Goal: Task Accomplishment & Management: Manage account settings

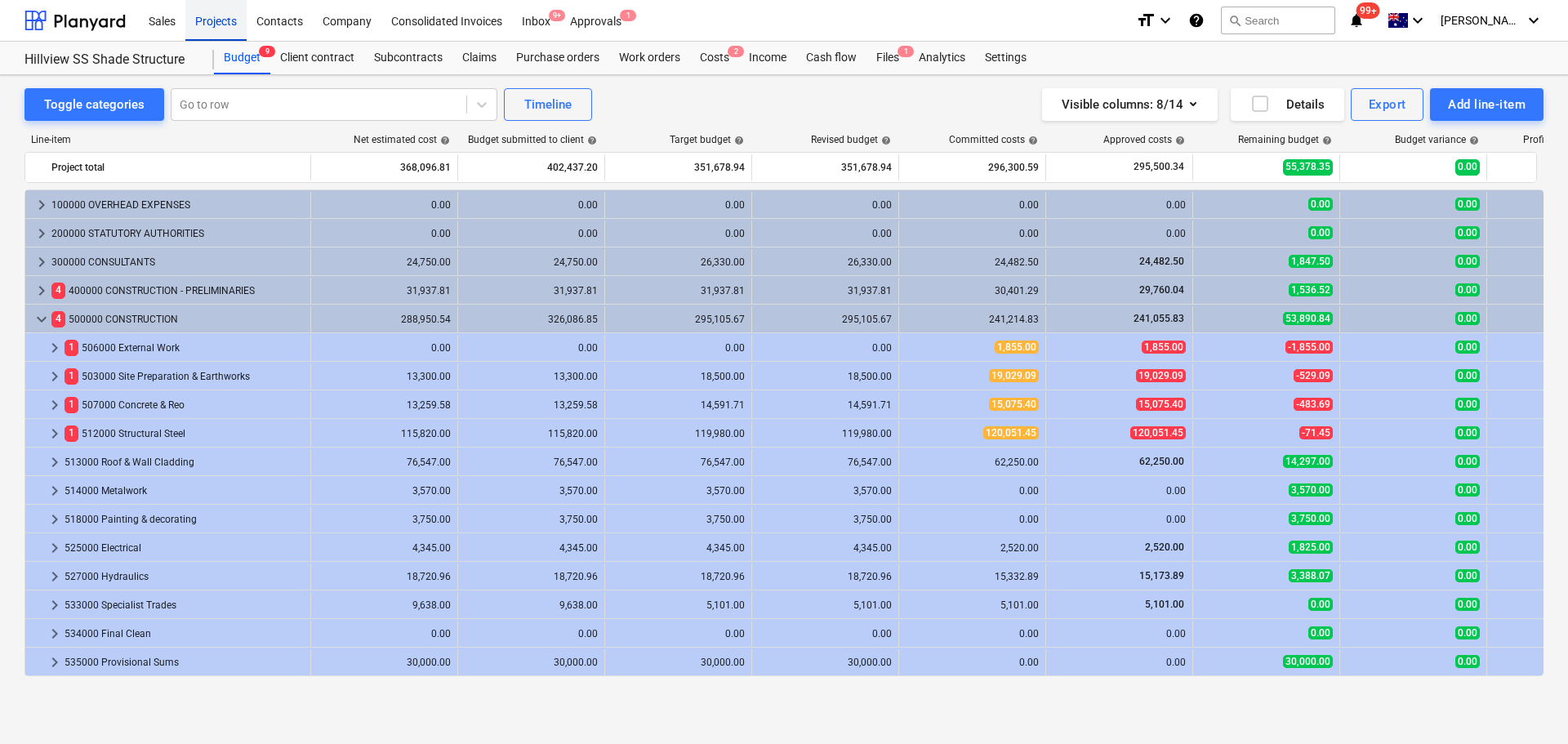
click at [214, 10] on div "Projects" at bounding box center [216, 20] width 61 height 42
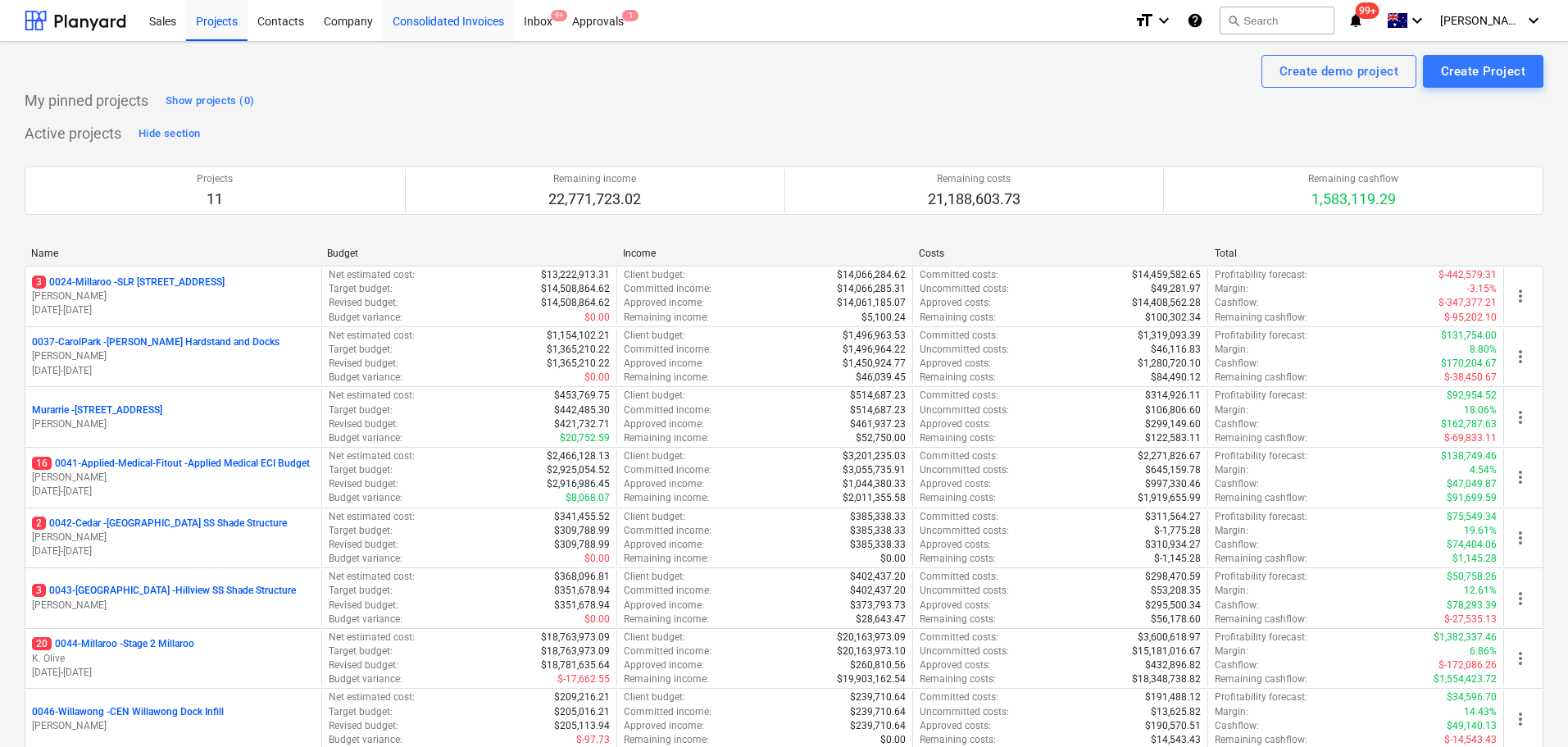
click at [391, 30] on div "Consolidated Invoices" at bounding box center [448, 20] width 131 height 42
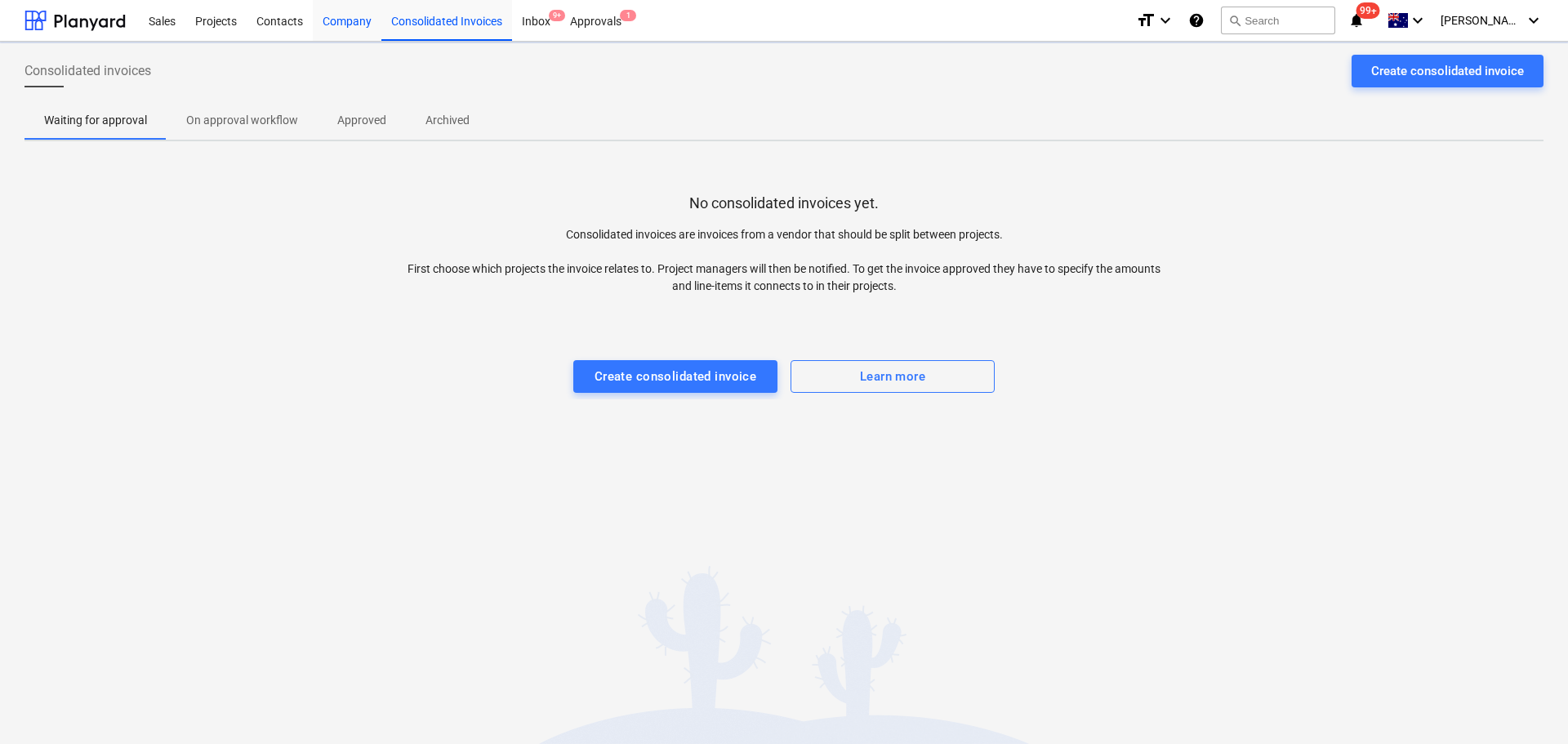
click at [346, 22] on div "Company" at bounding box center [347, 20] width 68 height 42
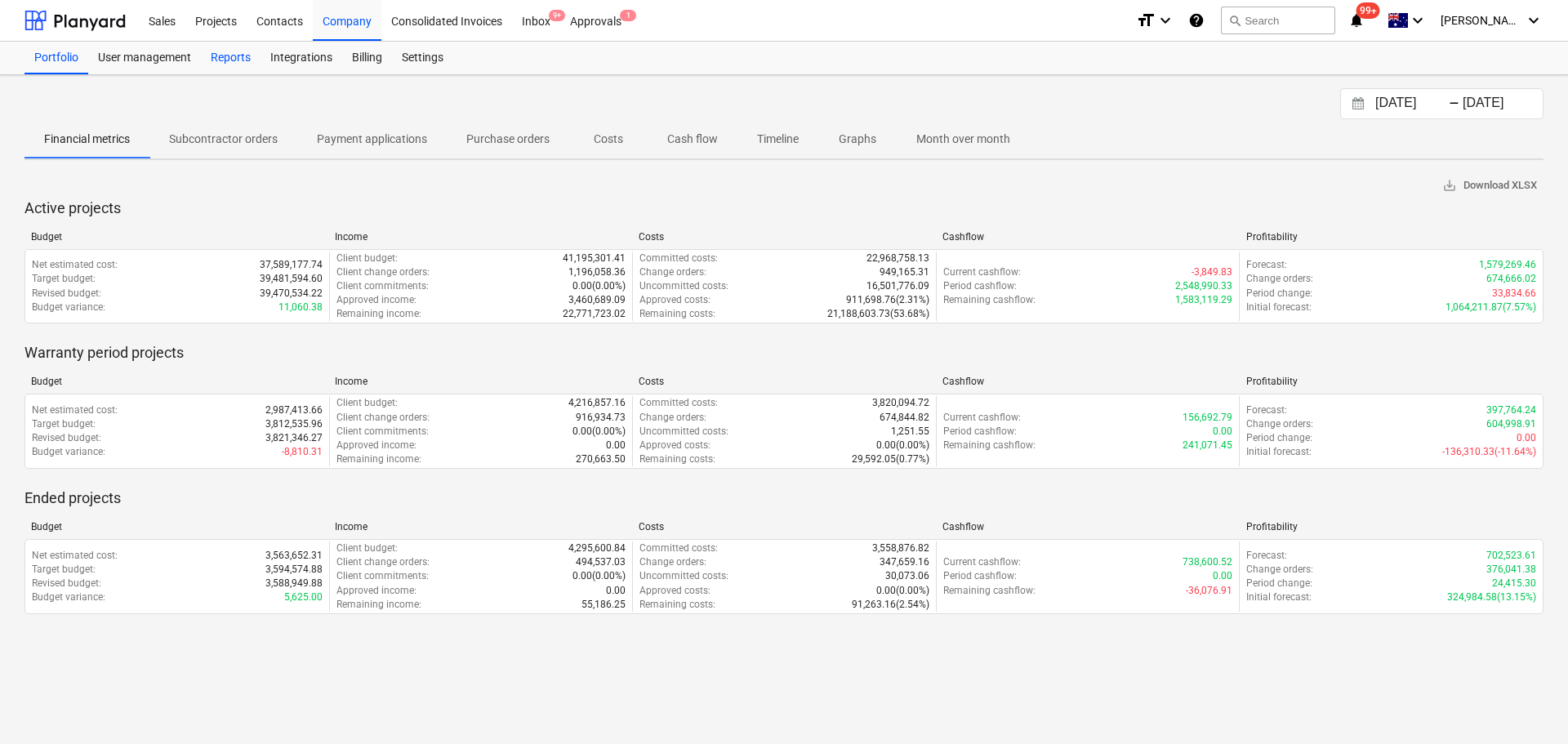
click at [235, 54] on div "Reports" at bounding box center [231, 58] width 60 height 32
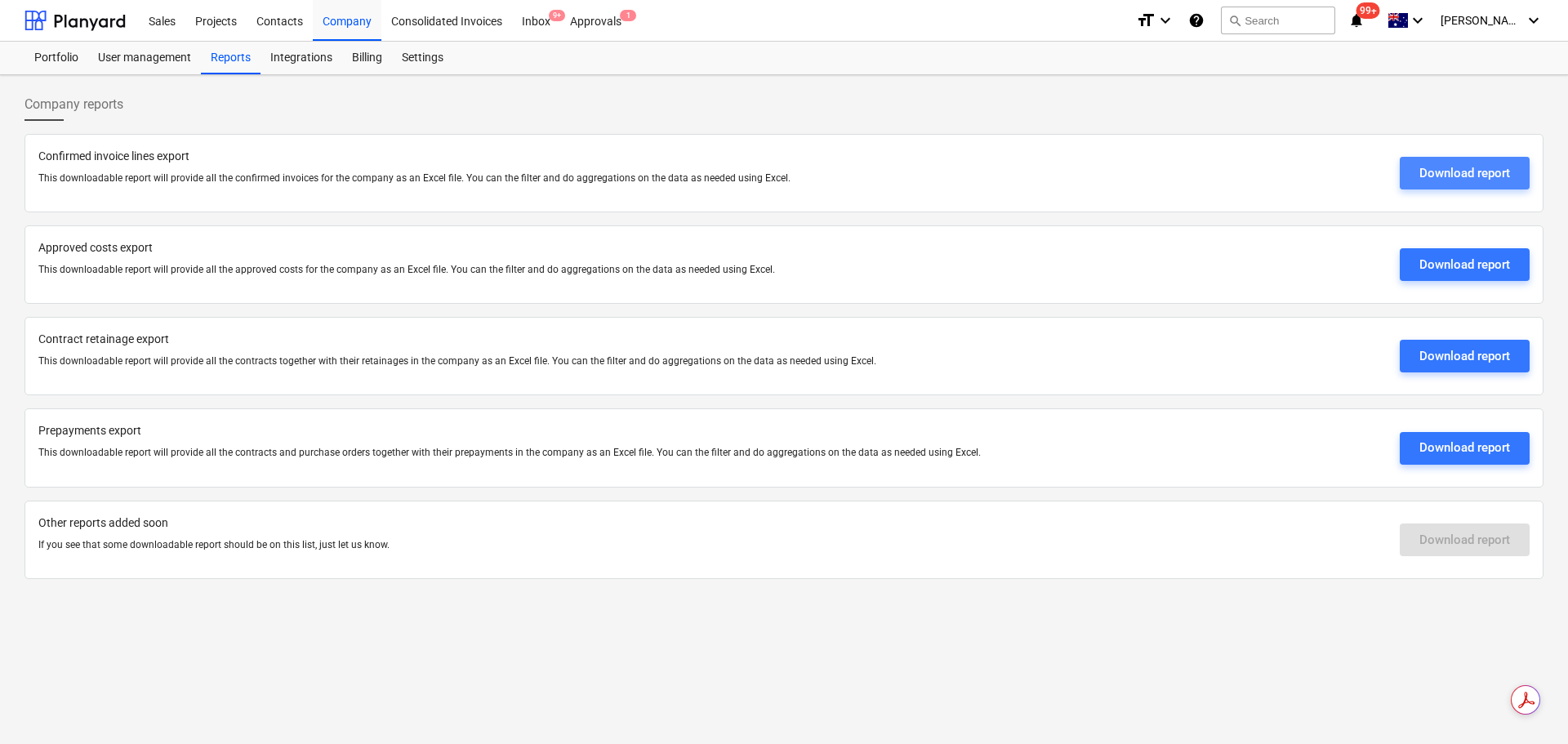
click at [1489, 175] on div "Download report" at bounding box center [1465, 173] width 91 height 21
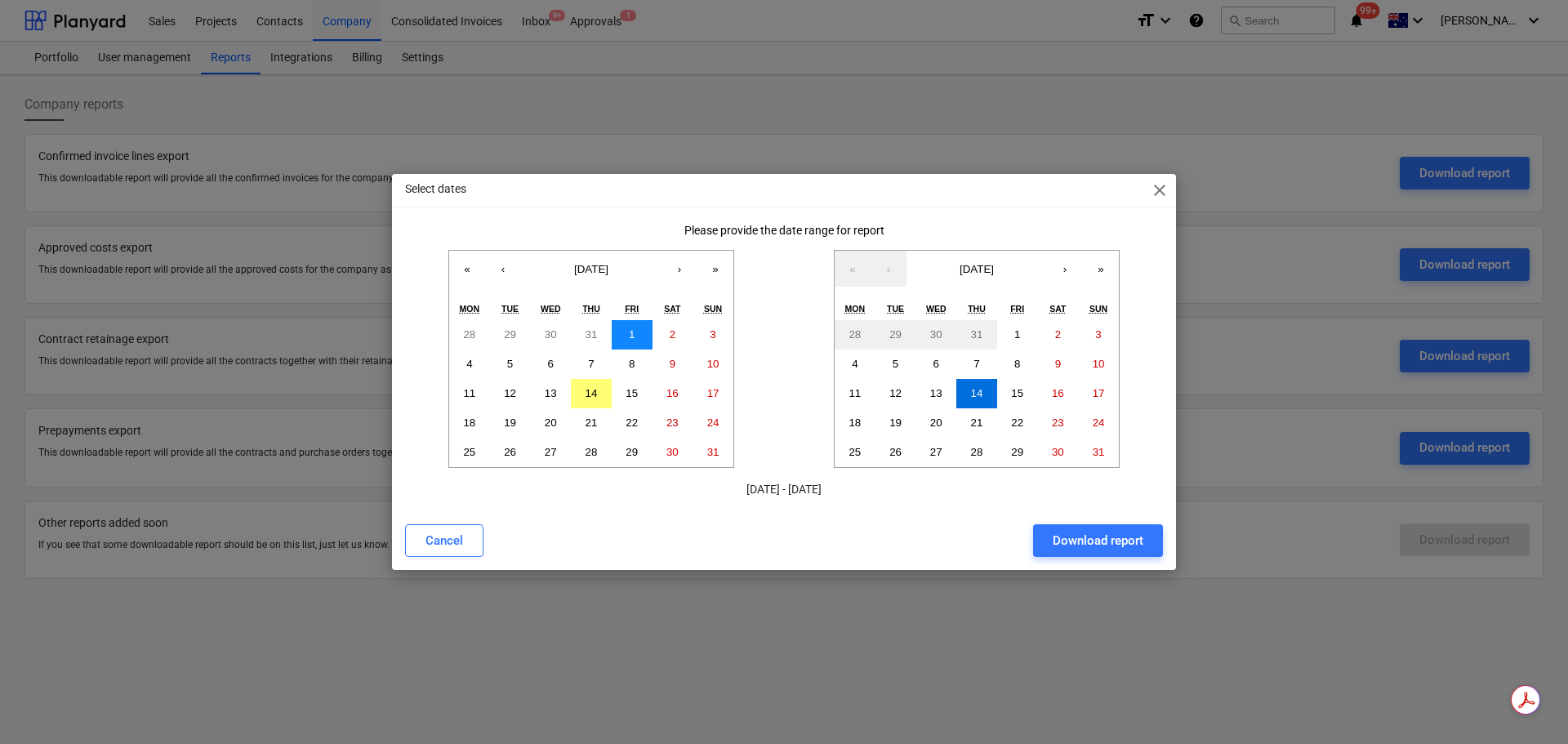
click at [634, 336] on abbr "1" at bounding box center [631, 334] width 6 height 12
click at [979, 450] on abbr "28" at bounding box center [977, 452] width 12 height 12
click at [1105, 532] on div "Download report" at bounding box center [1097, 540] width 91 height 21
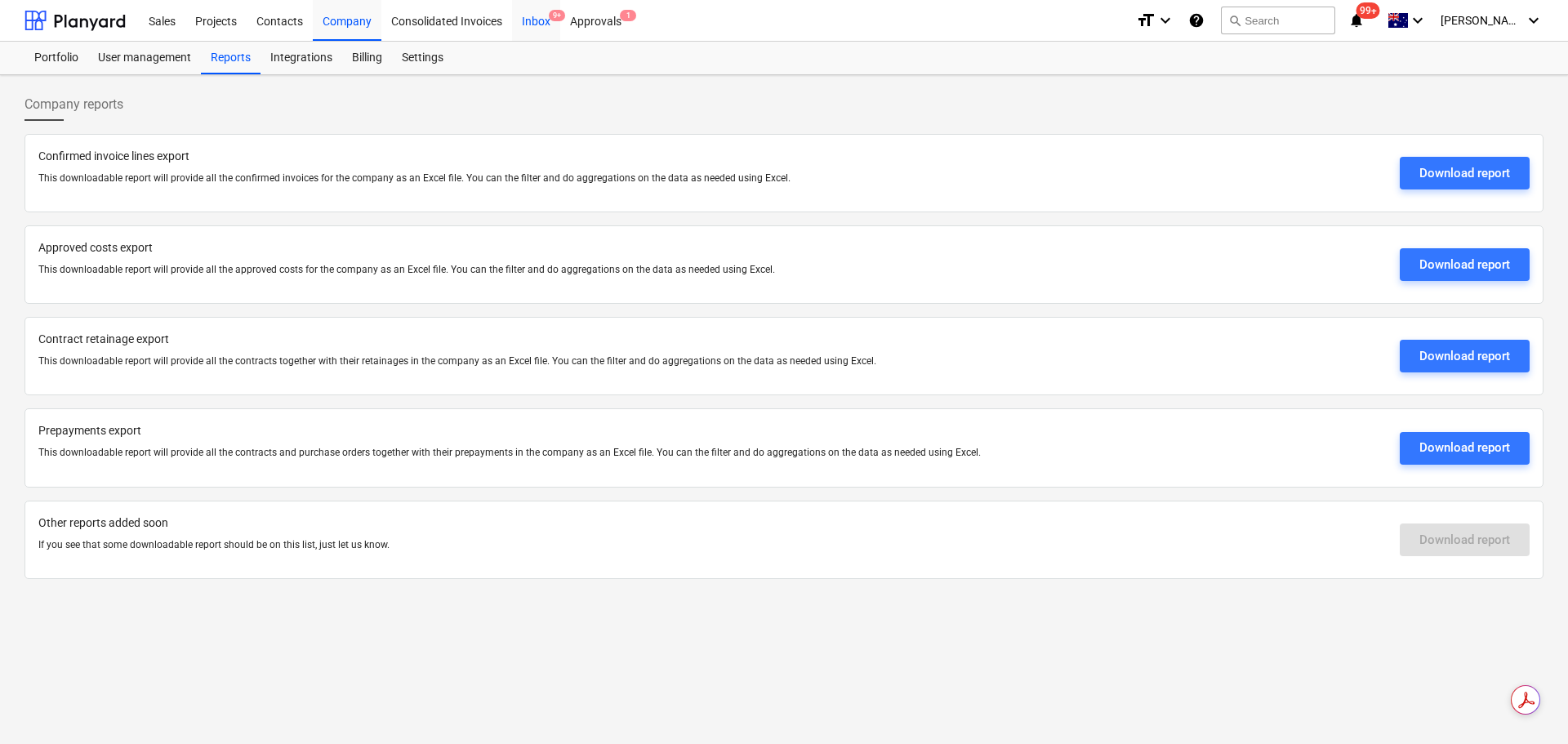
click at [529, 26] on div "Inbox 9+" at bounding box center [535, 20] width 48 height 42
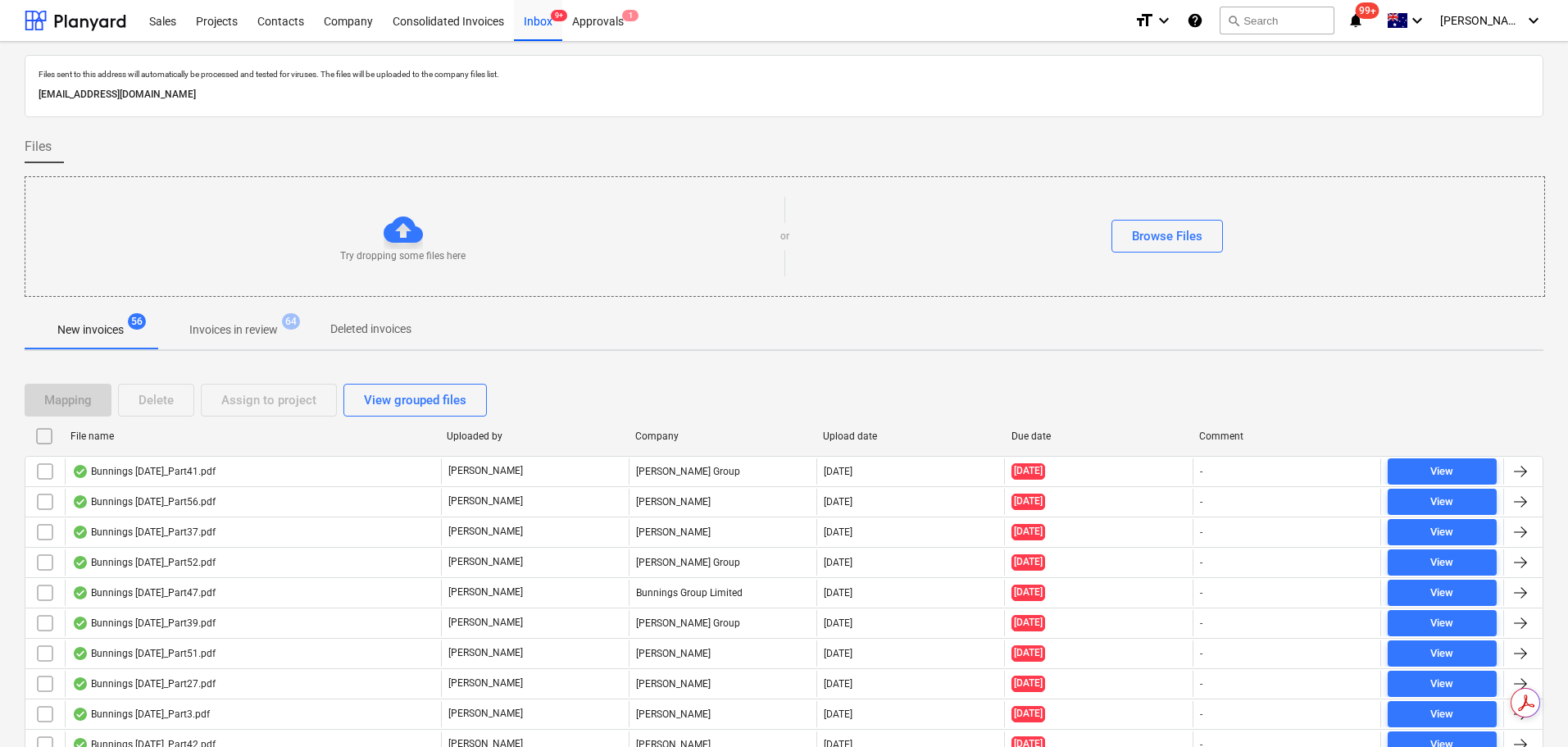
click at [219, 331] on p "Invoices in review" at bounding box center [233, 330] width 88 height 17
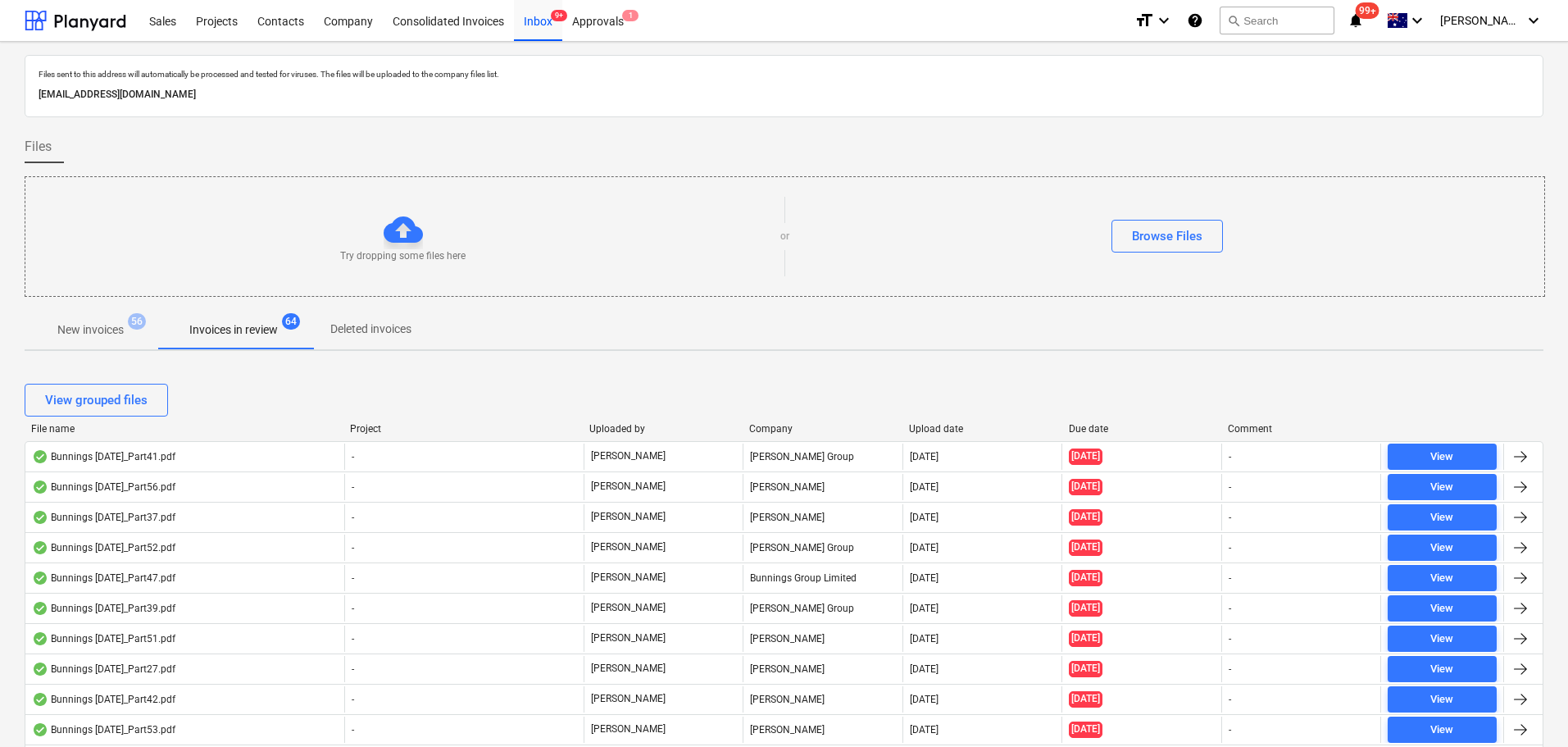
click at [128, 327] on span "New invoices 56" at bounding box center [91, 330] width 93 height 17
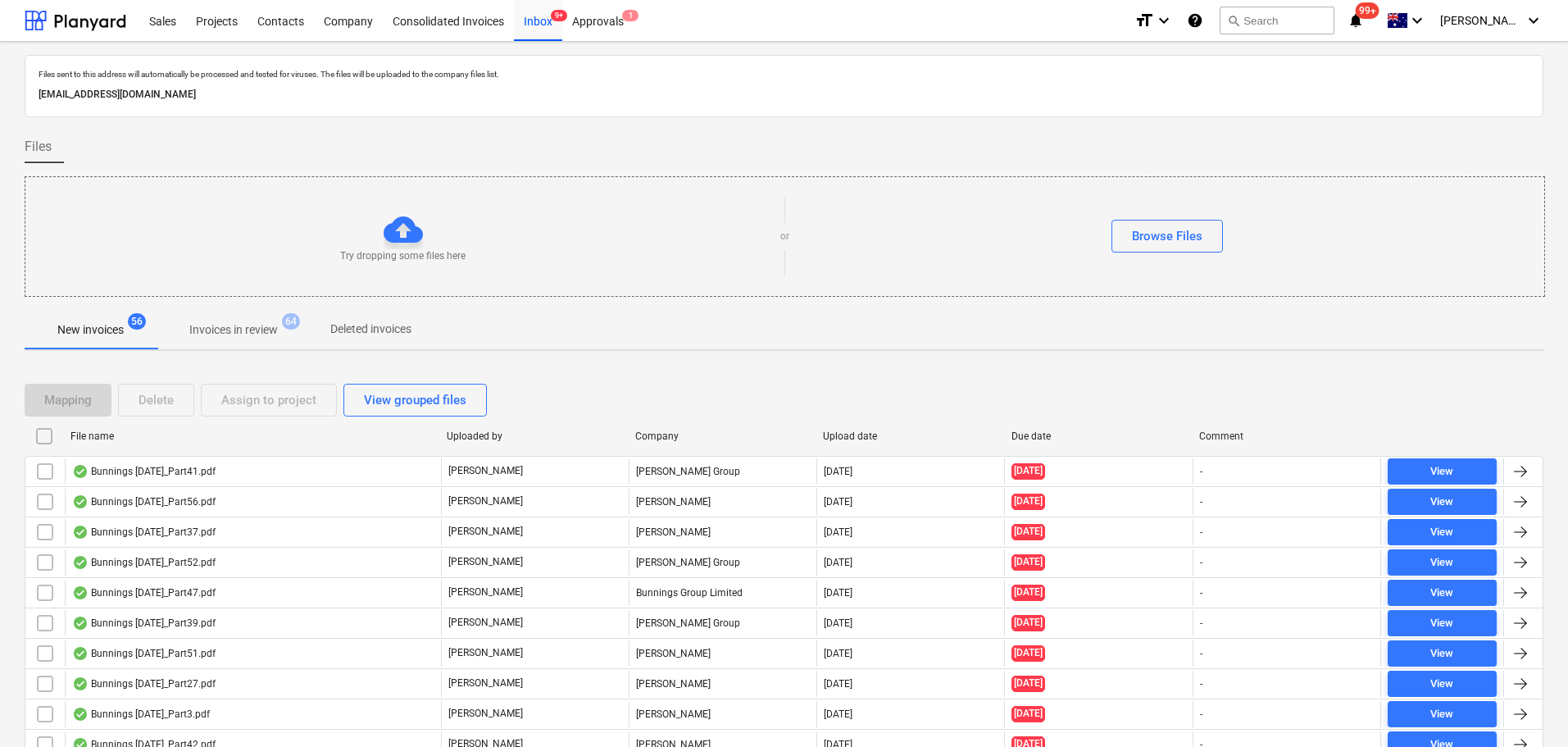
click at [252, 336] on p "Invoices in review" at bounding box center [233, 330] width 88 height 17
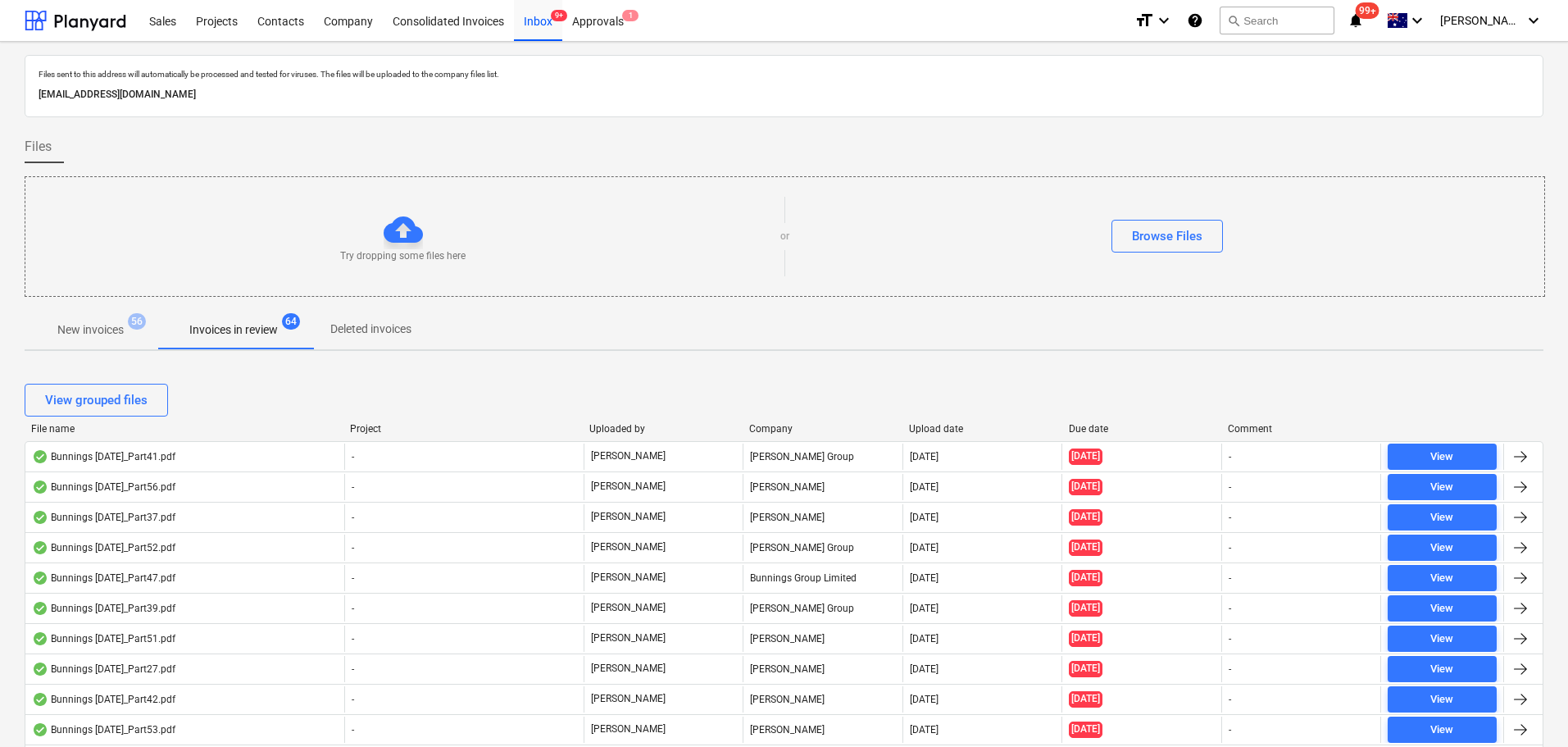
click at [45, 332] on span "New invoices 56" at bounding box center [91, 330] width 93 height 17
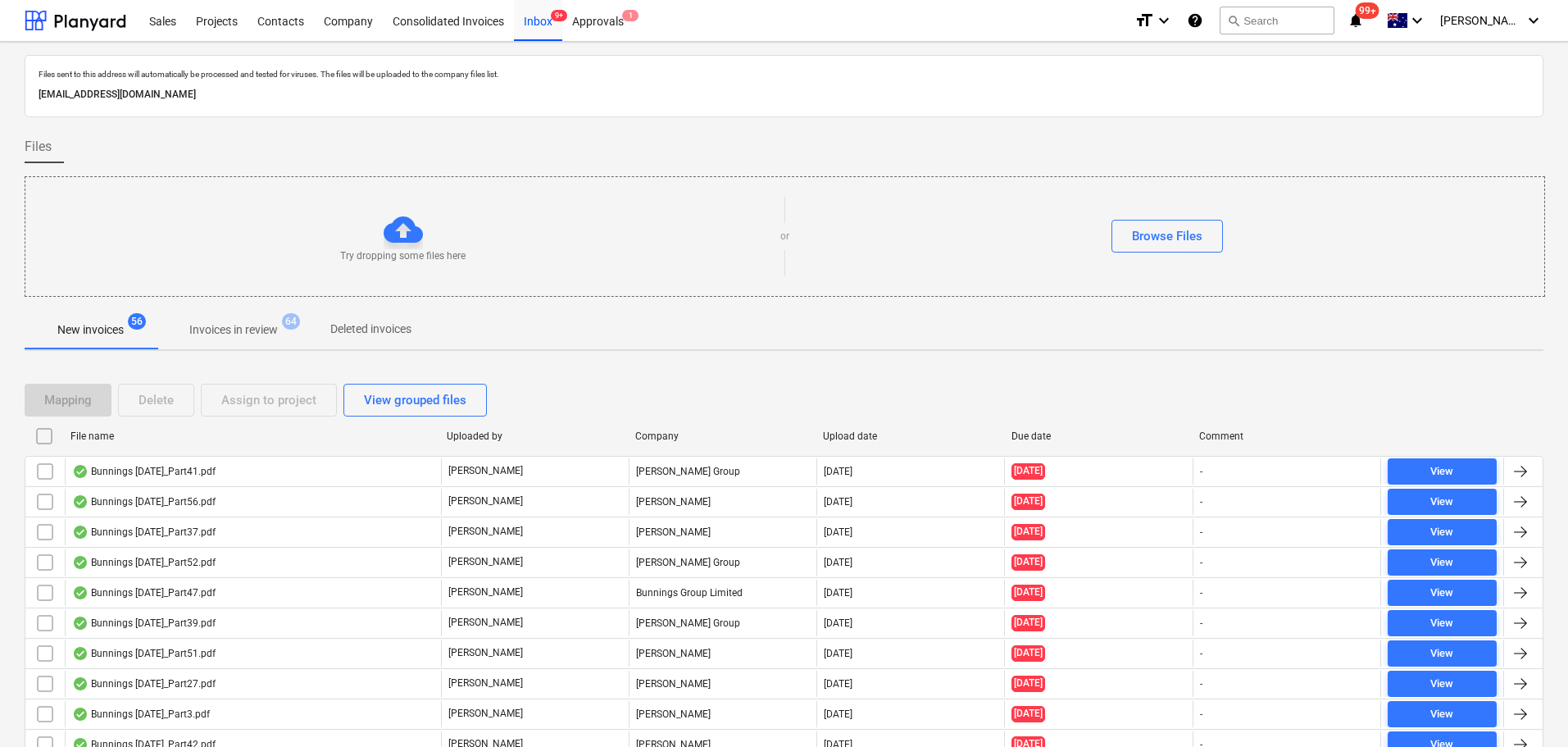
click at [231, 328] on p "Invoices in review" at bounding box center [233, 330] width 88 height 17
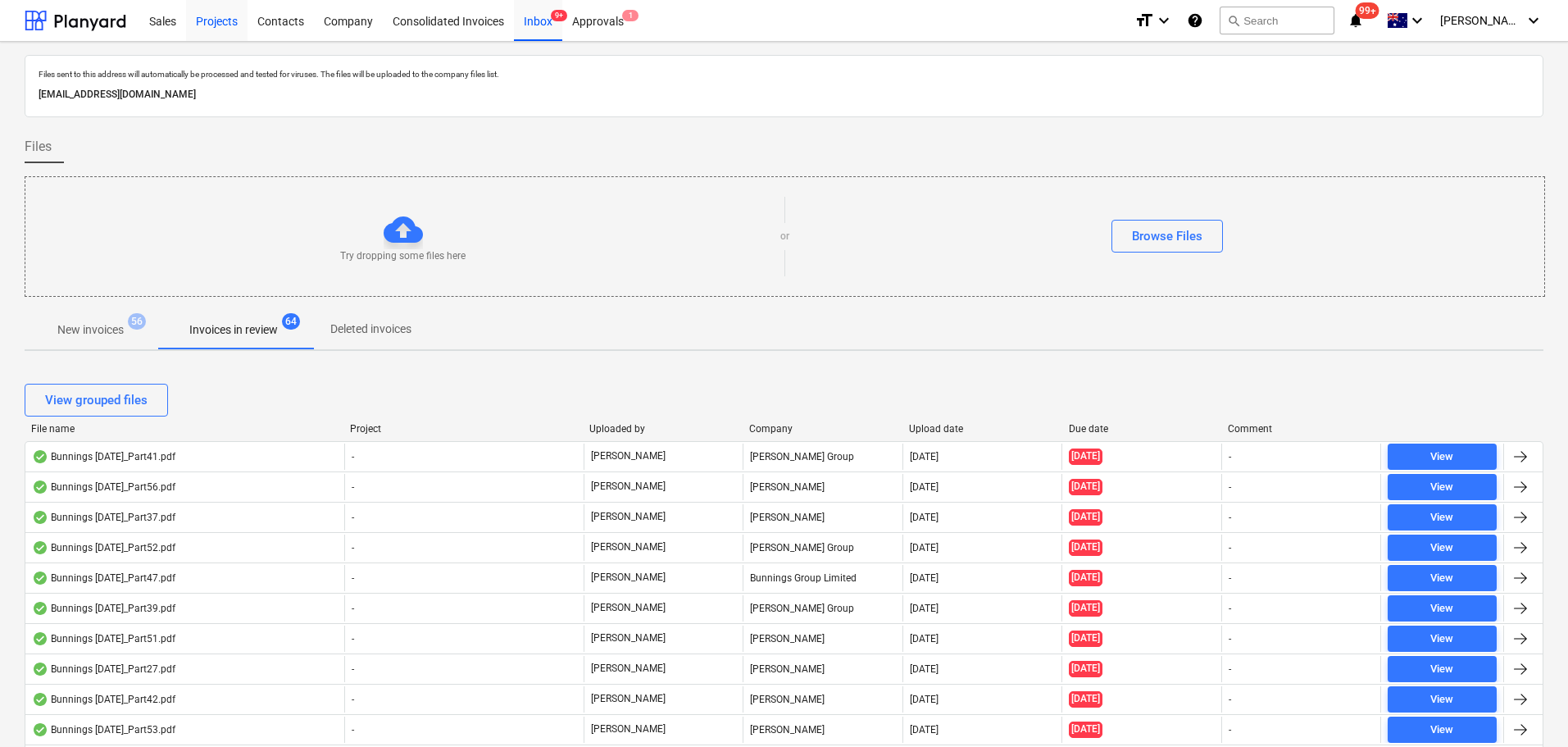
click at [225, 14] on div "Projects" at bounding box center [217, 20] width 62 height 42
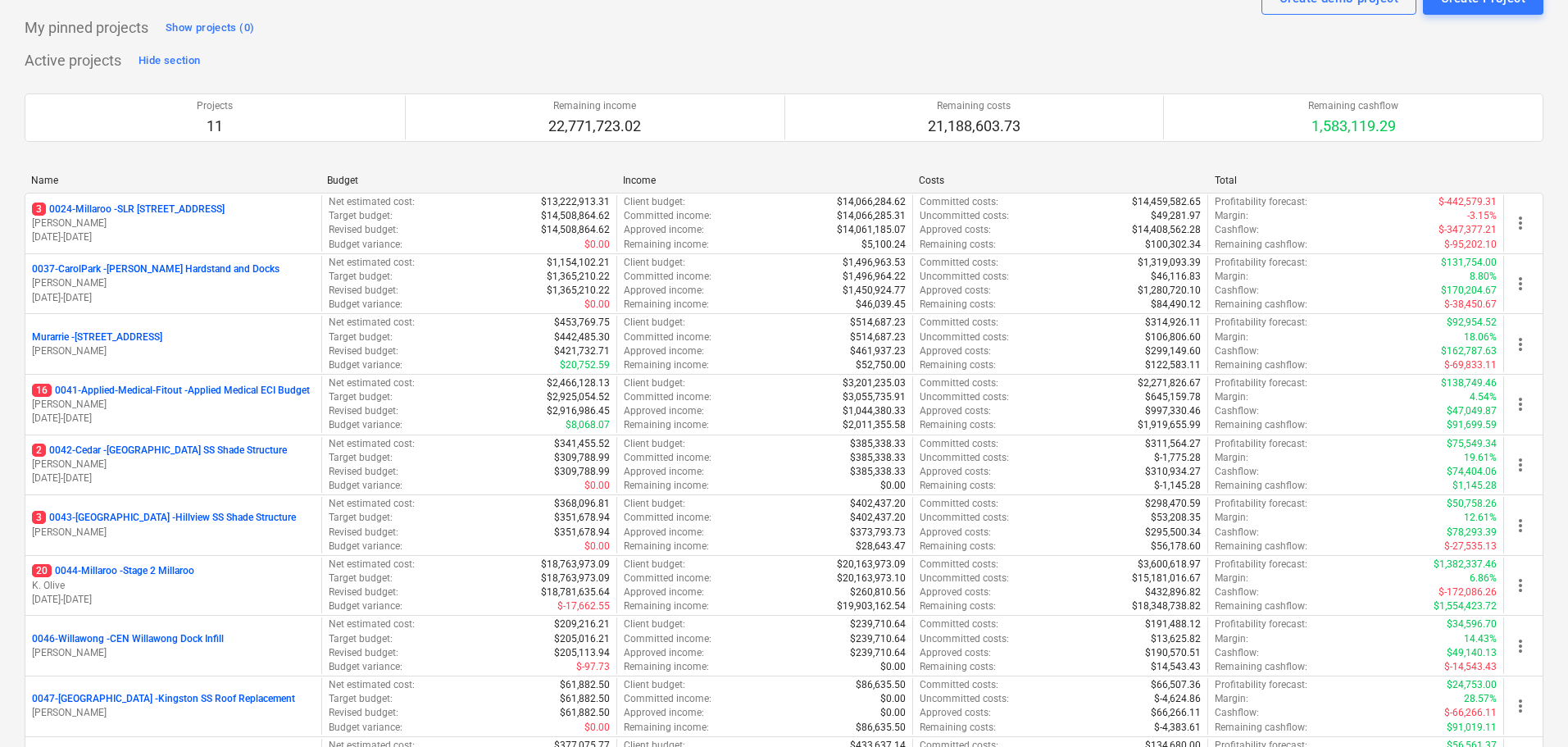
scroll to position [164, 0]
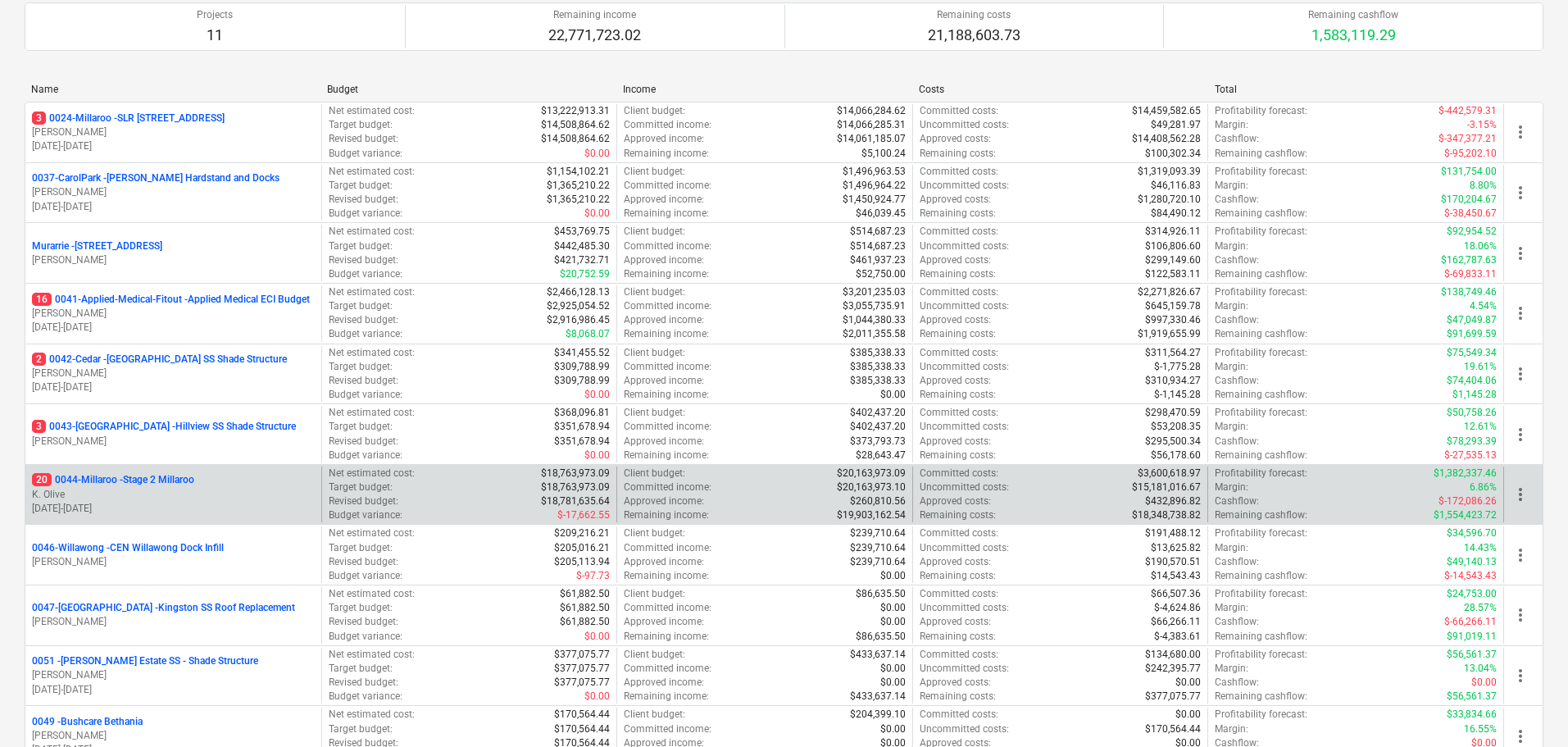
click at [158, 480] on p "20 0044-Millaroo - Stage 2 Millaroo" at bounding box center [112, 480] width 162 height 14
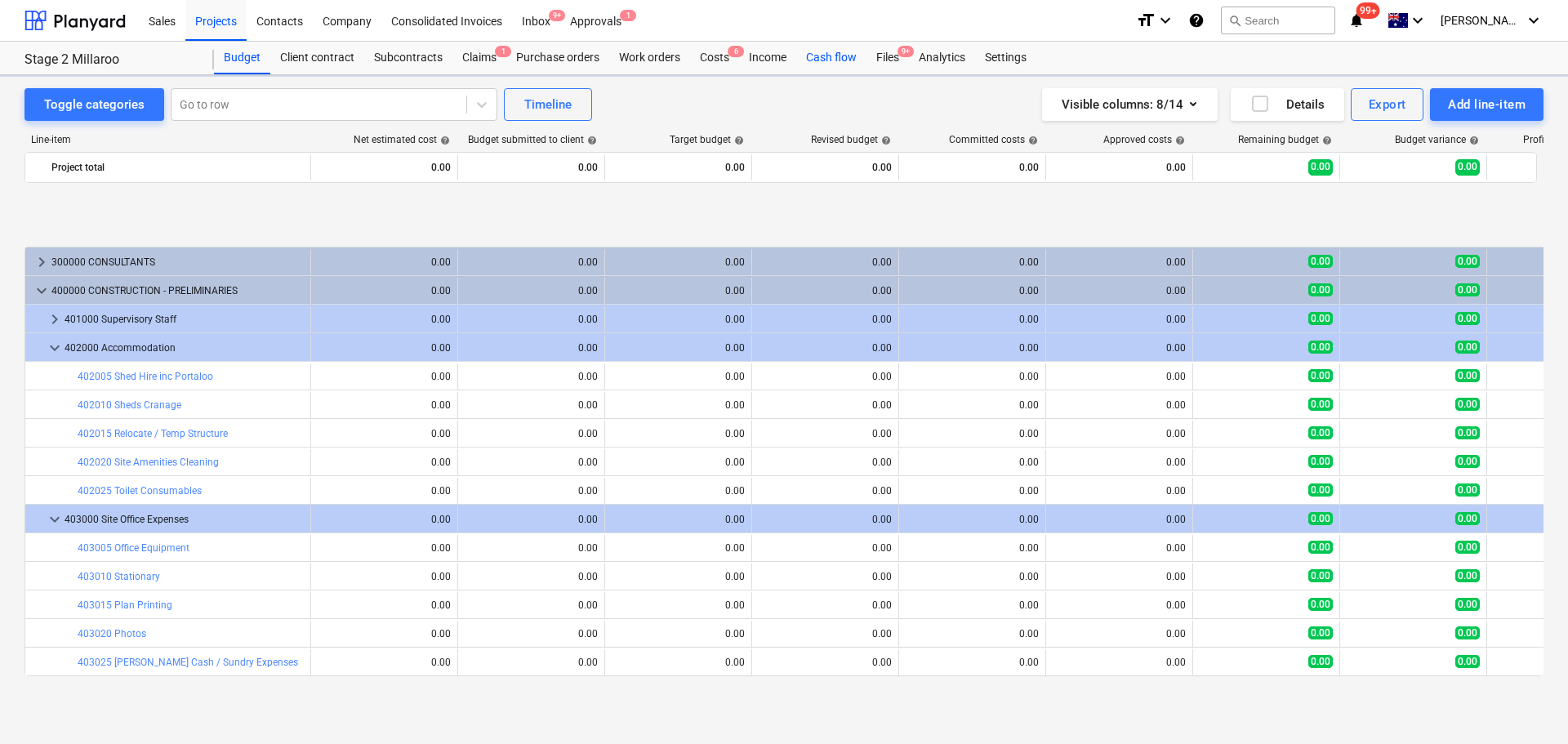
click at [828, 59] on div "Cash flow" at bounding box center [831, 58] width 70 height 32
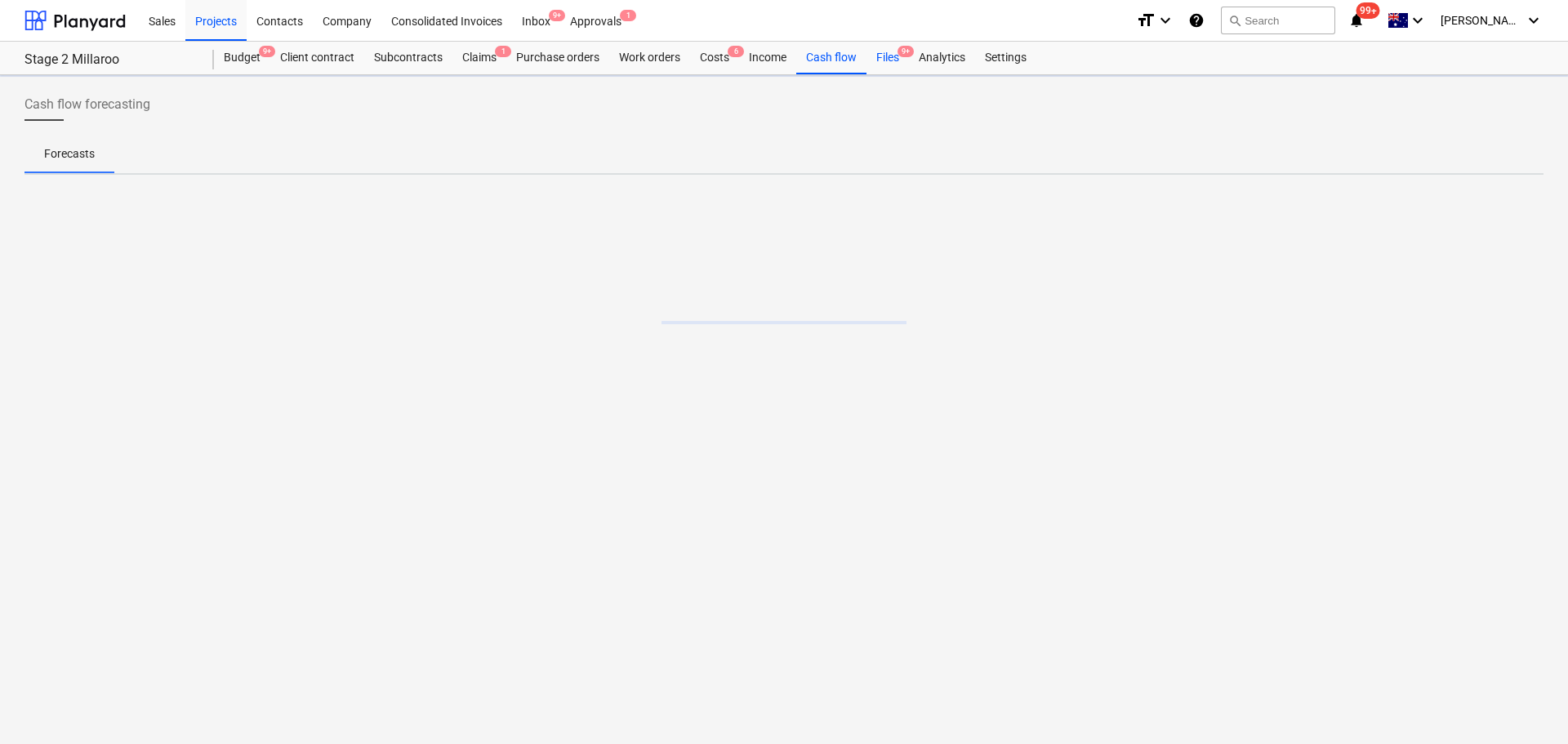
click at [892, 56] on div "Files 9+" at bounding box center [887, 58] width 43 height 32
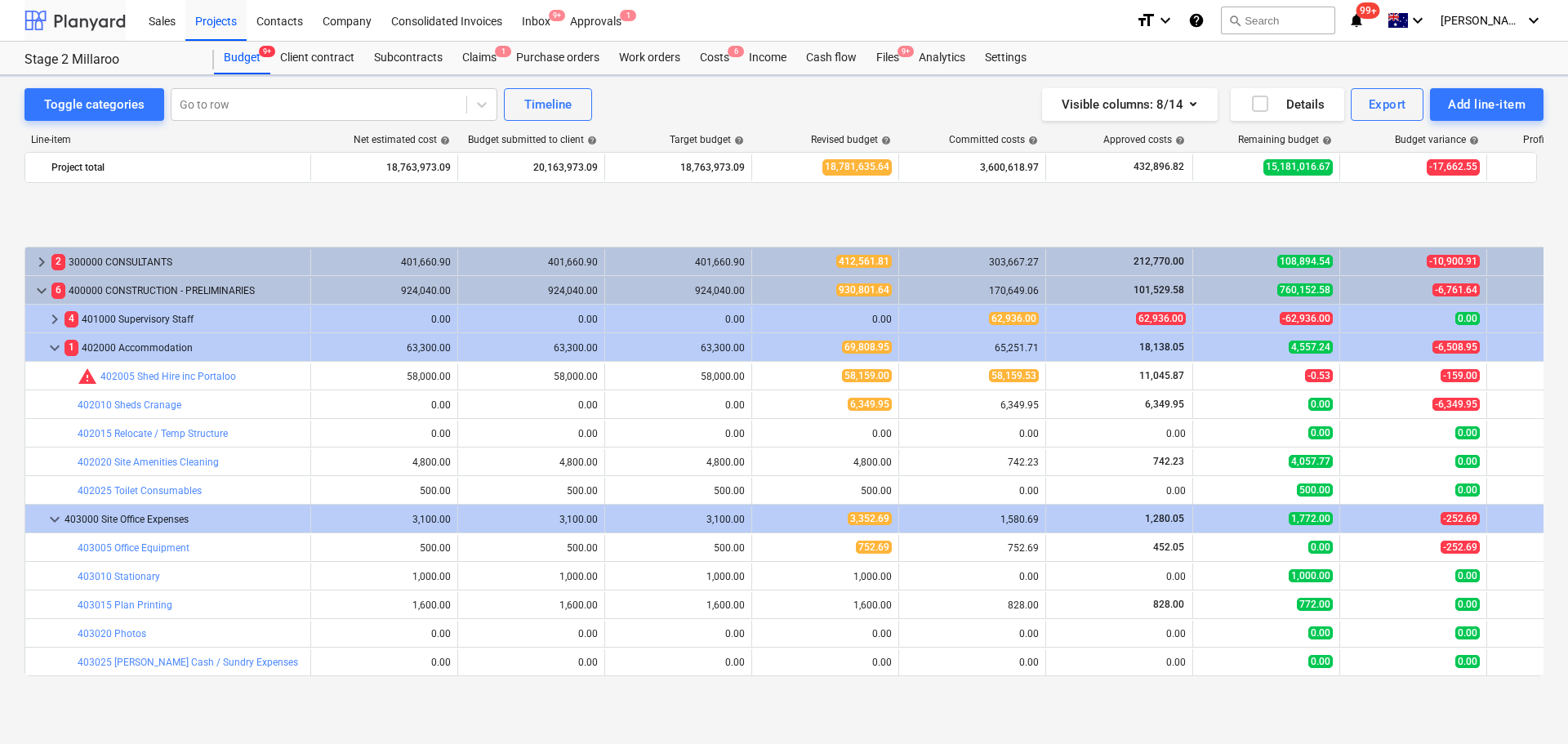
scroll to position [657, 0]
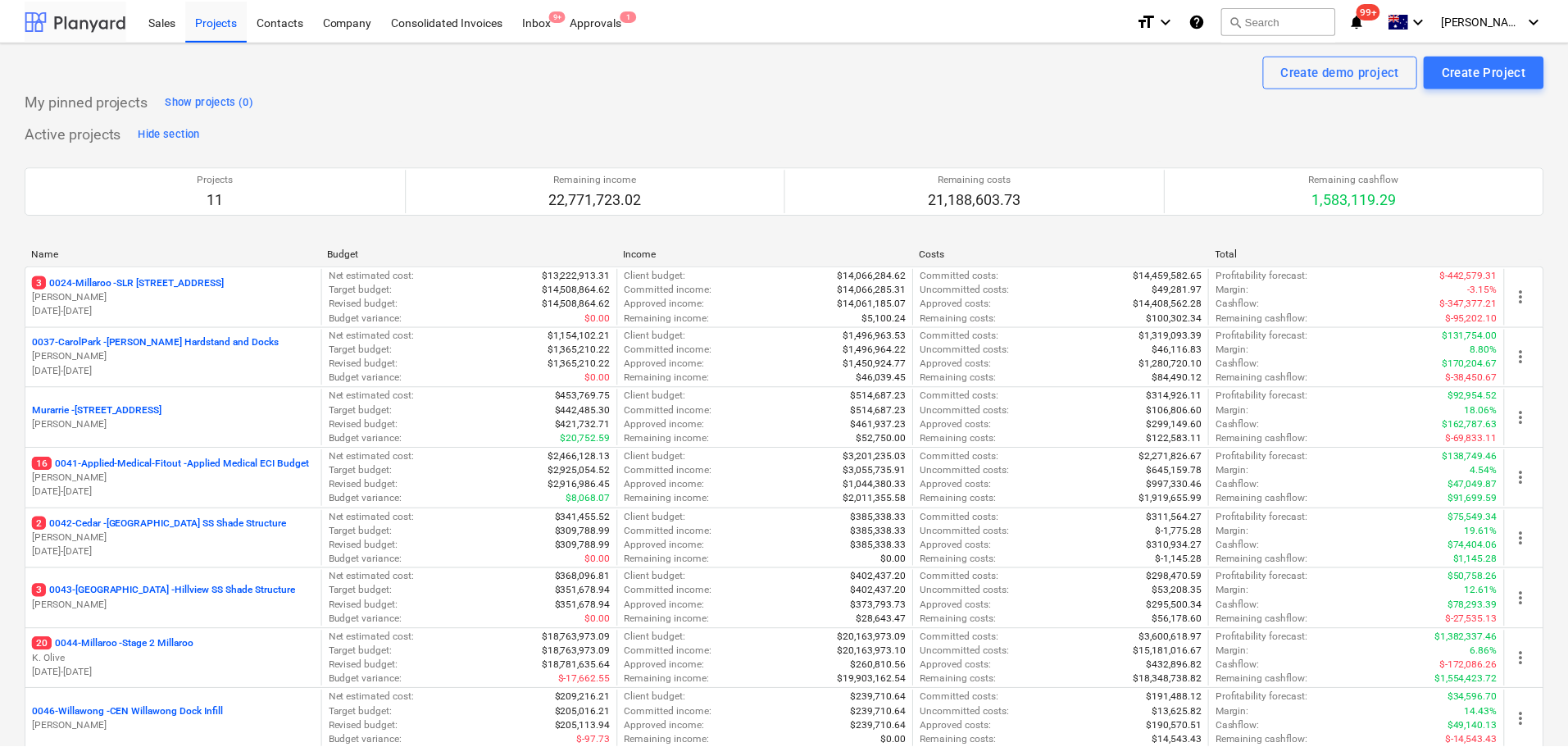
scroll to position [164, 0]
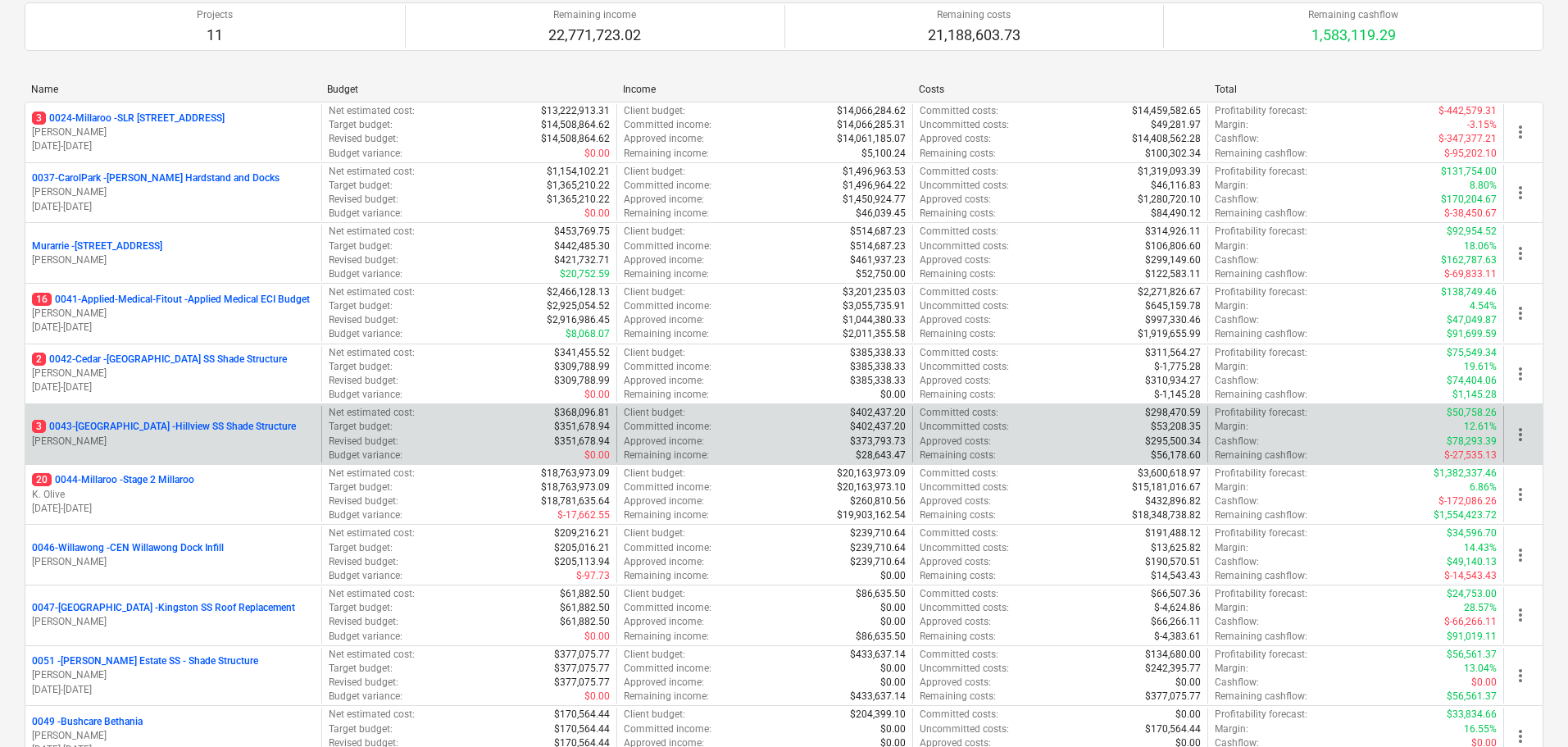
click at [167, 432] on p "3 0043-[GEOGRAPHIC_DATA] - [GEOGRAPHIC_DATA] [GEOGRAPHIC_DATA] Shade Structure" at bounding box center [164, 426] width 264 height 14
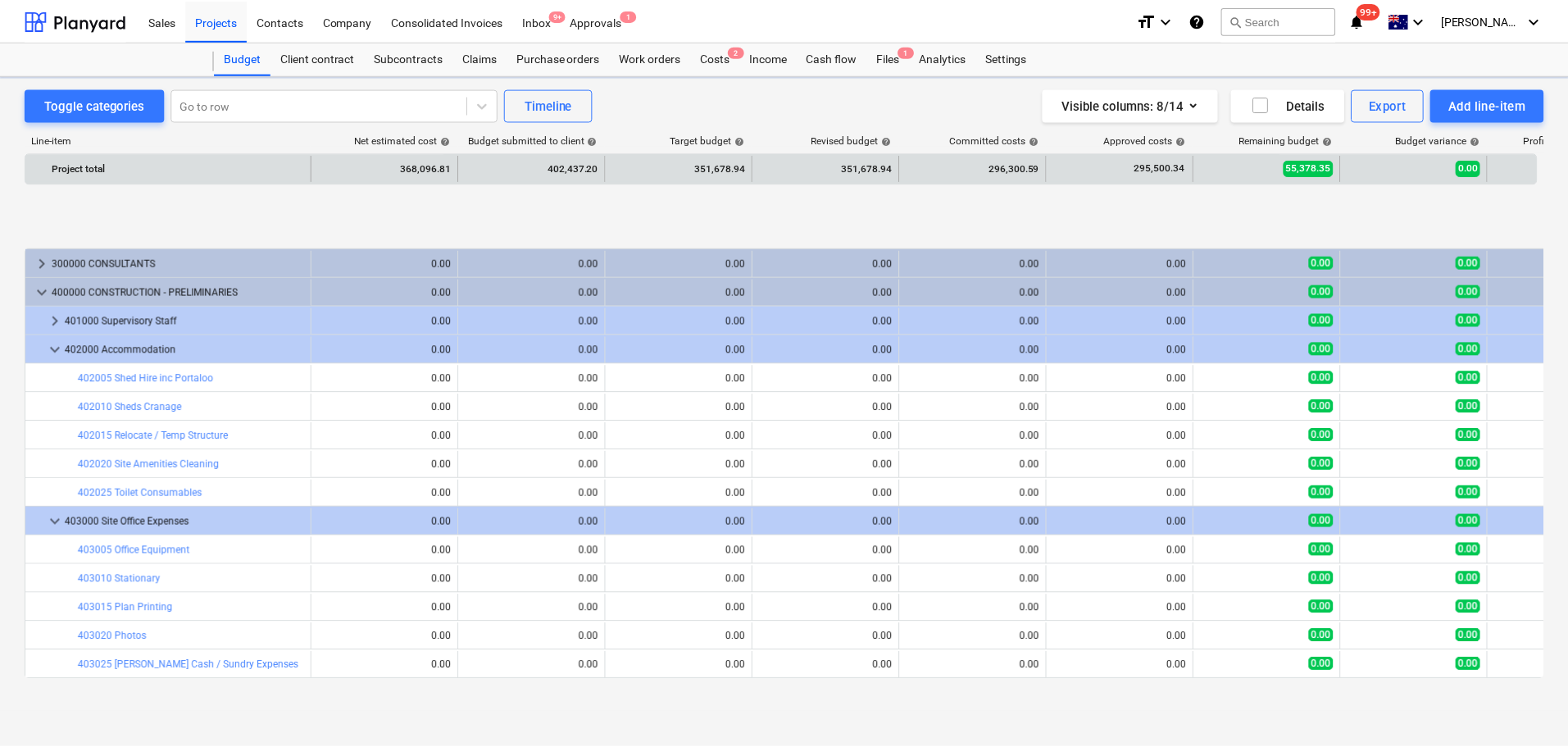
scroll to position [660, 0]
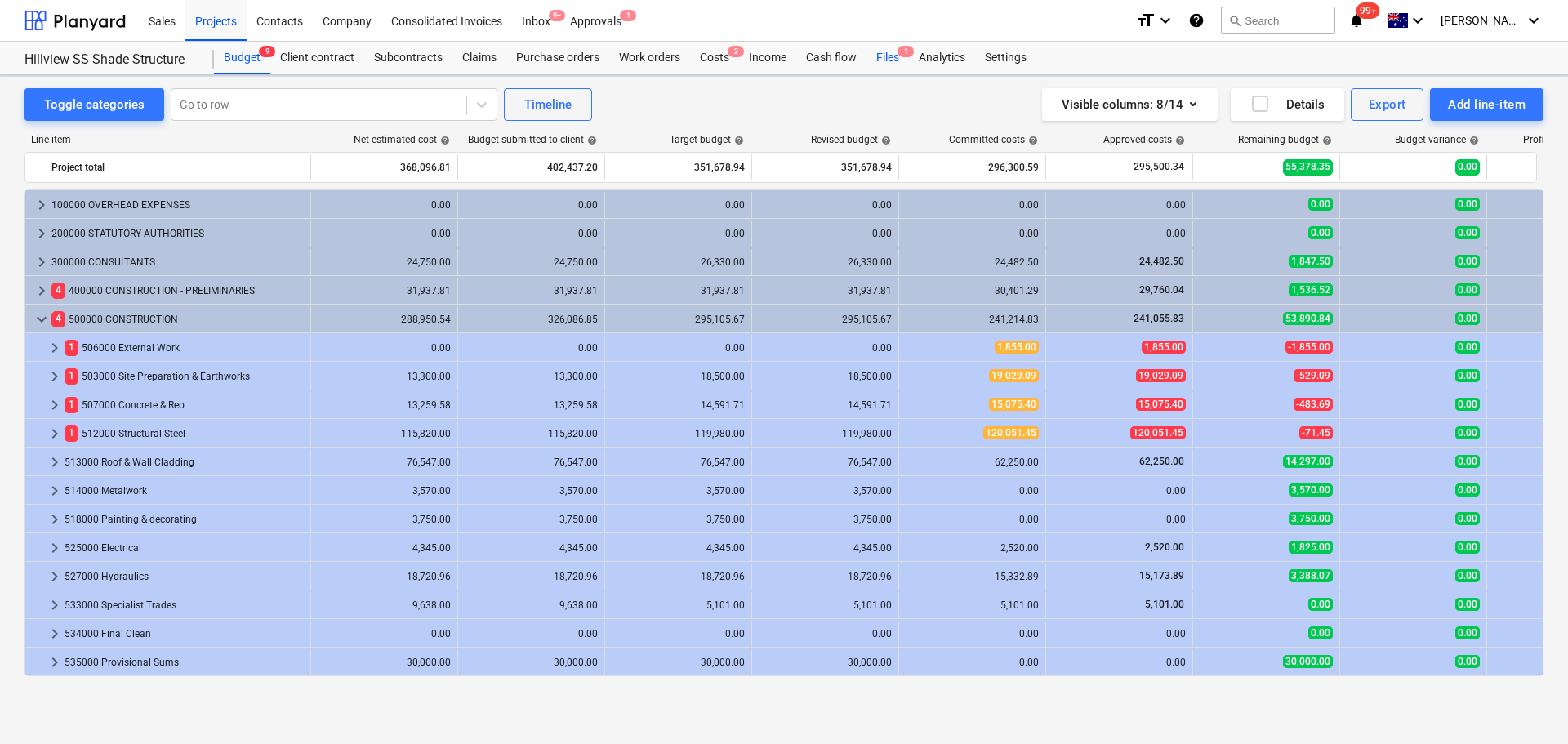
click at [893, 58] on div "Files 1" at bounding box center [887, 58] width 43 height 32
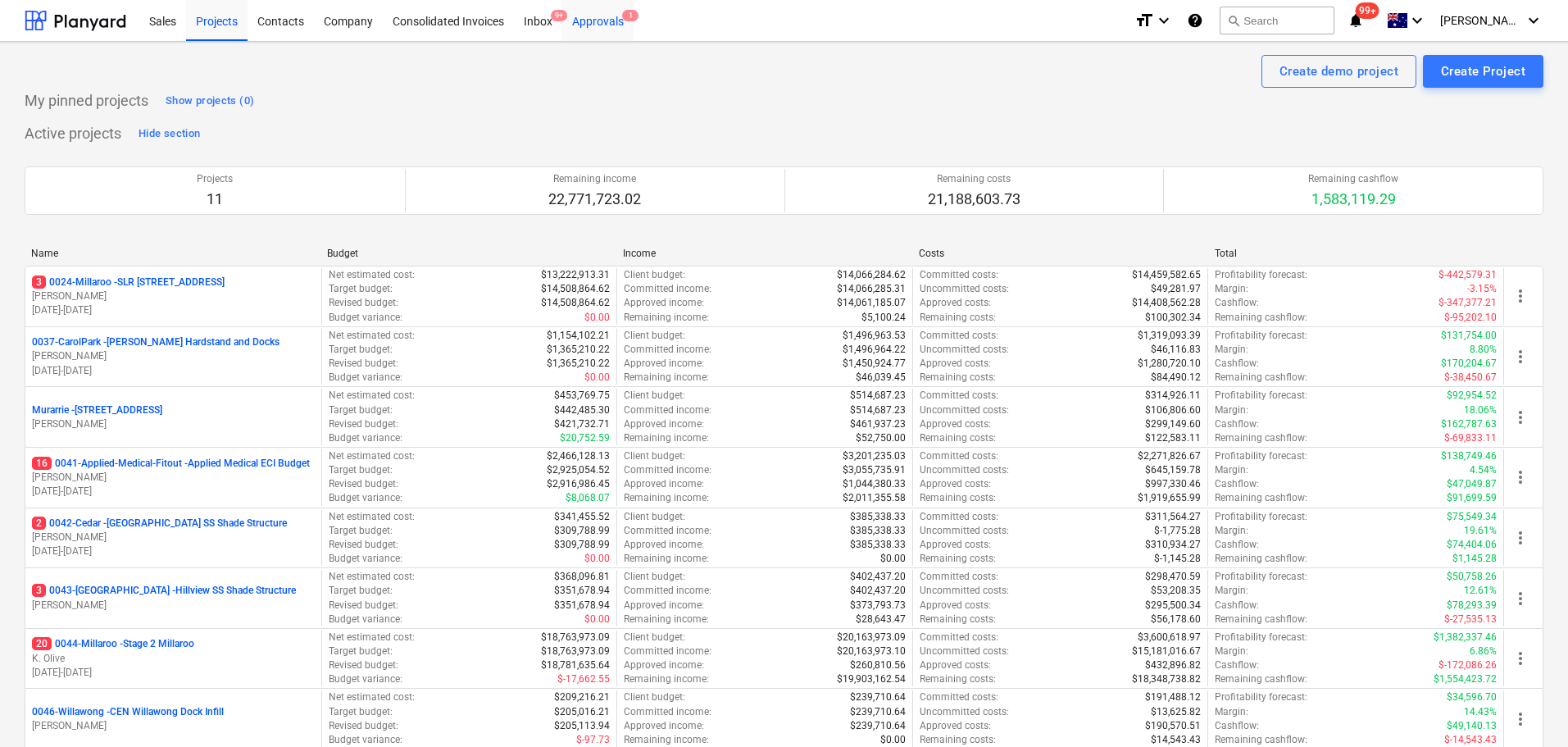
click at [615, 23] on div "Approvals 1" at bounding box center [598, 20] width 71 height 42
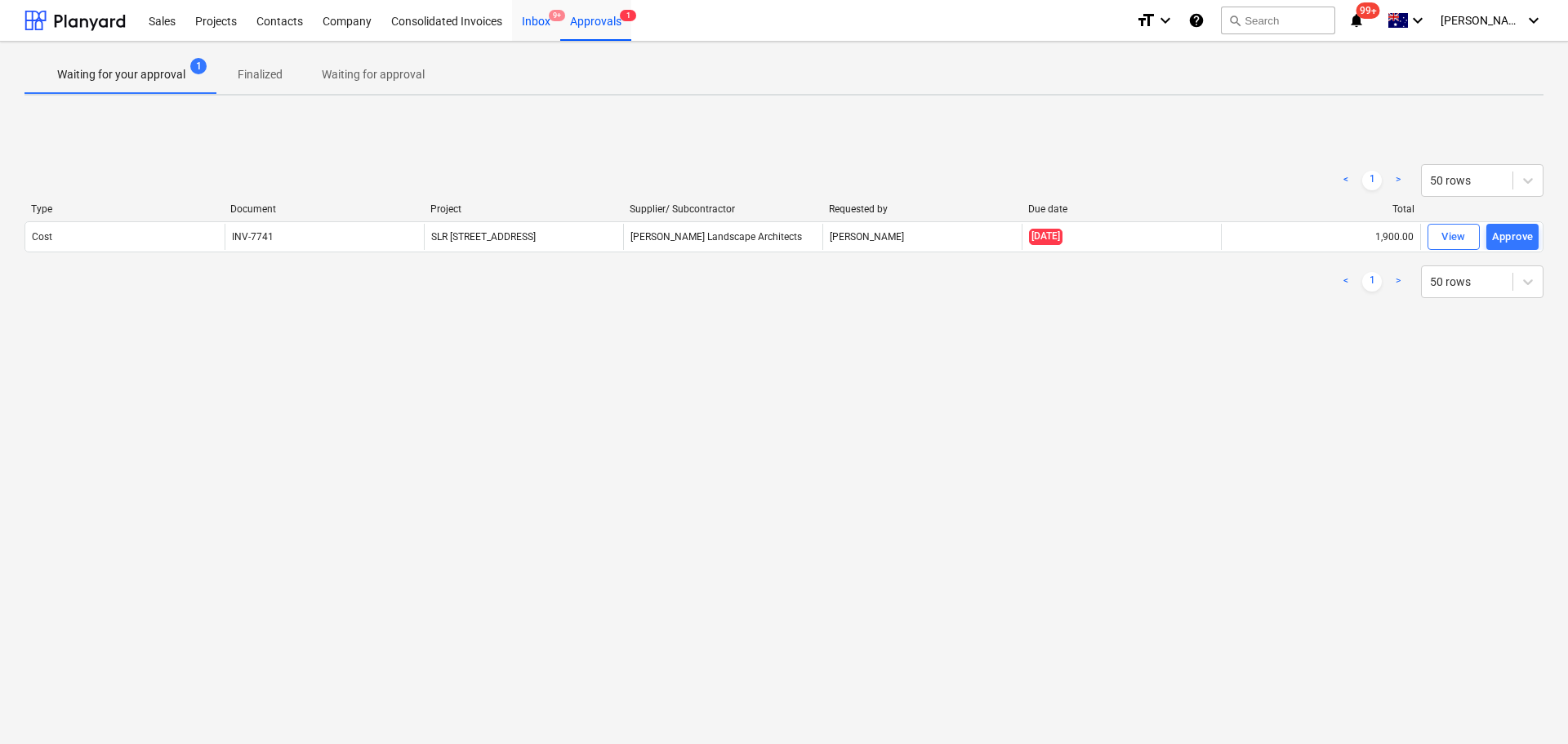
click at [524, 17] on div "Inbox 9+" at bounding box center [535, 20] width 48 height 42
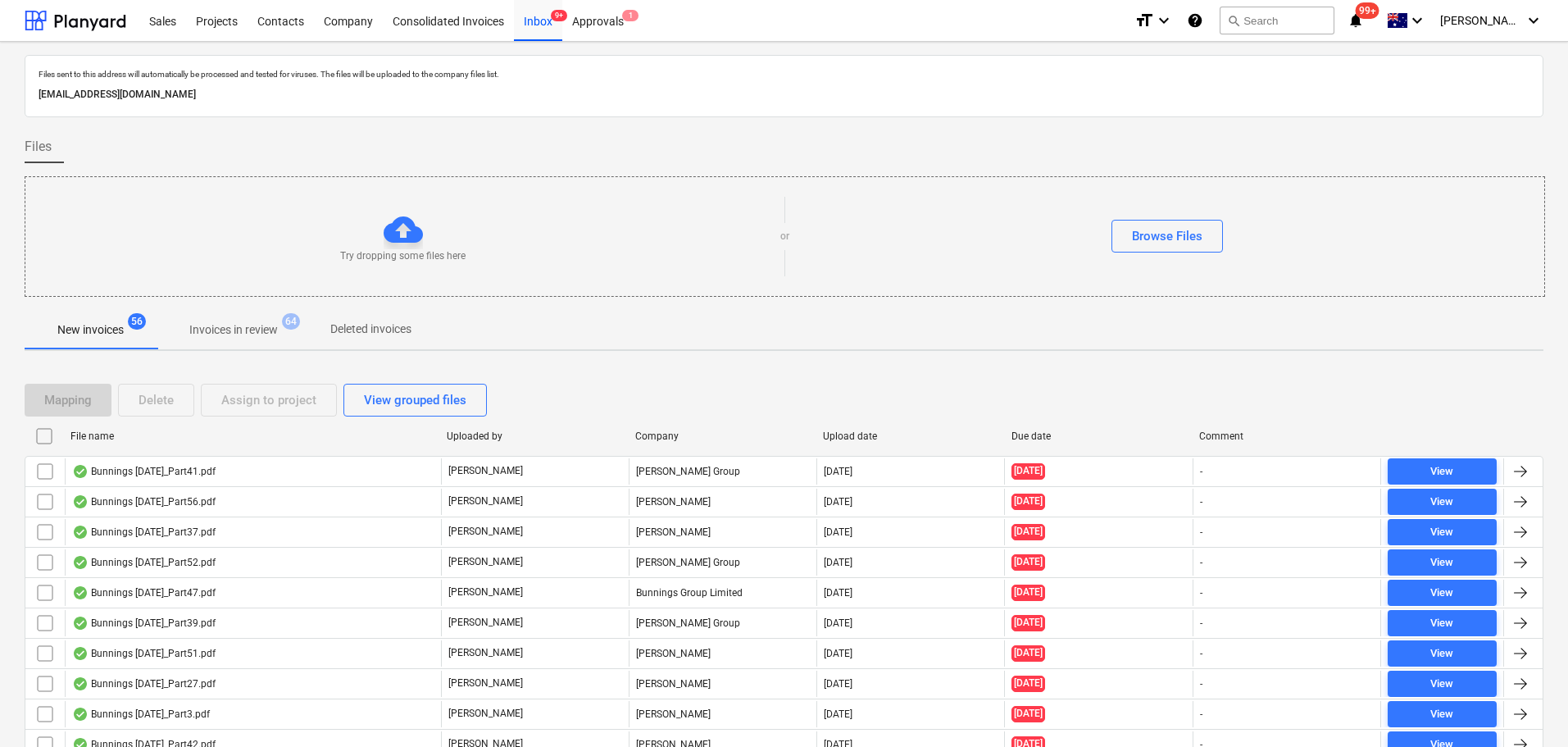
click at [230, 329] on p "Invoices in review" at bounding box center [233, 330] width 88 height 17
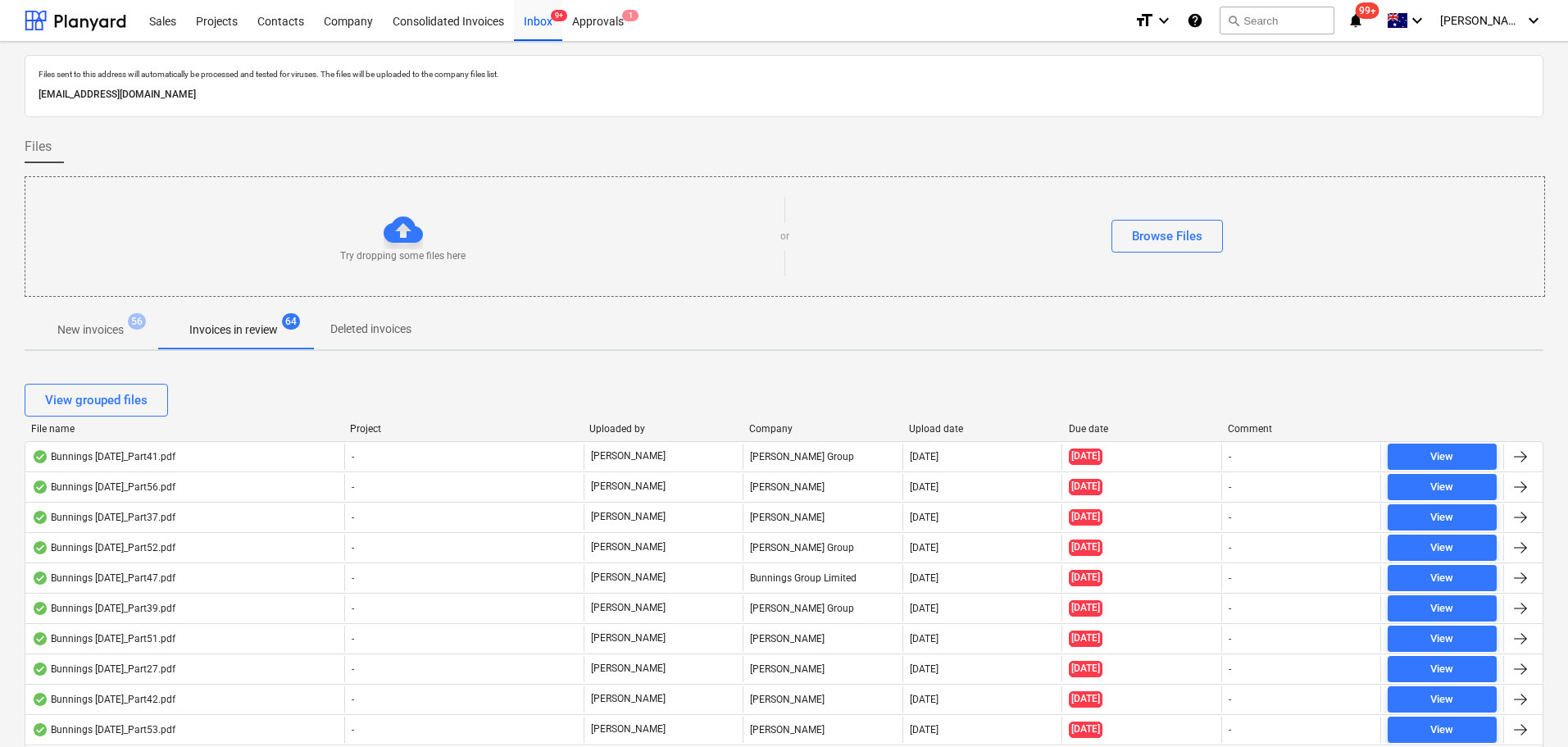
click at [87, 433] on div "File name" at bounding box center [183, 428] width 306 height 11
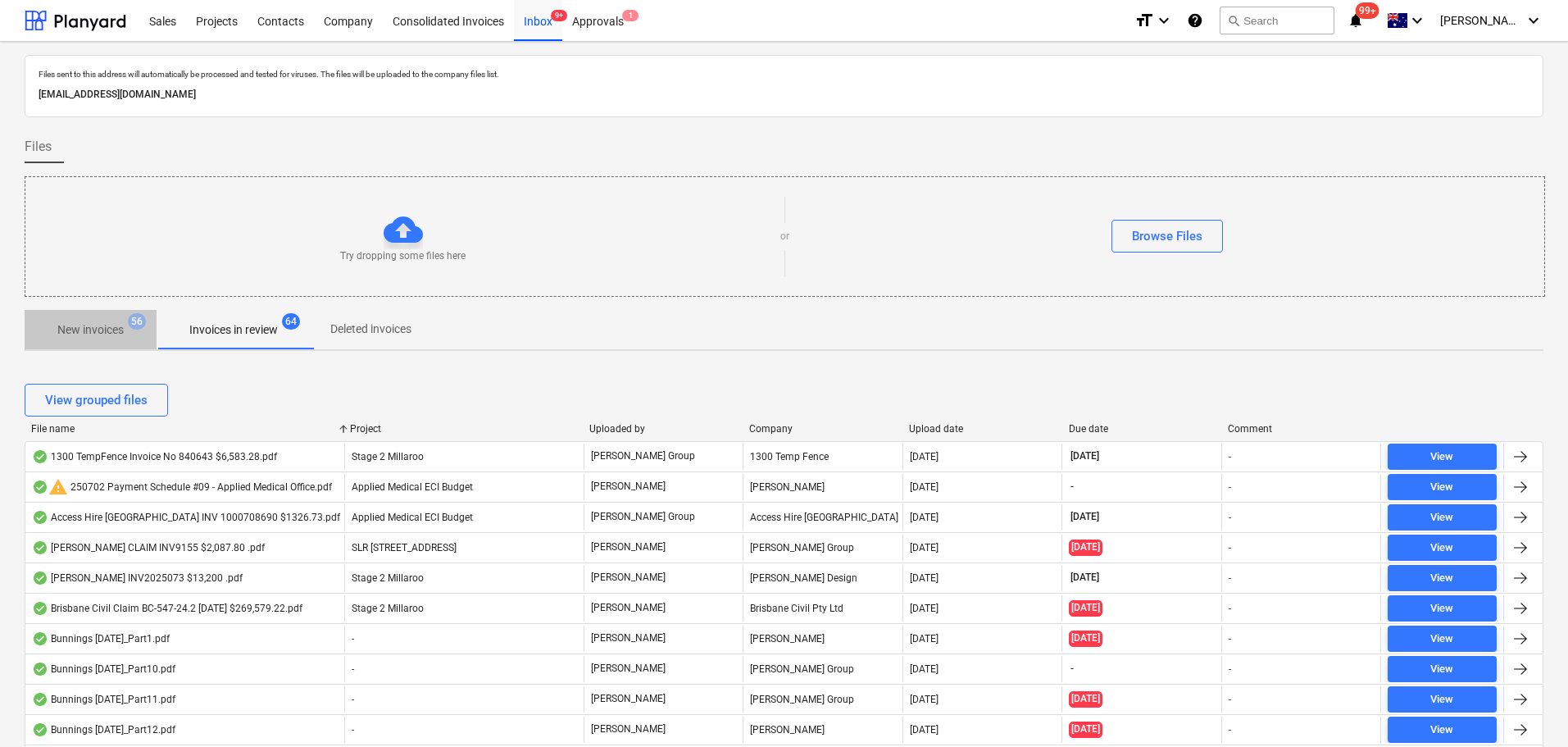
click at [103, 322] on p "New invoices" at bounding box center [90, 330] width 66 height 17
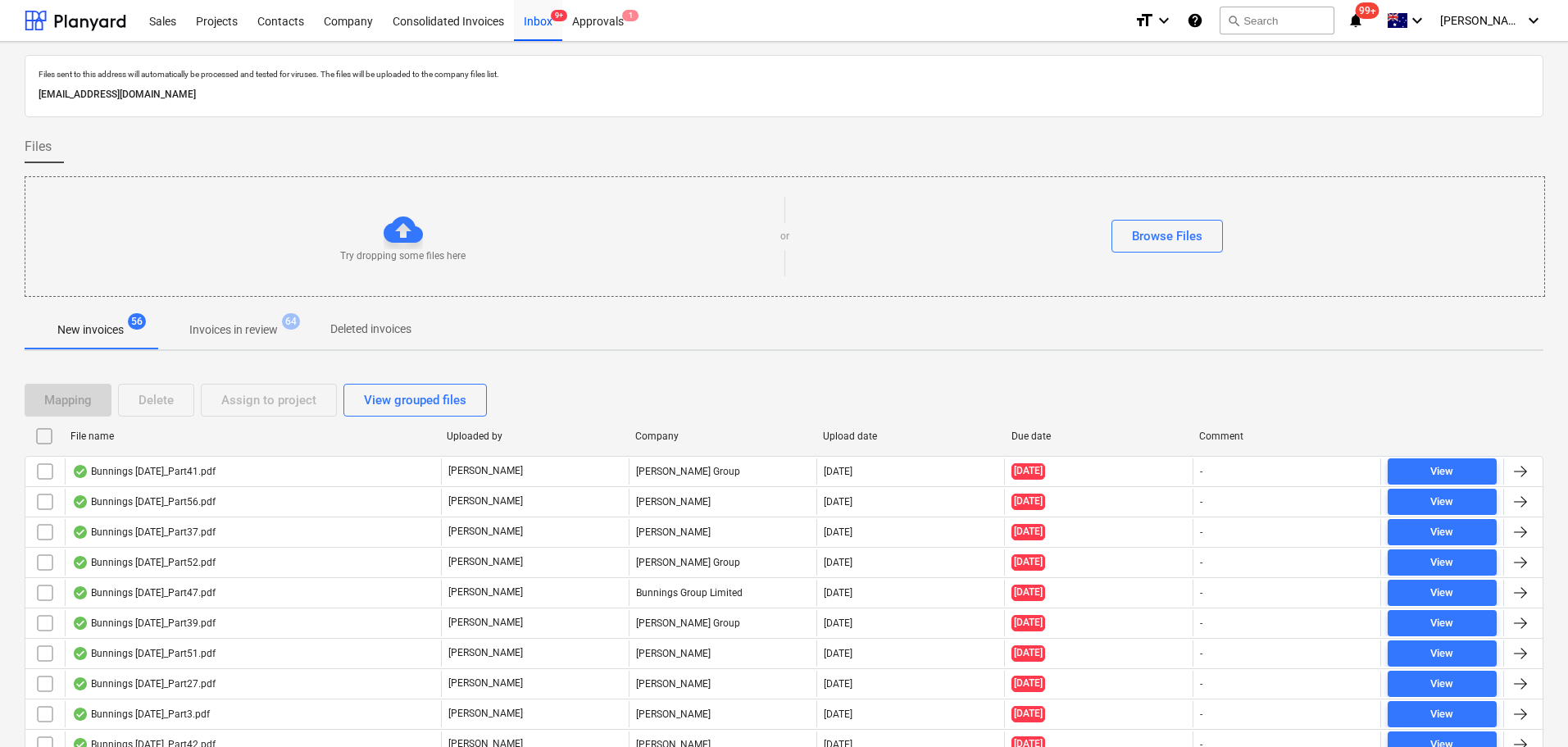
click at [1036, 433] on div "Due date" at bounding box center [1099, 436] width 176 height 11
checkbox input "false"
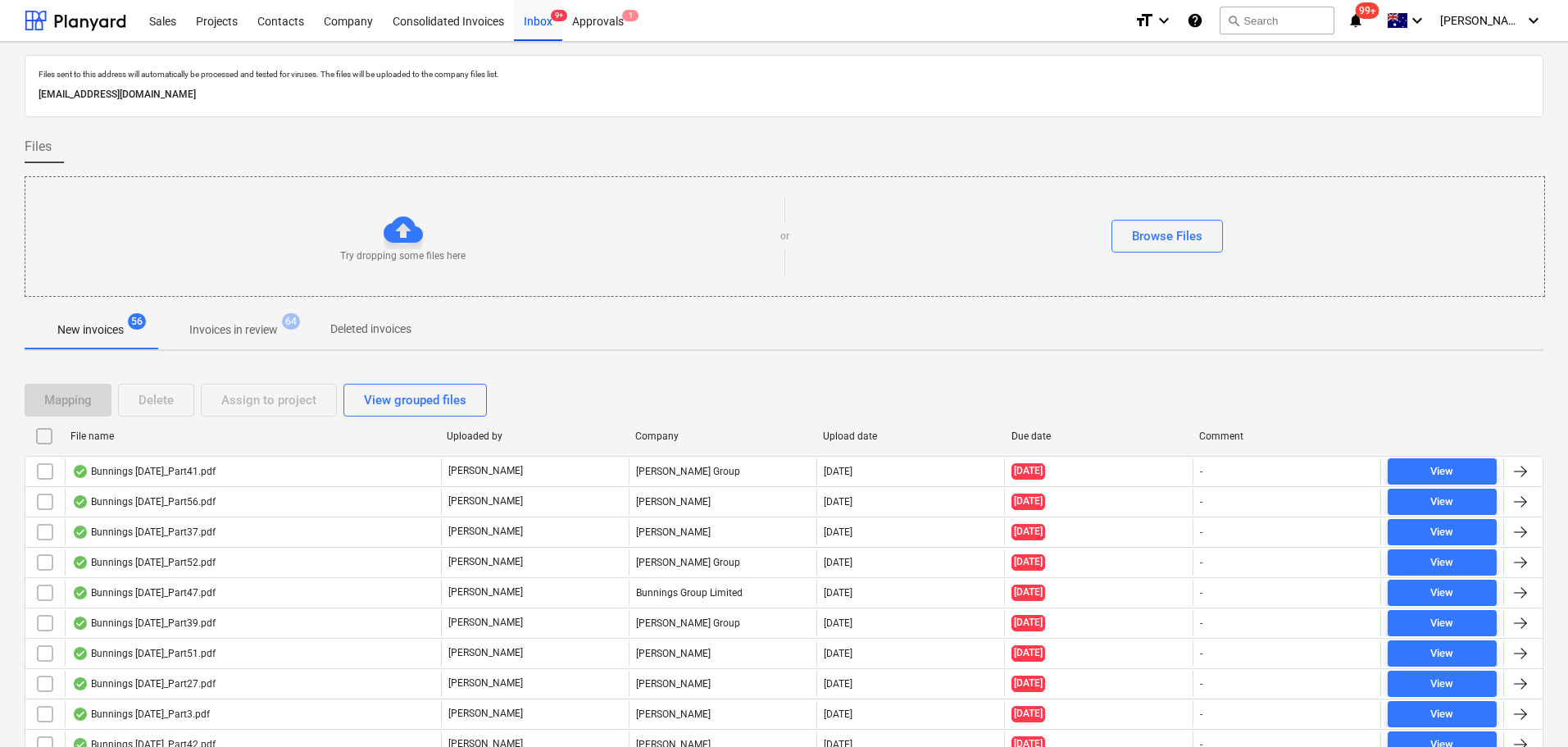
checkbox input "false"
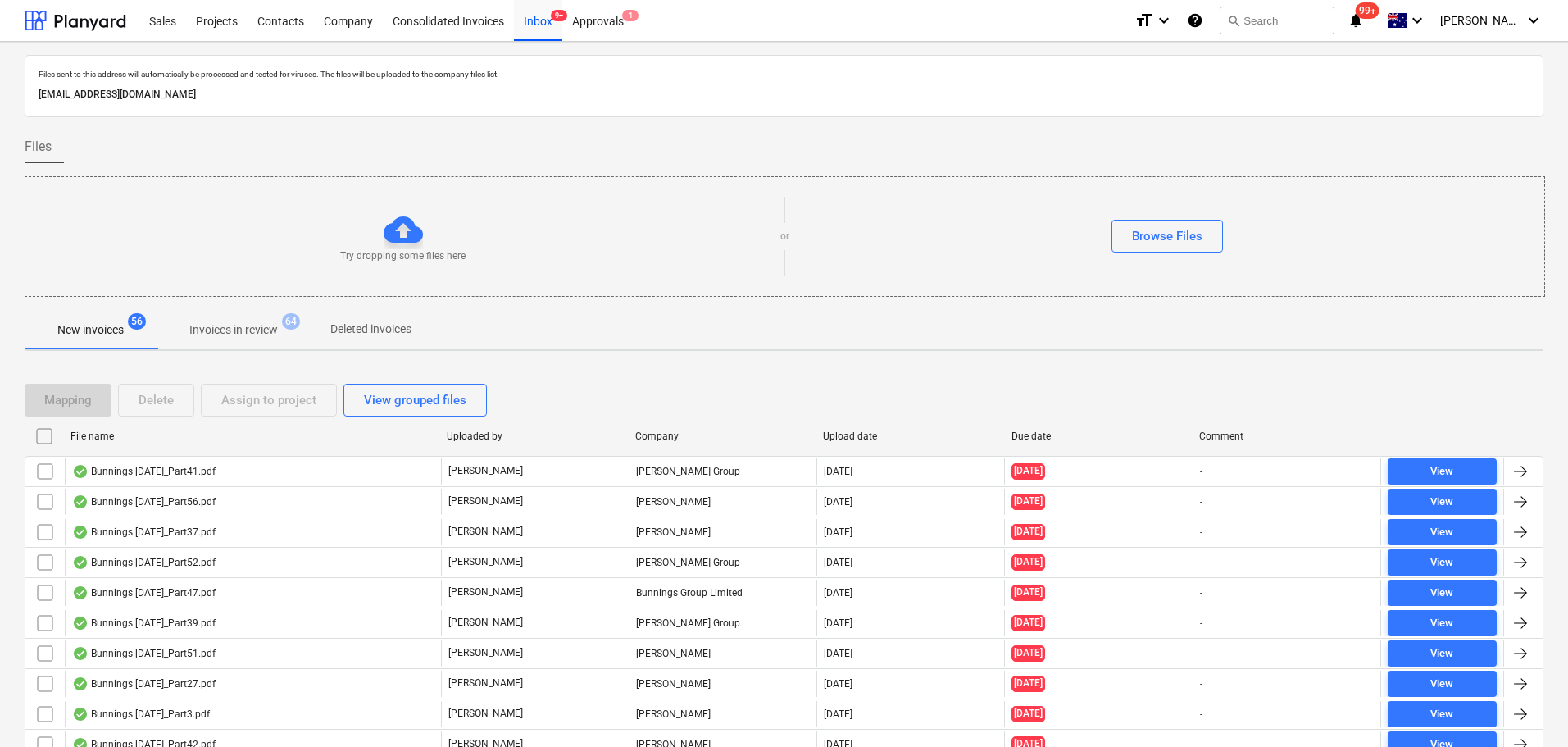
checkbox input "false"
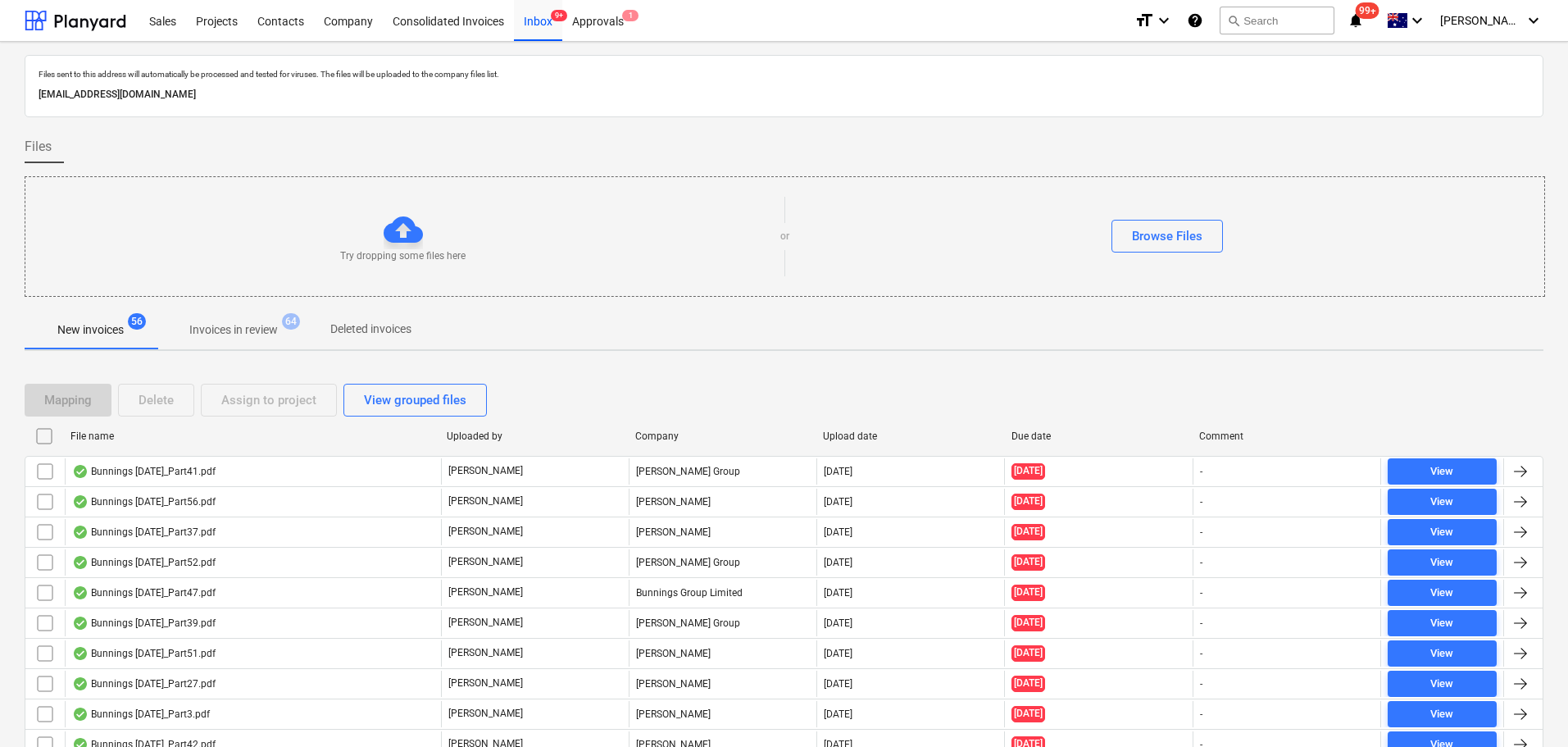
checkbox input "false"
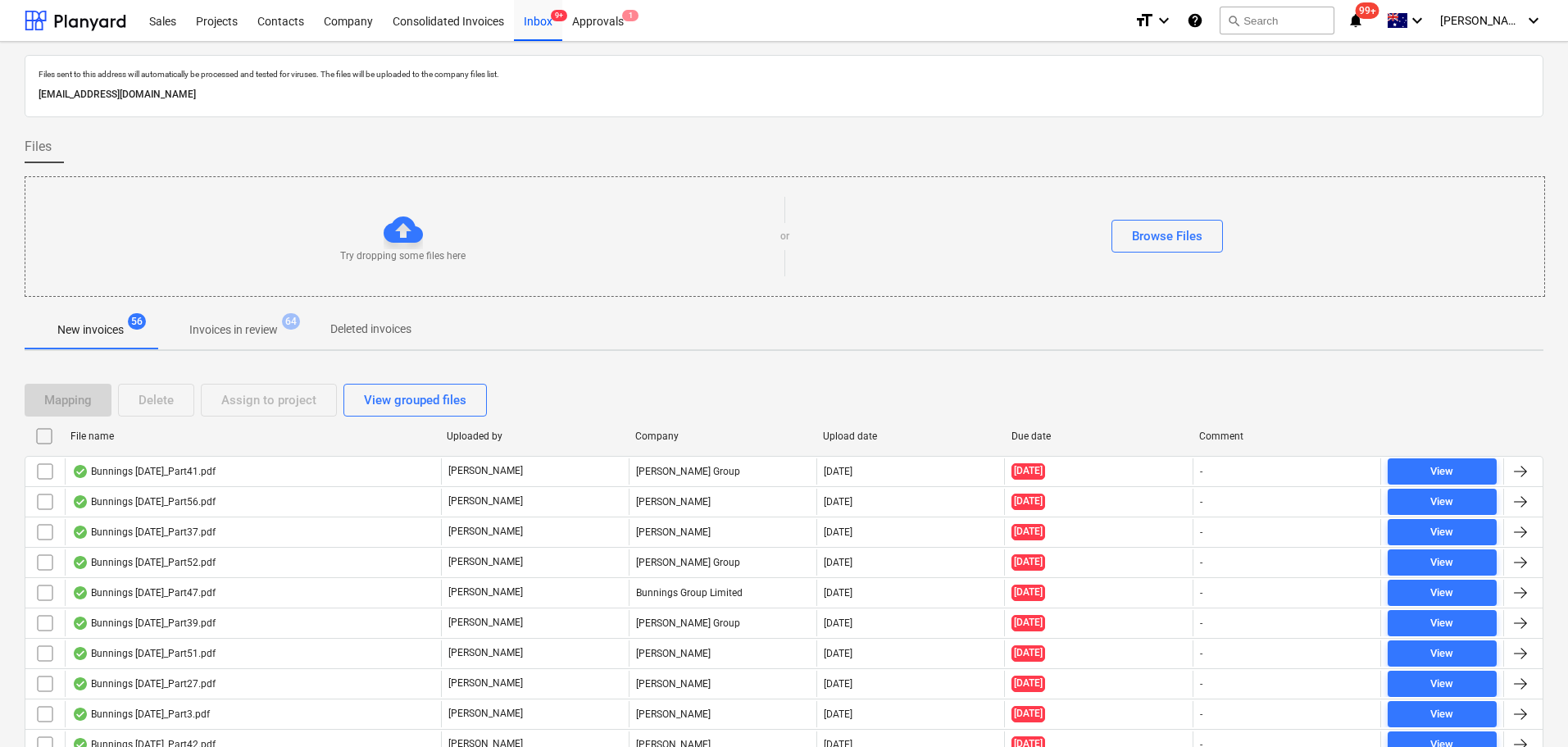
checkbox input "false"
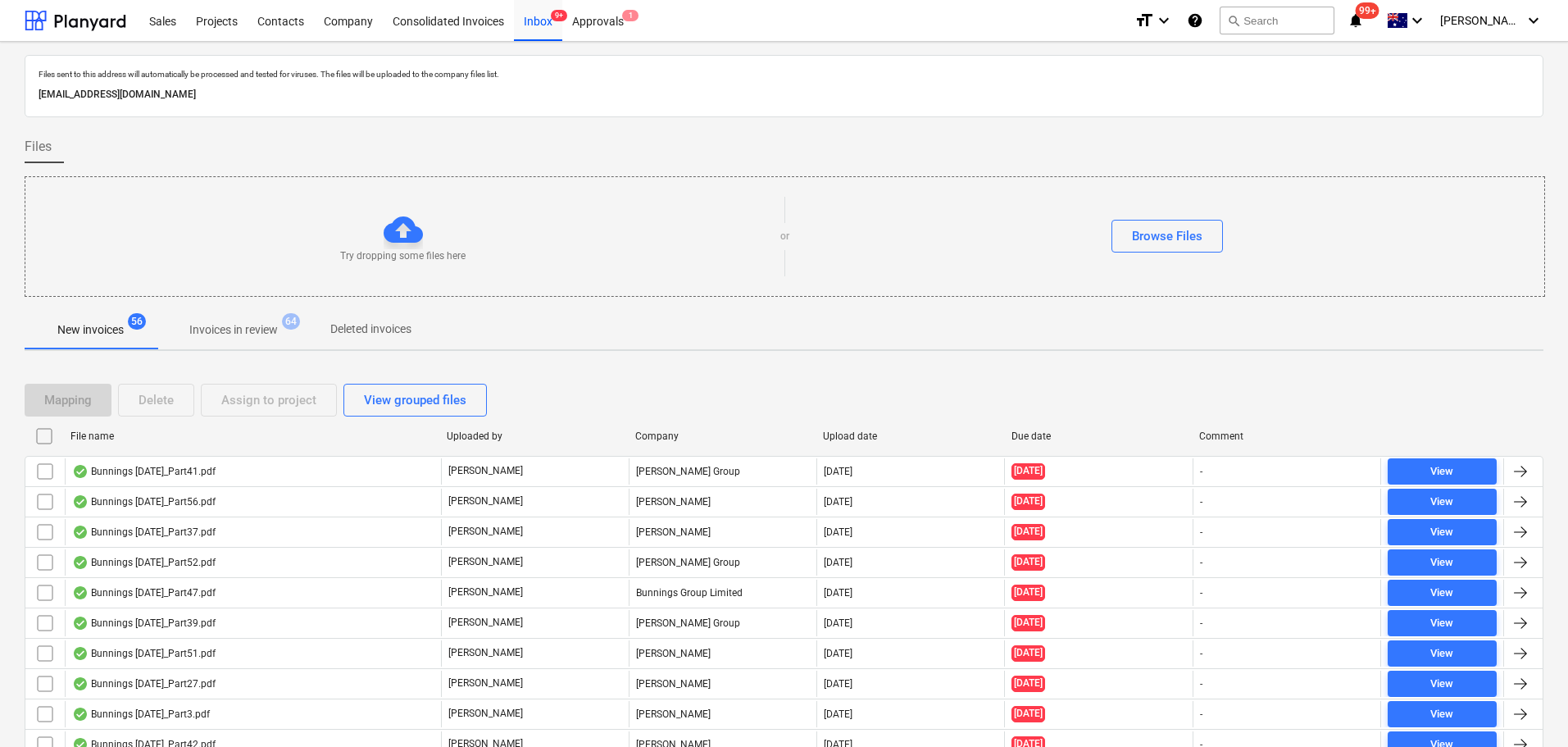
checkbox input "false"
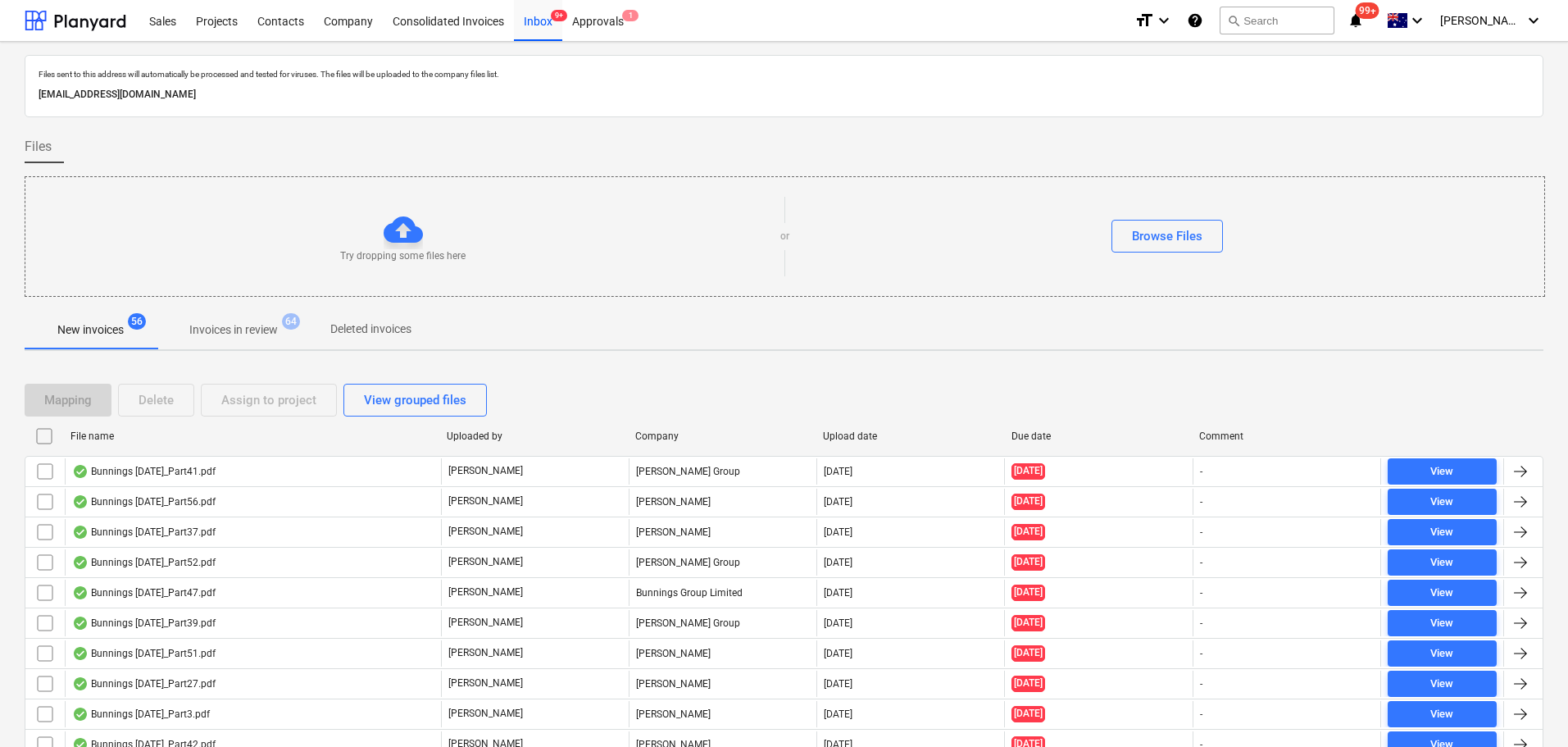
checkbox input "false"
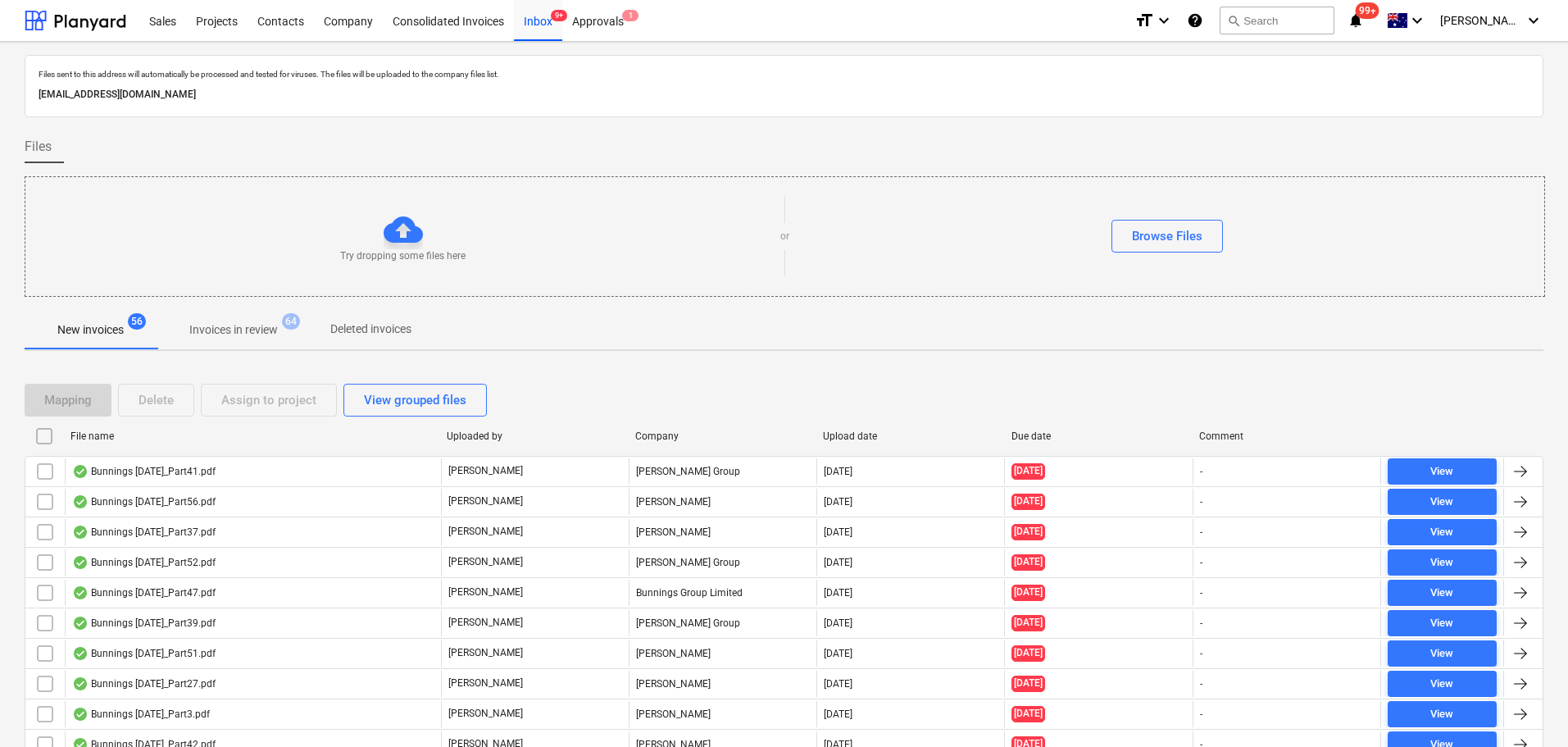
checkbox input "false"
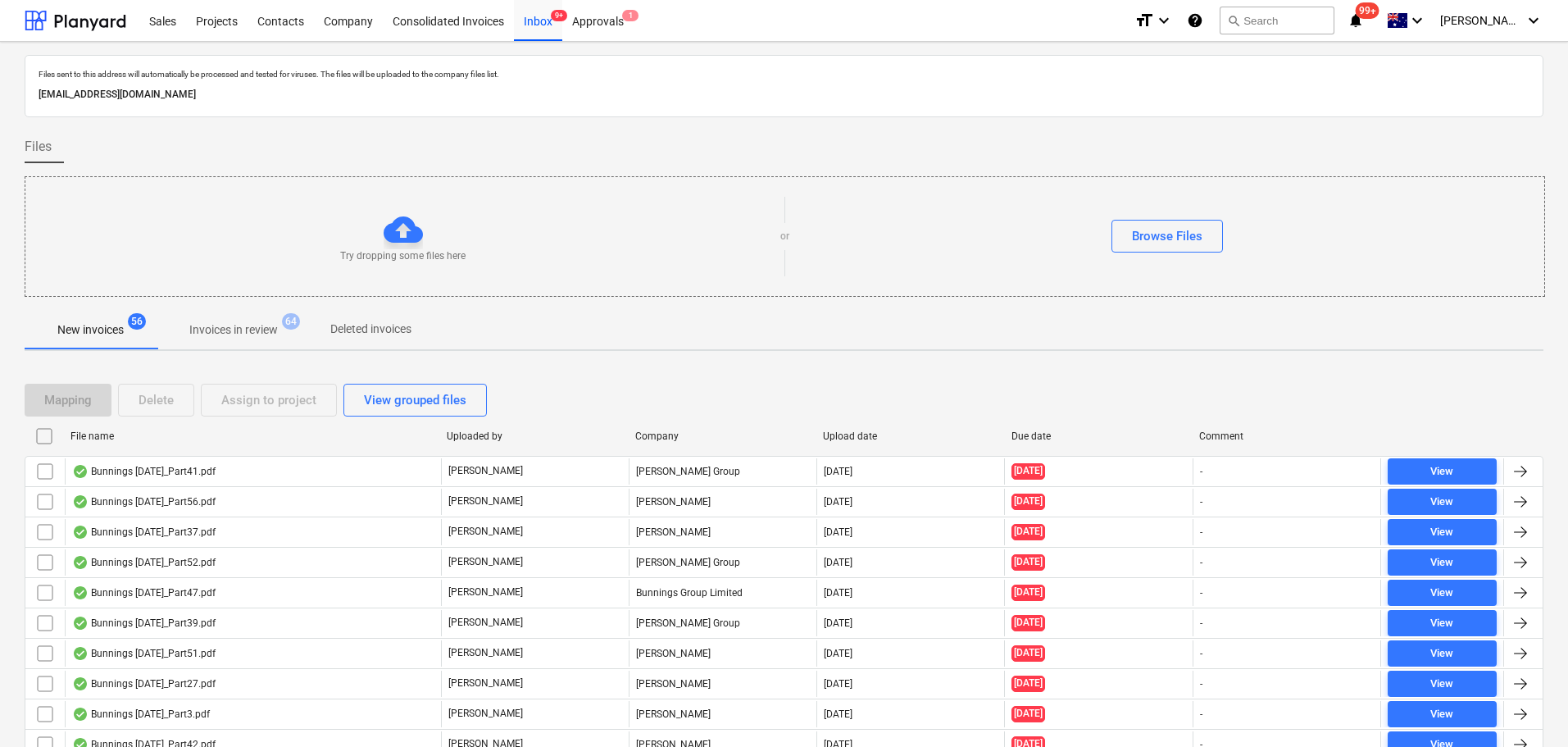
checkbox input "false"
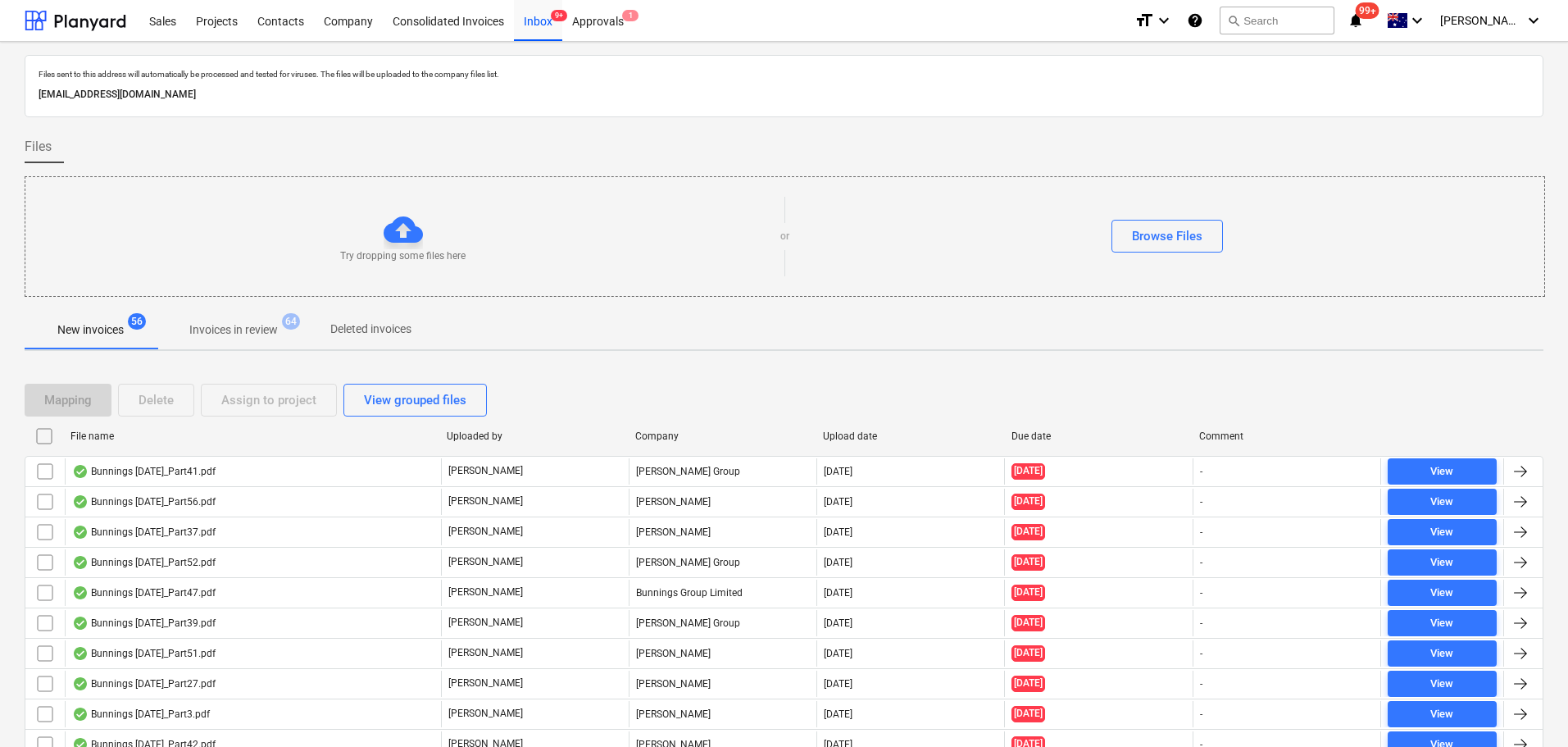
checkbox input "false"
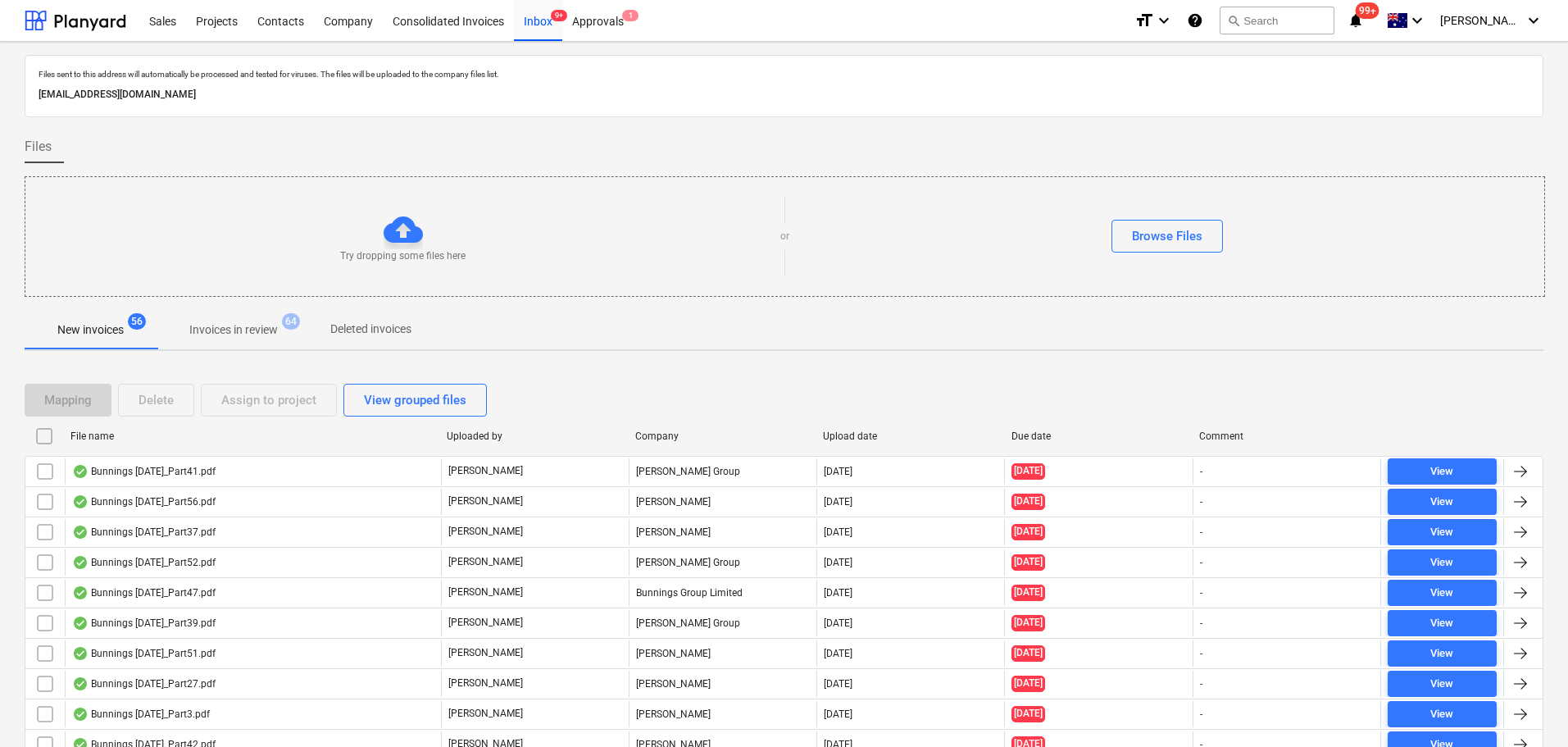
checkbox input "false"
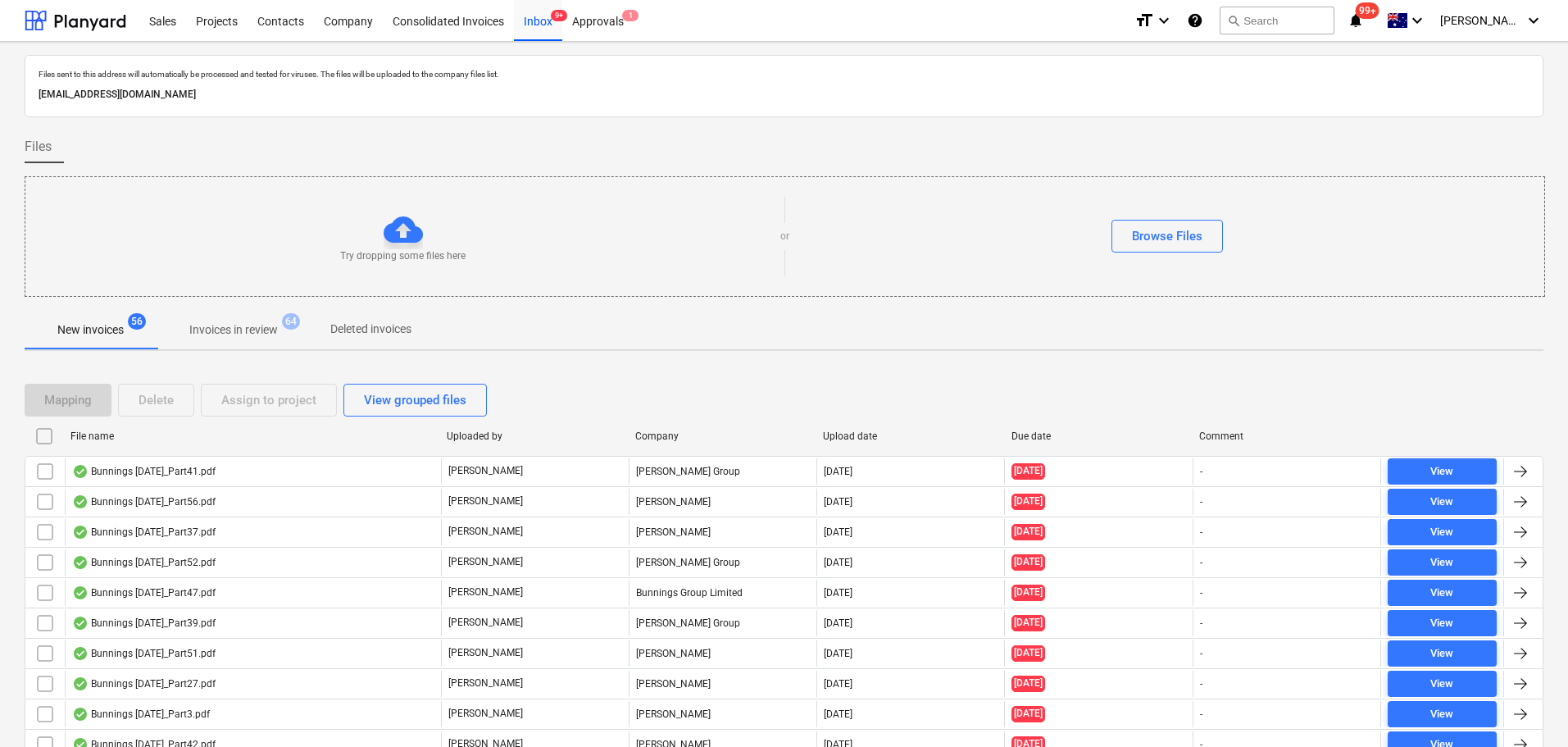
checkbox input "false"
click at [265, 319] on span "Invoices in review 64" at bounding box center [234, 329] width 154 height 29
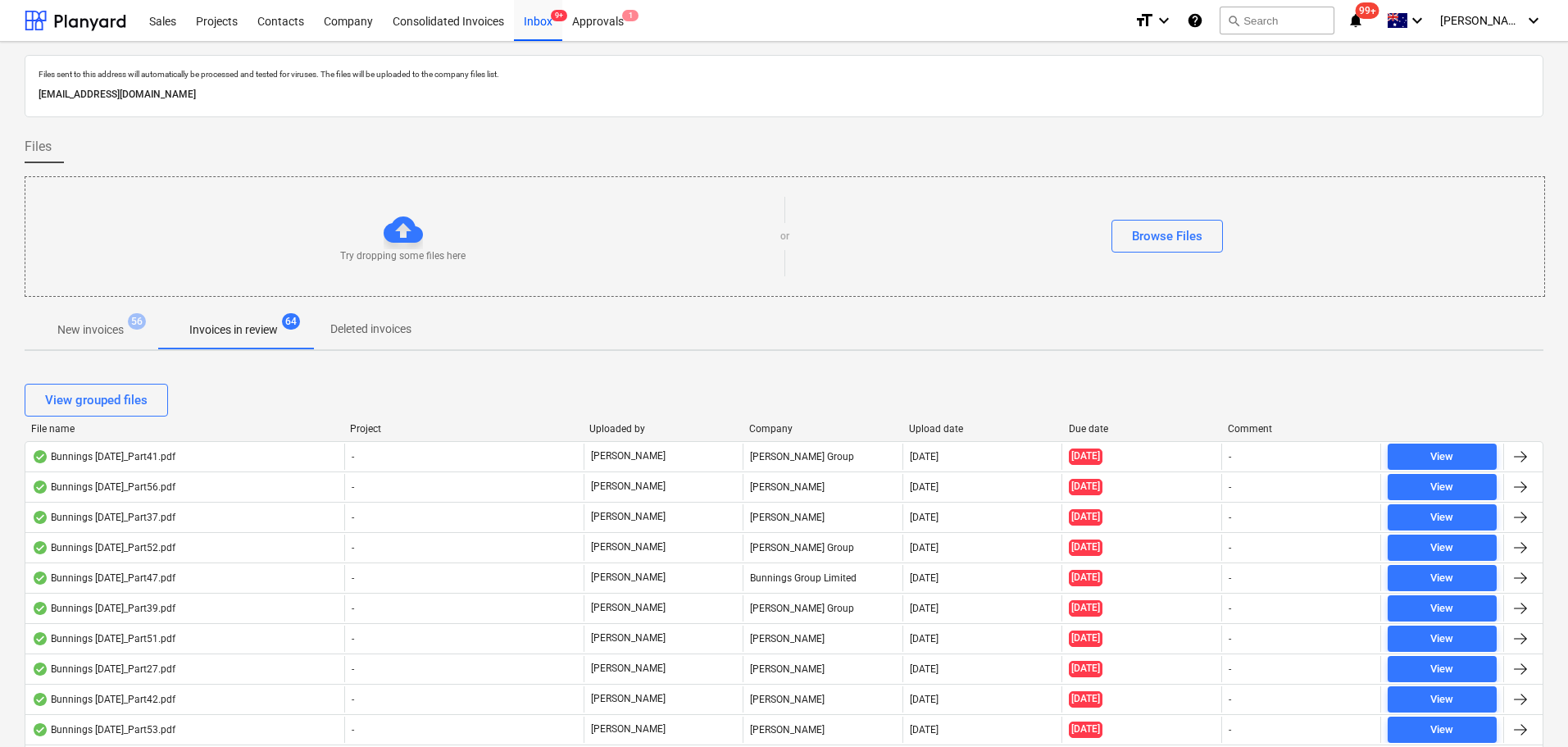
click at [1082, 425] on div "Due date" at bounding box center [1142, 428] width 147 height 11
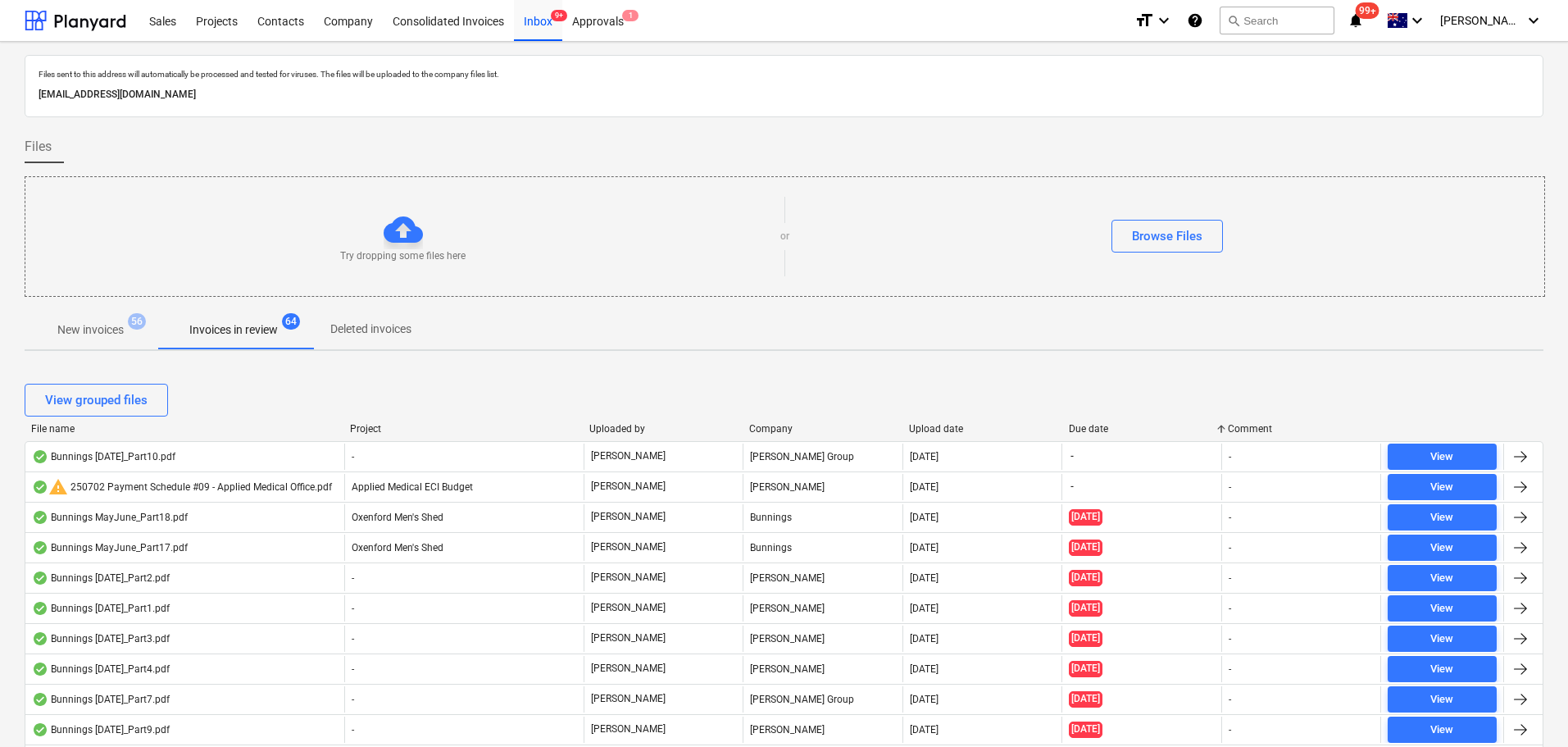
click at [1095, 430] on div "Due date" at bounding box center [1142, 428] width 147 height 11
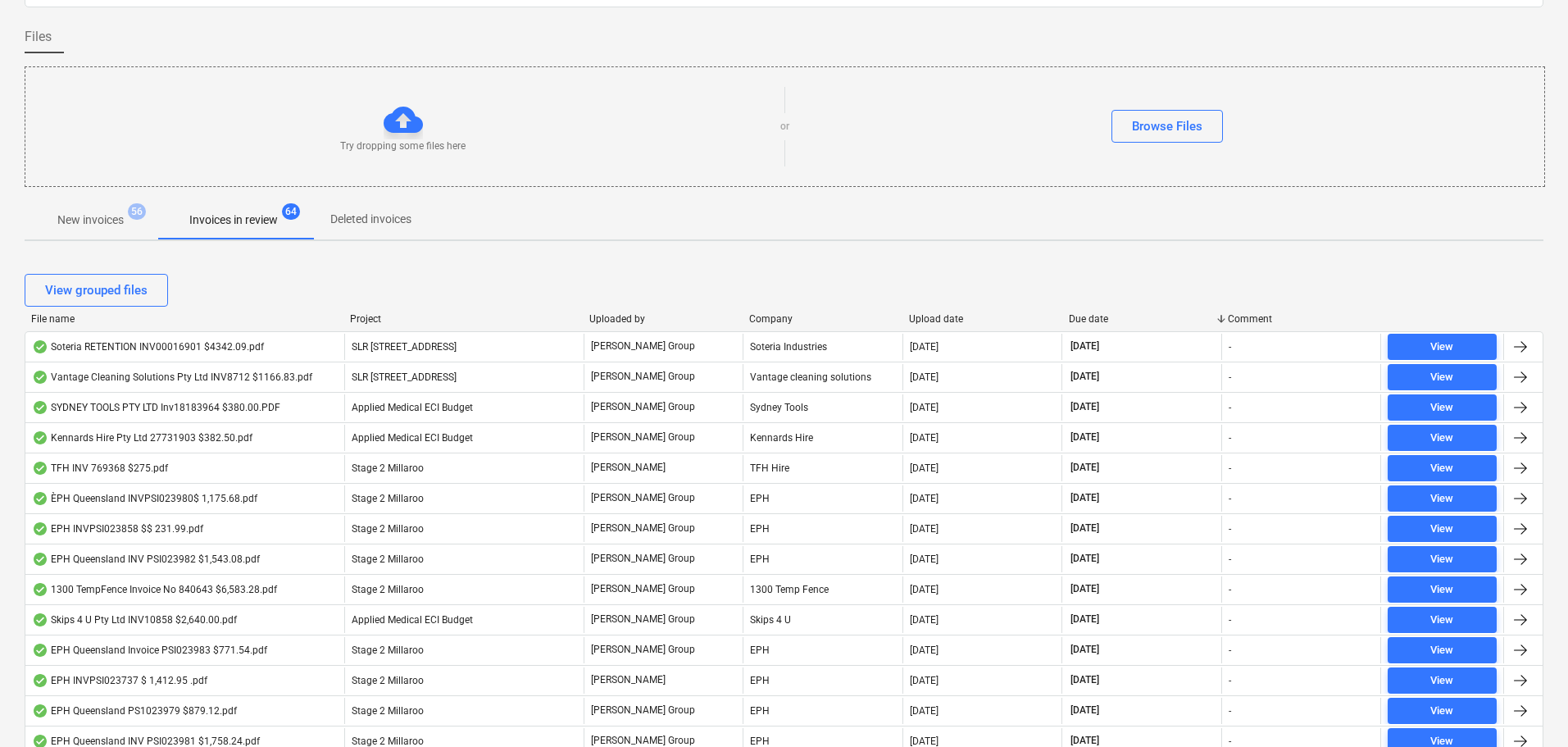
scroll to position [82, 0]
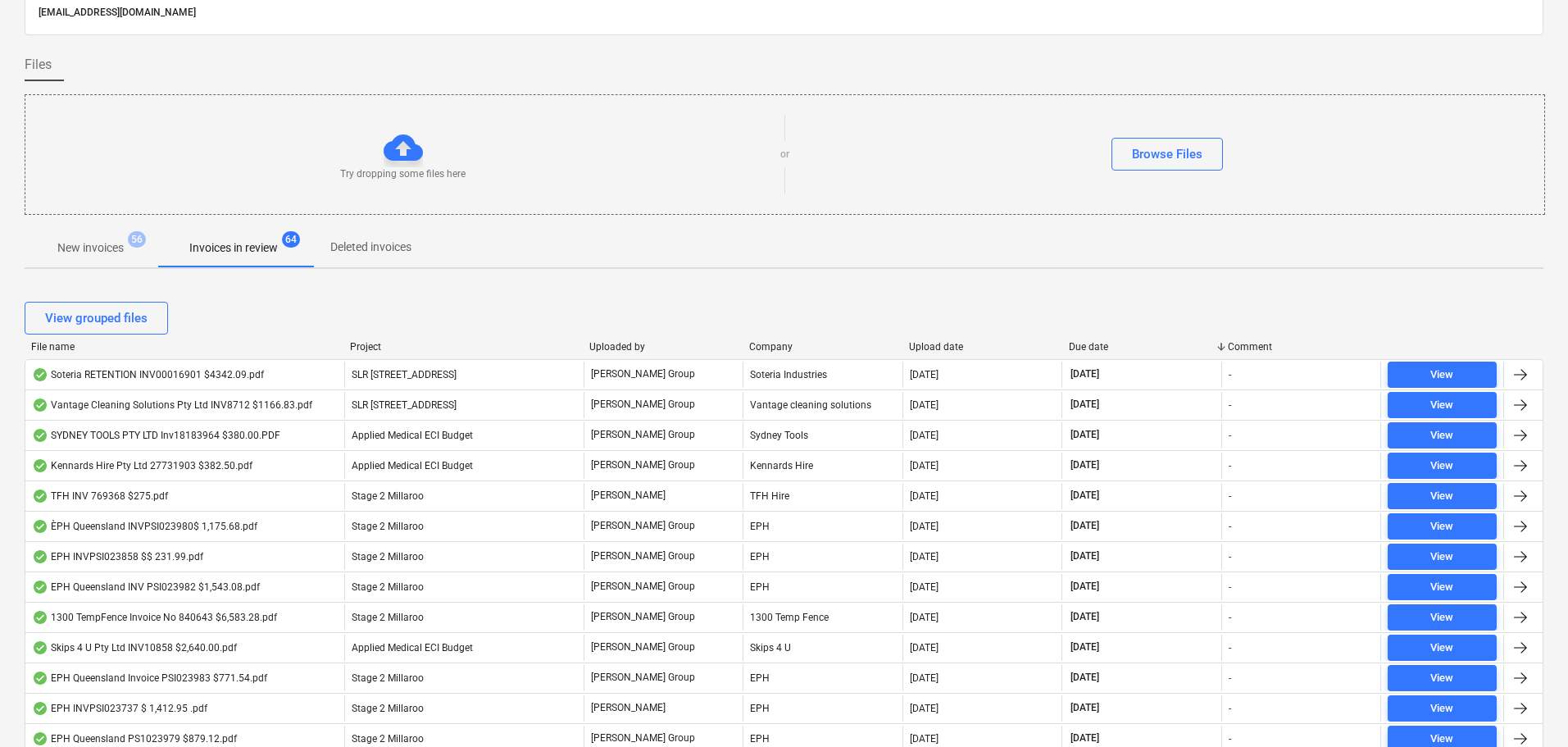
click at [1103, 337] on div "View grouped files" at bounding box center [784, 318] width 1519 height 46
click at [1104, 357] on div "File name Project Uploaded by Company Upload date Due date Comment" at bounding box center [784, 350] width 1519 height 18
click at [1101, 341] on div "Due date" at bounding box center [1142, 346] width 147 height 11
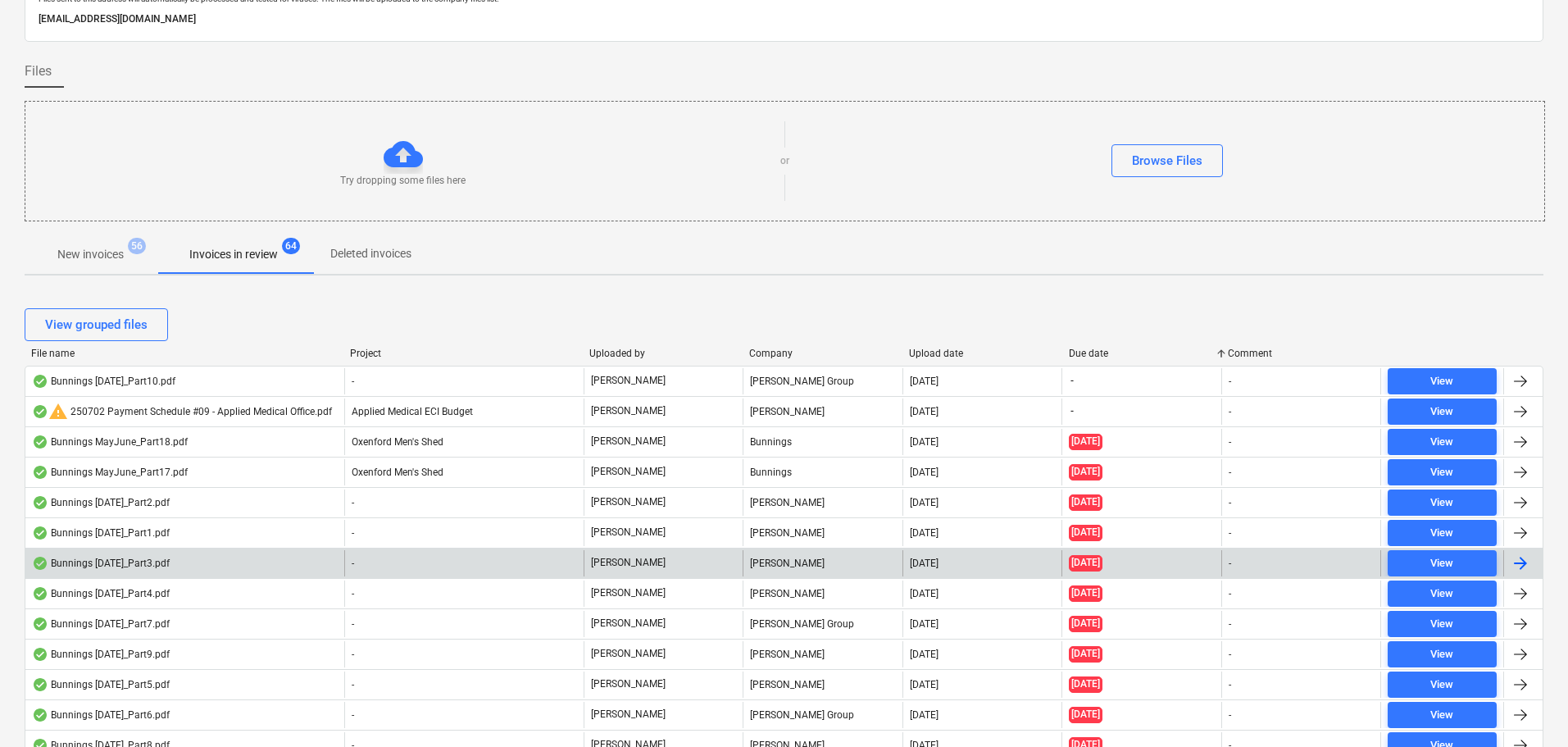
scroll to position [0, 0]
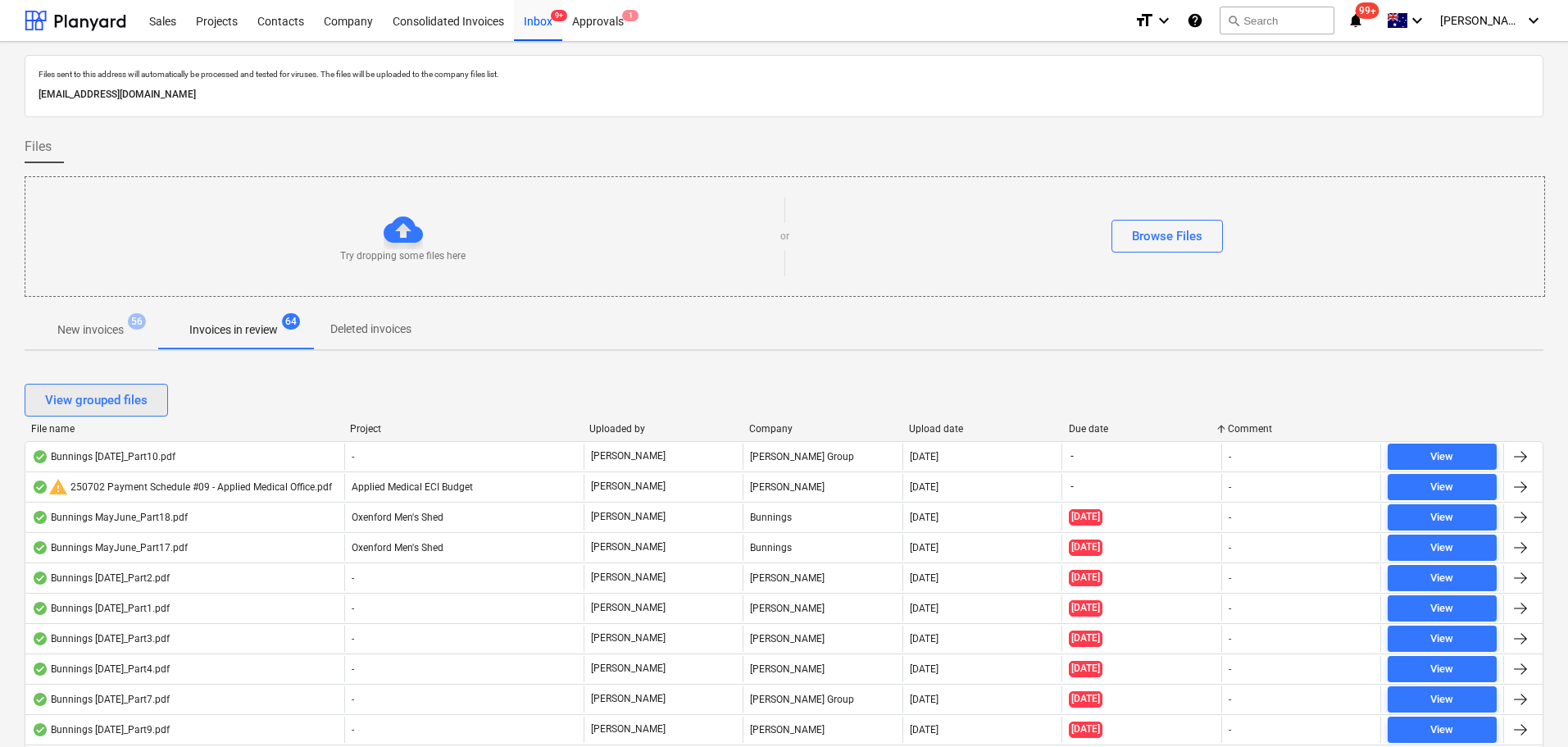
click at [146, 402] on div "View grouped files" at bounding box center [97, 400] width 103 height 21
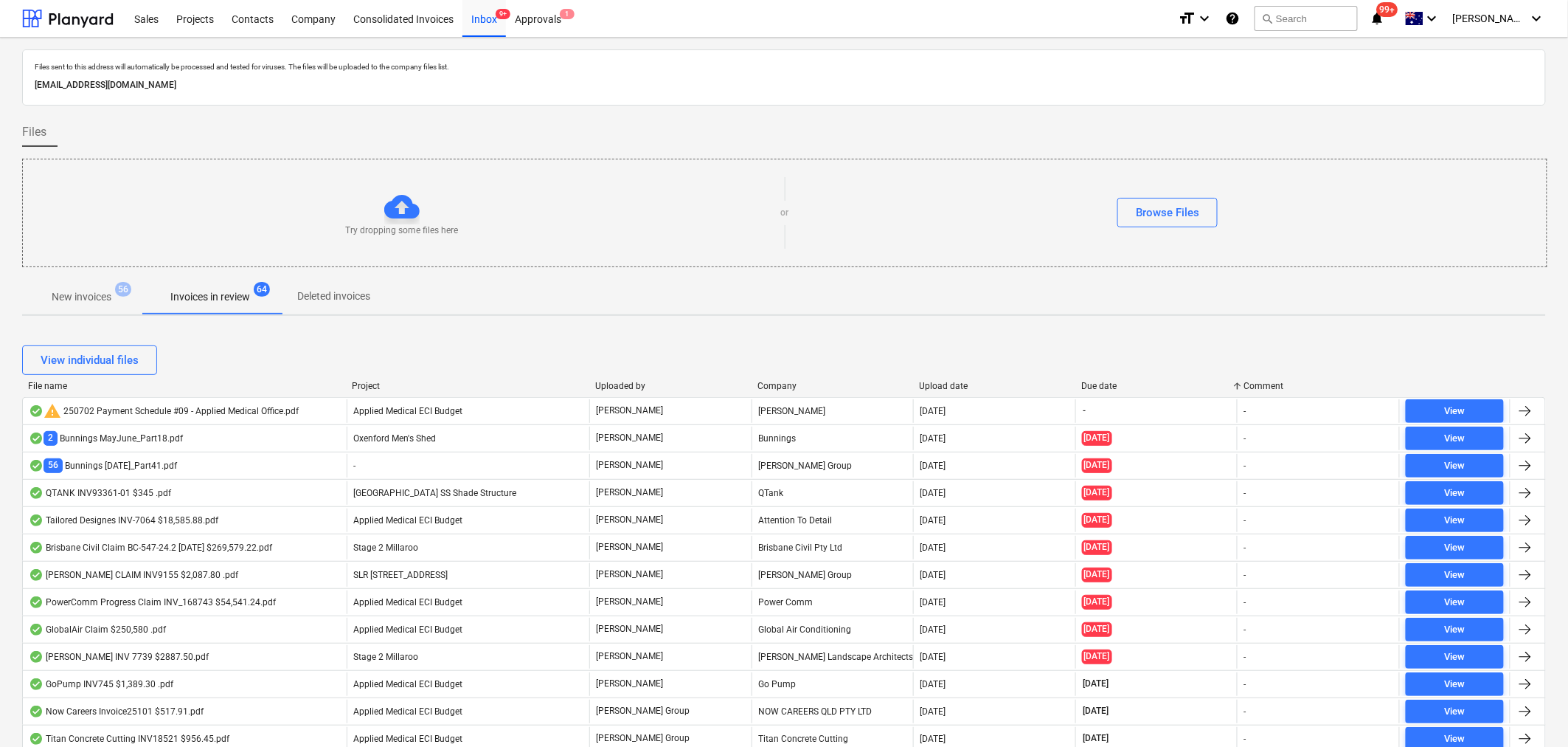
click at [99, 289] on span "New invoices 56" at bounding box center [82, 296] width 83 height 14
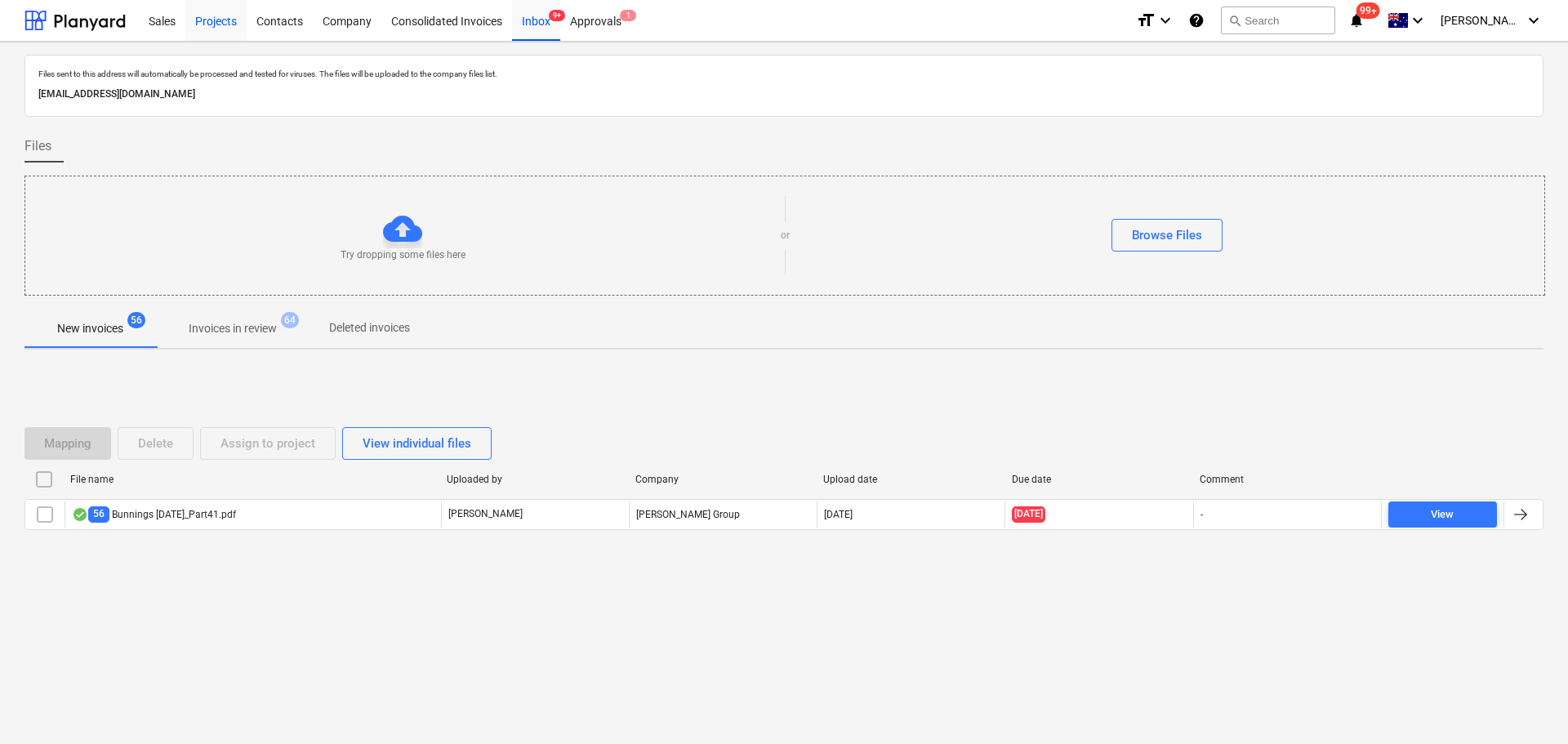
click at [215, 15] on div "Projects" at bounding box center [216, 20] width 61 height 42
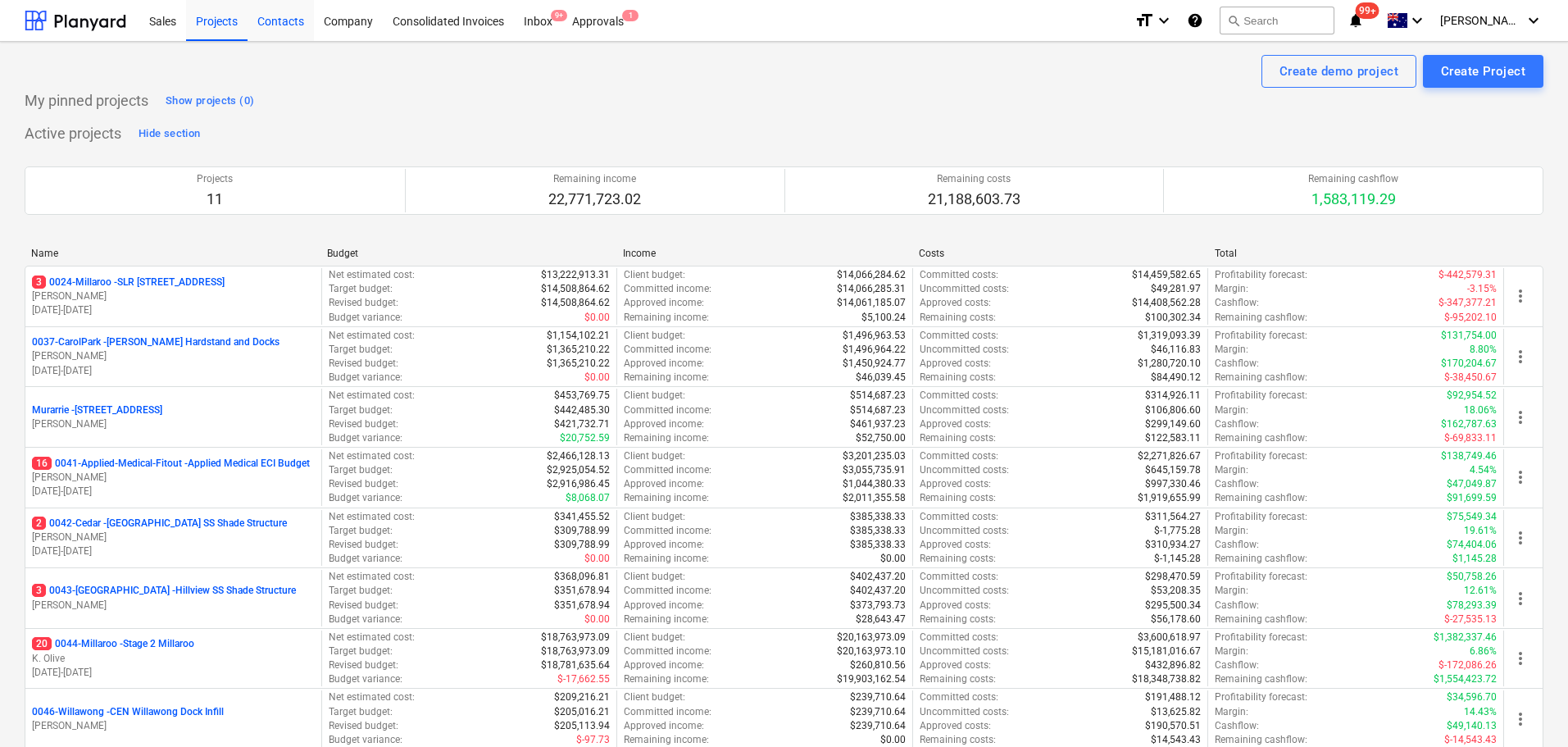
click at [283, 29] on div "Contacts" at bounding box center [280, 20] width 66 height 42
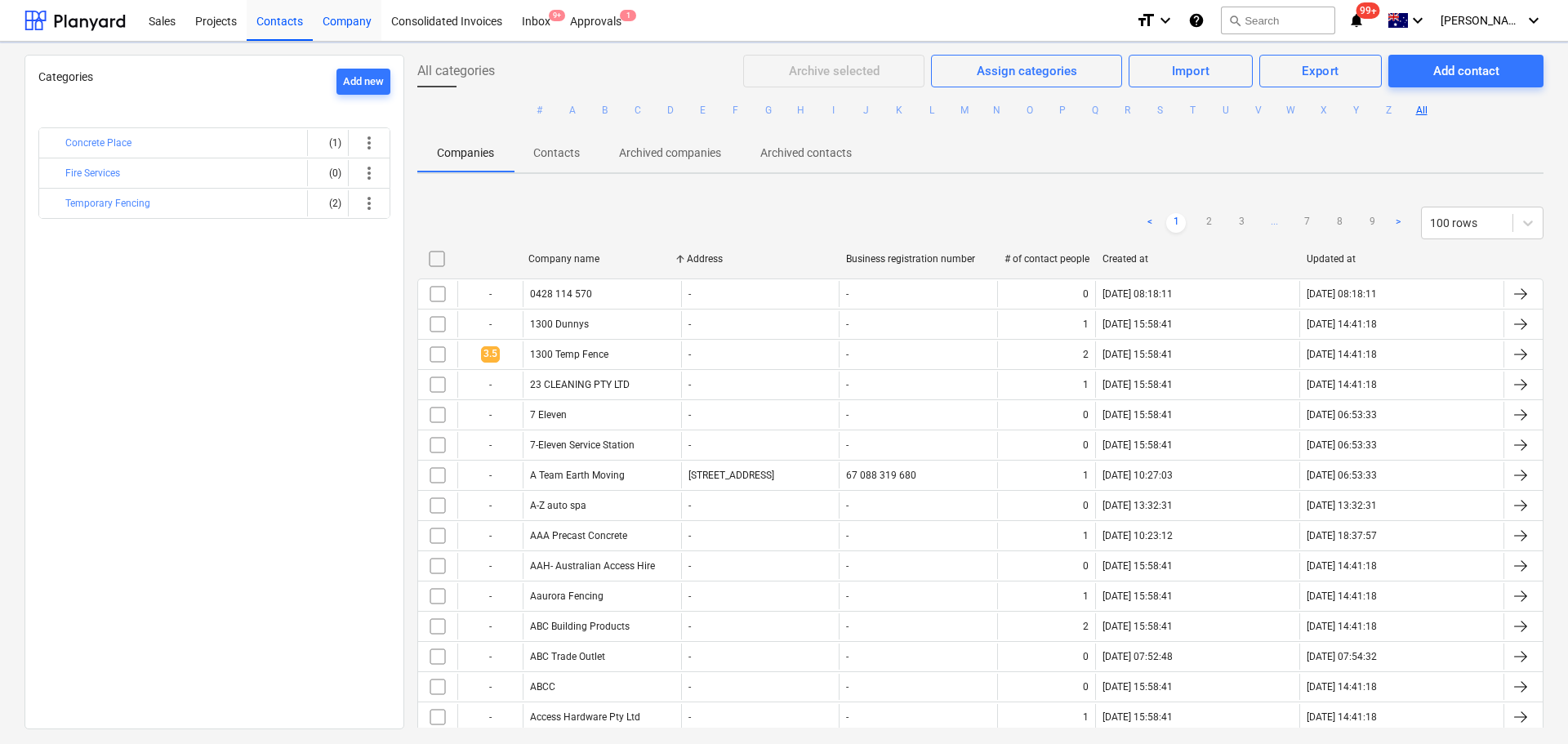
click at [355, 26] on div "Company" at bounding box center [347, 20] width 68 height 42
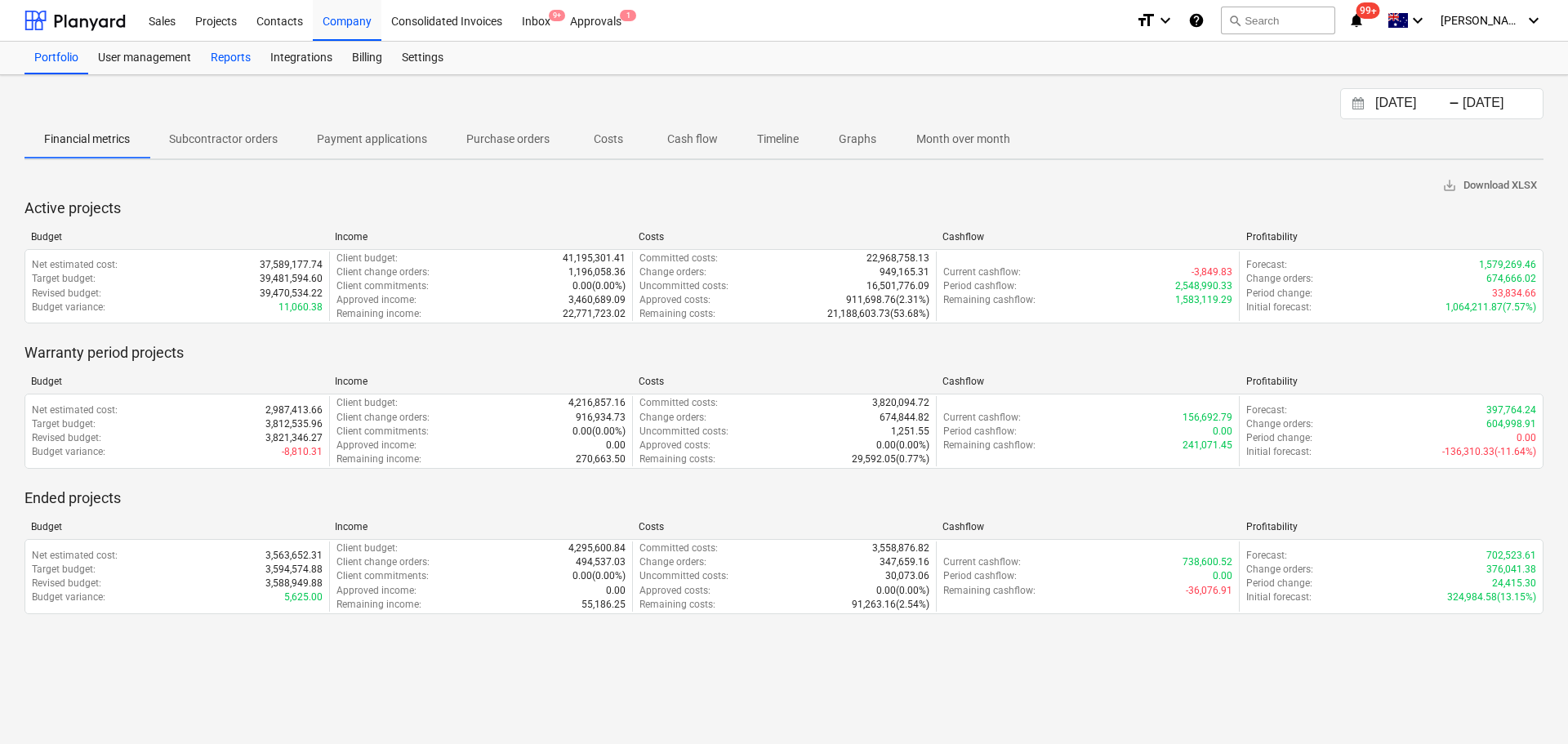
click at [226, 48] on div "Reports" at bounding box center [231, 58] width 60 height 32
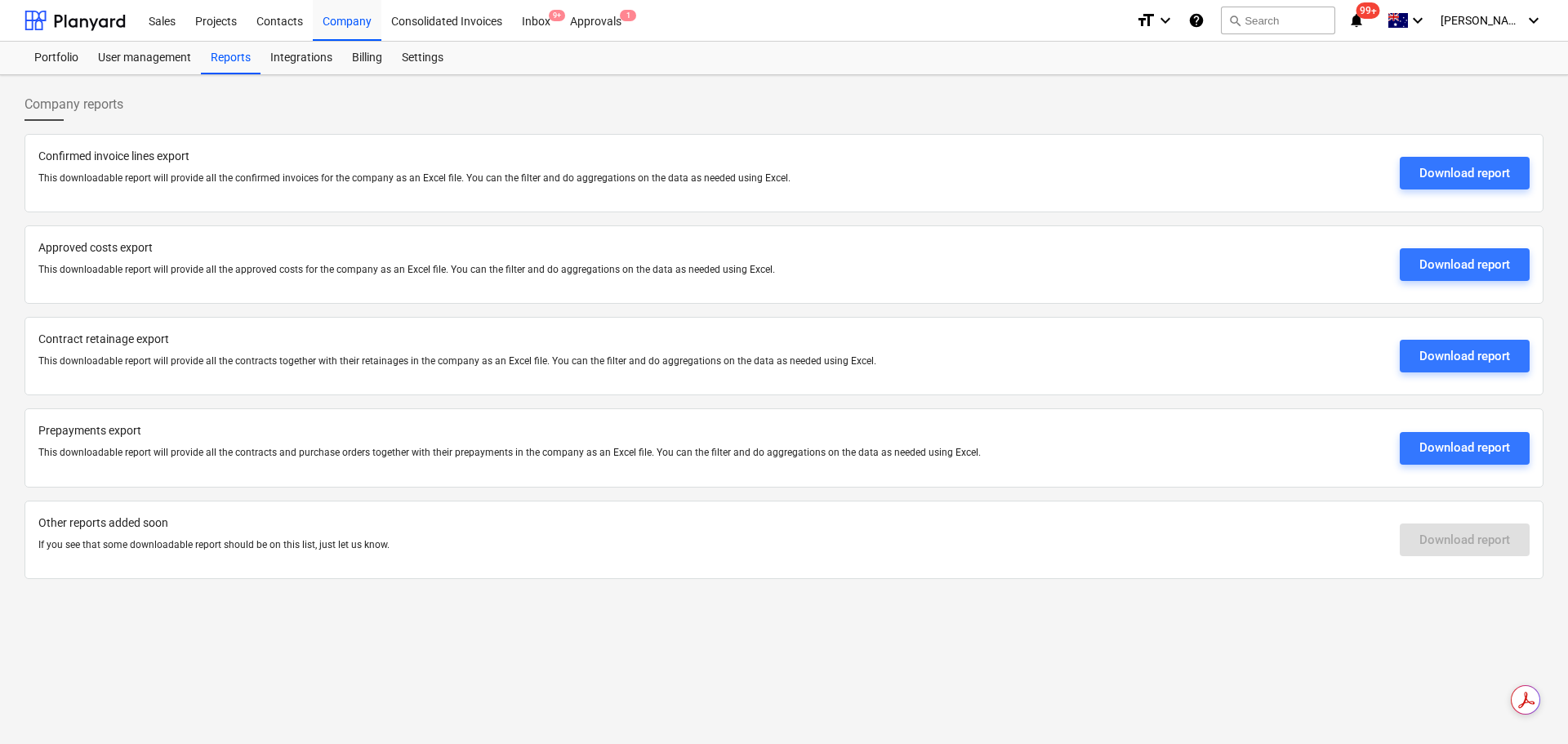
click at [1425, 545] on div "Download report" at bounding box center [1465, 539] width 130 height 50
click at [311, 56] on div "Integrations" at bounding box center [301, 58] width 82 height 32
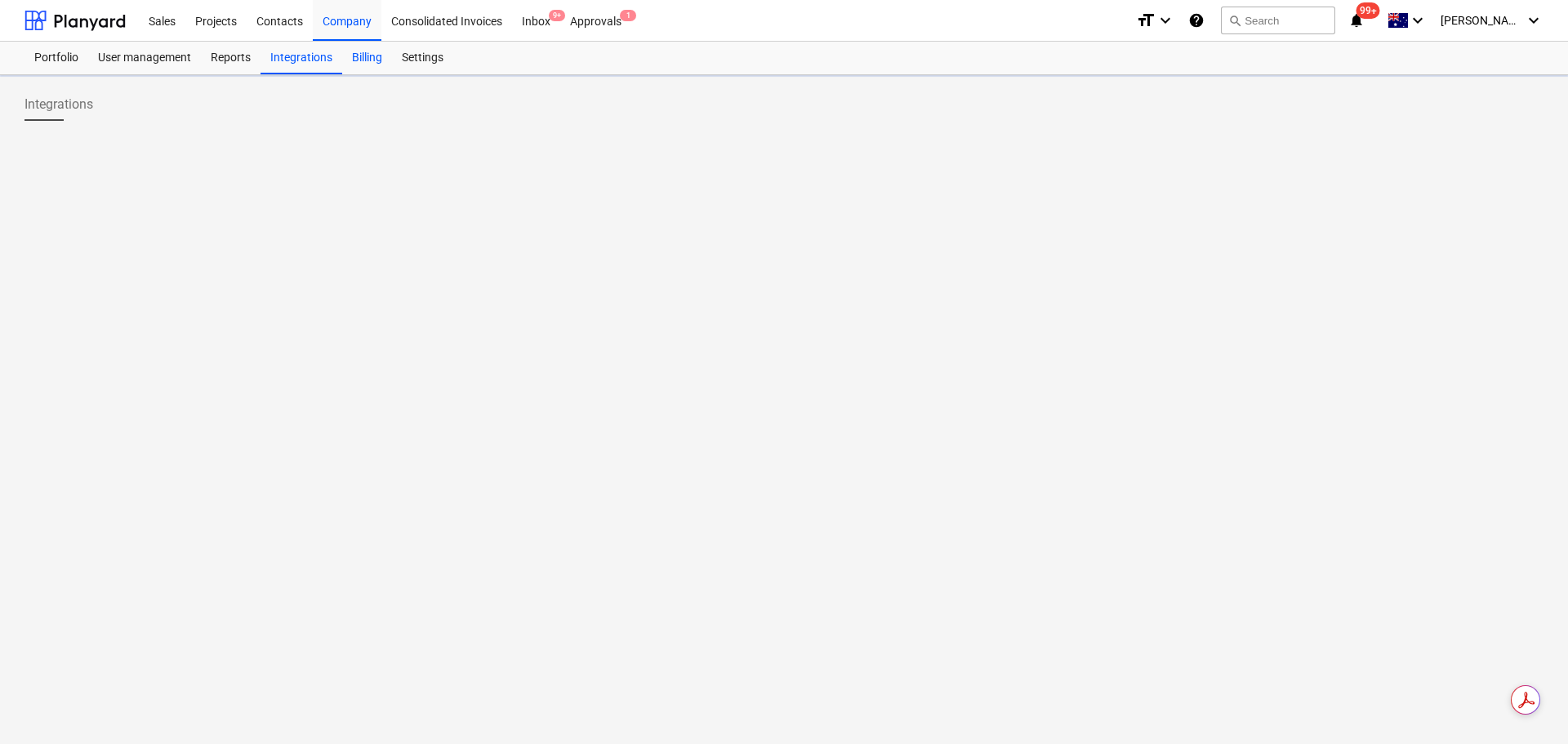
click at [361, 56] on div "Billing" at bounding box center [367, 58] width 50 height 32
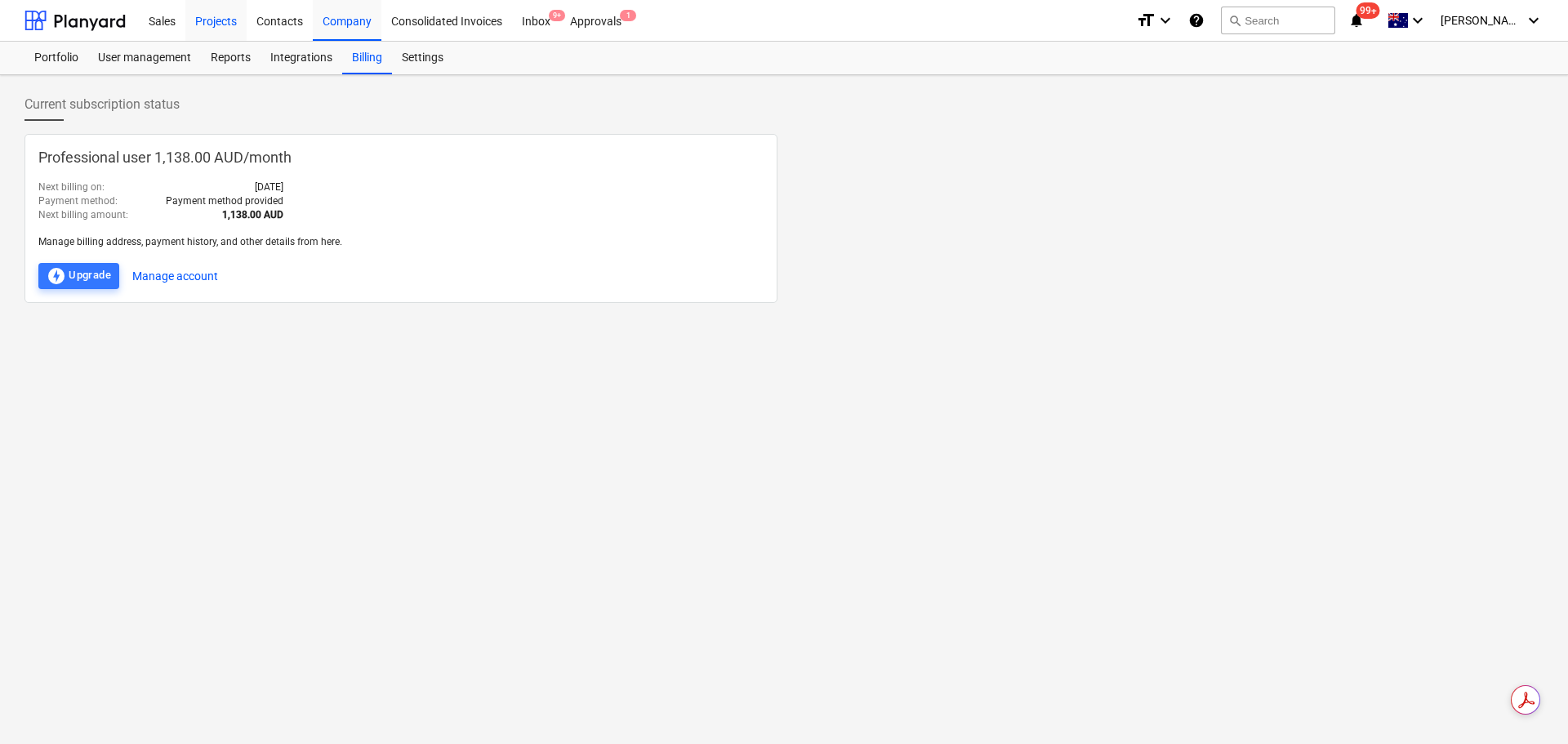
click at [214, 21] on div "Projects" at bounding box center [216, 20] width 61 height 42
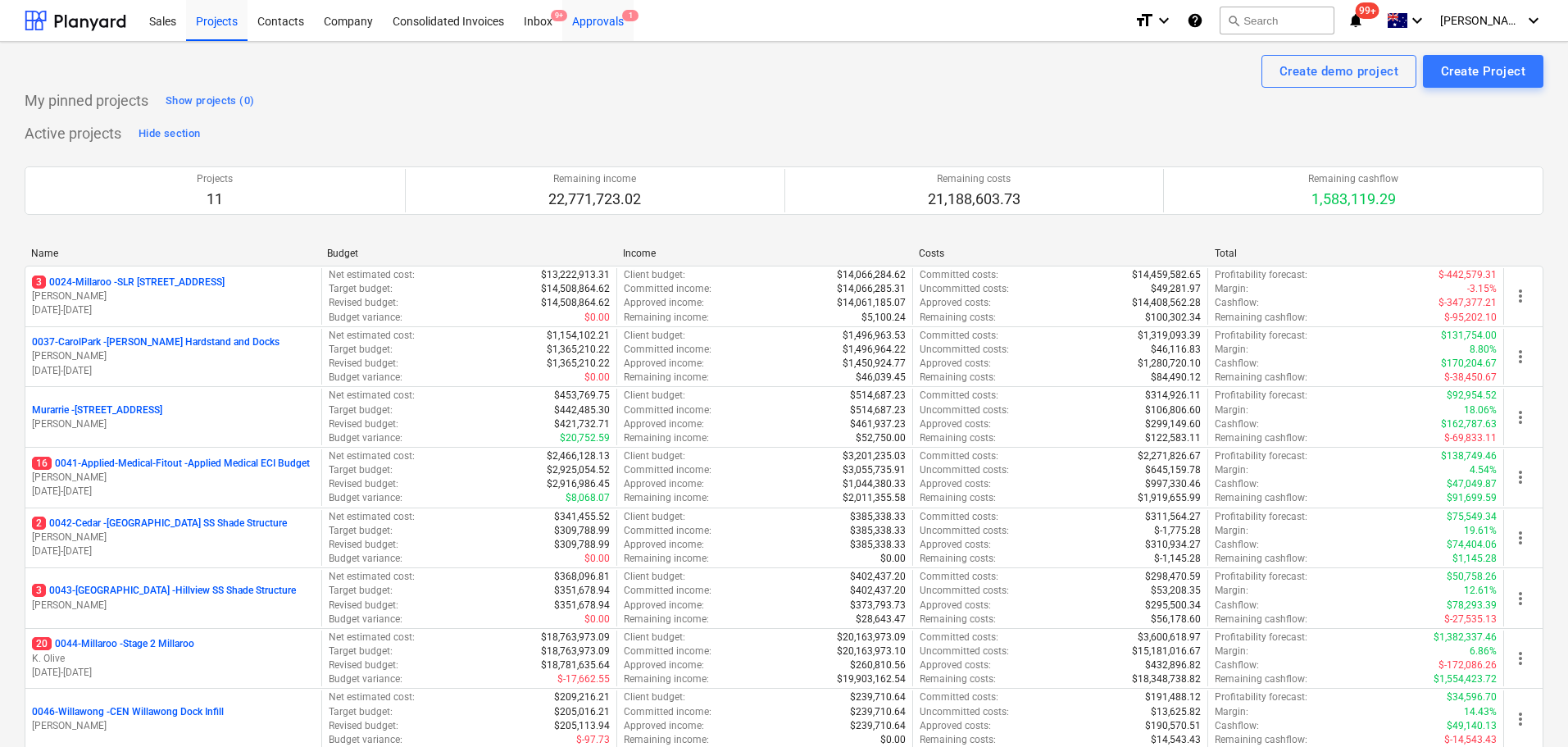
click at [608, 26] on div "Approvals 1" at bounding box center [598, 20] width 71 height 42
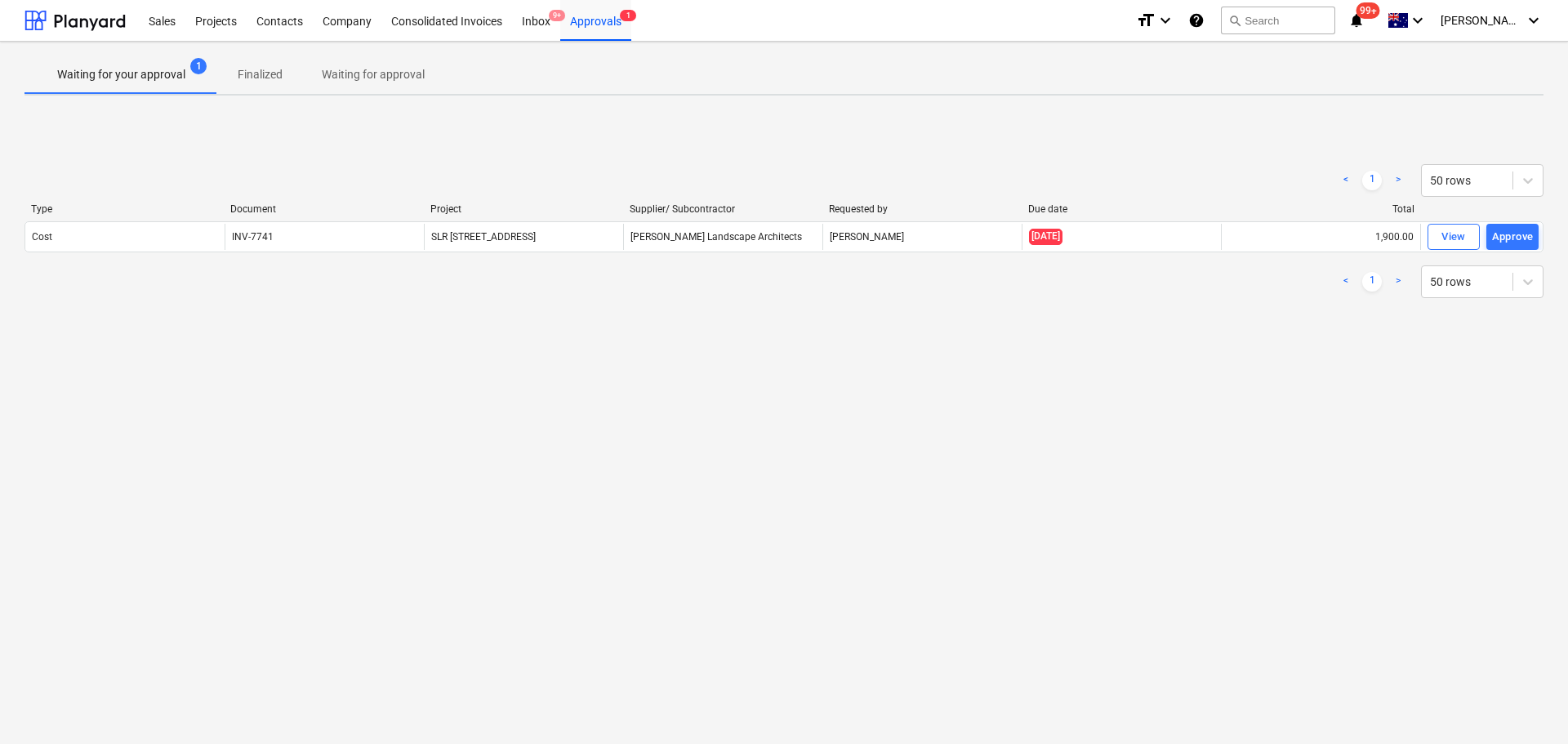
click at [402, 95] on div "Waiting for your approval 1 Finalized Waiting for approval" at bounding box center [784, 75] width 1518 height 41
click at [399, 78] on p "Waiting for approval" at bounding box center [373, 74] width 102 height 17
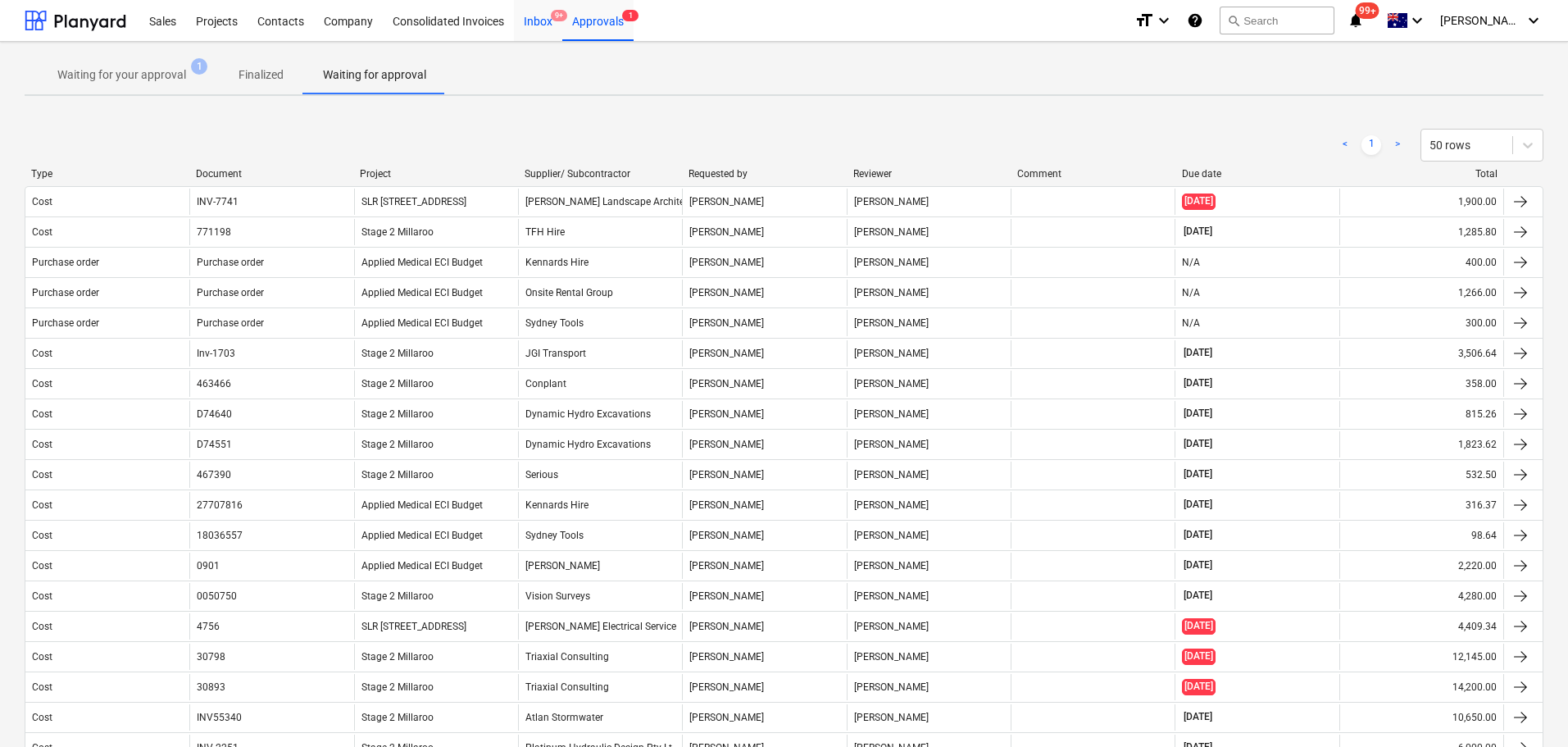
click at [547, 21] on div "Inbox 9+" at bounding box center [538, 20] width 48 height 42
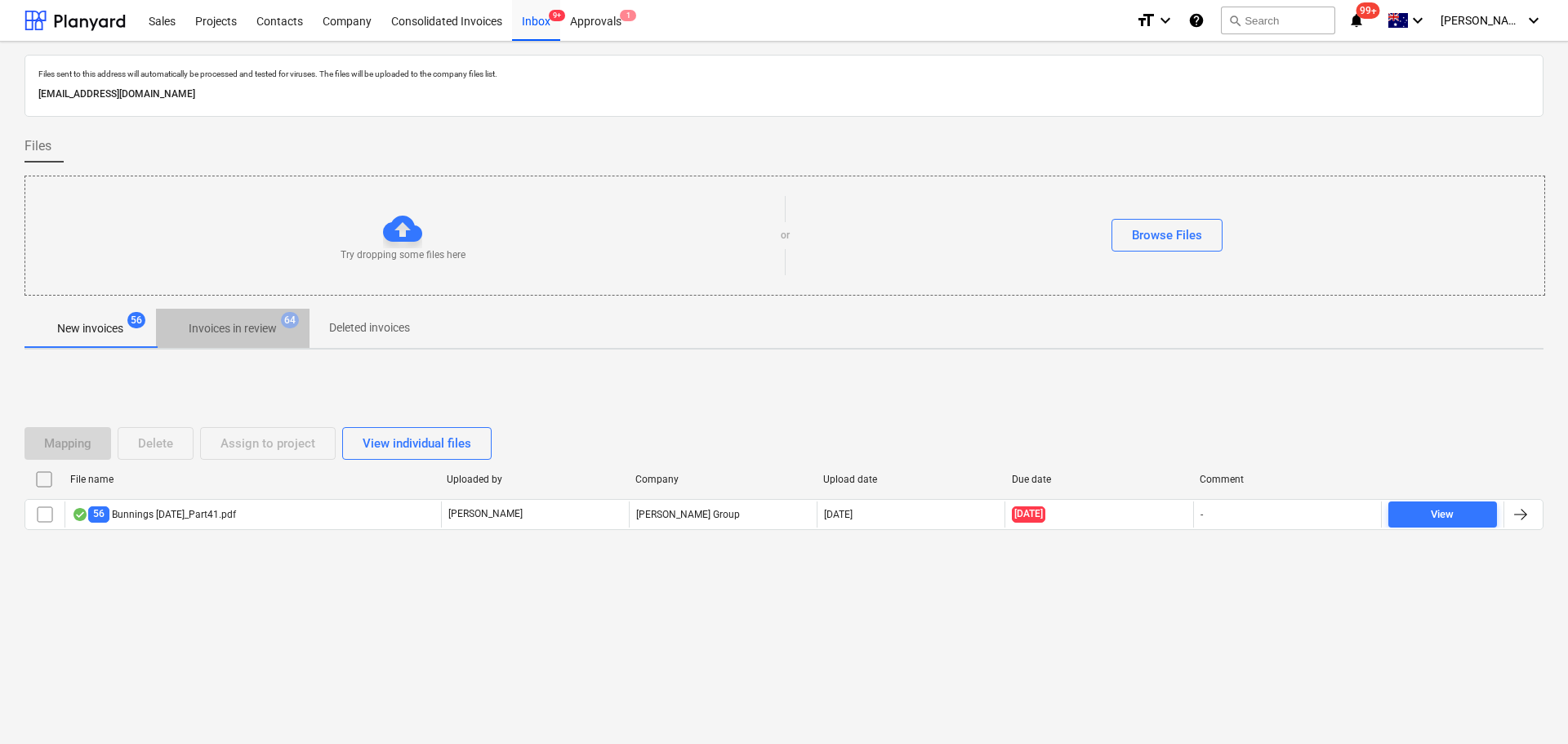
click at [236, 335] on p "Invoices in review" at bounding box center [232, 329] width 88 height 17
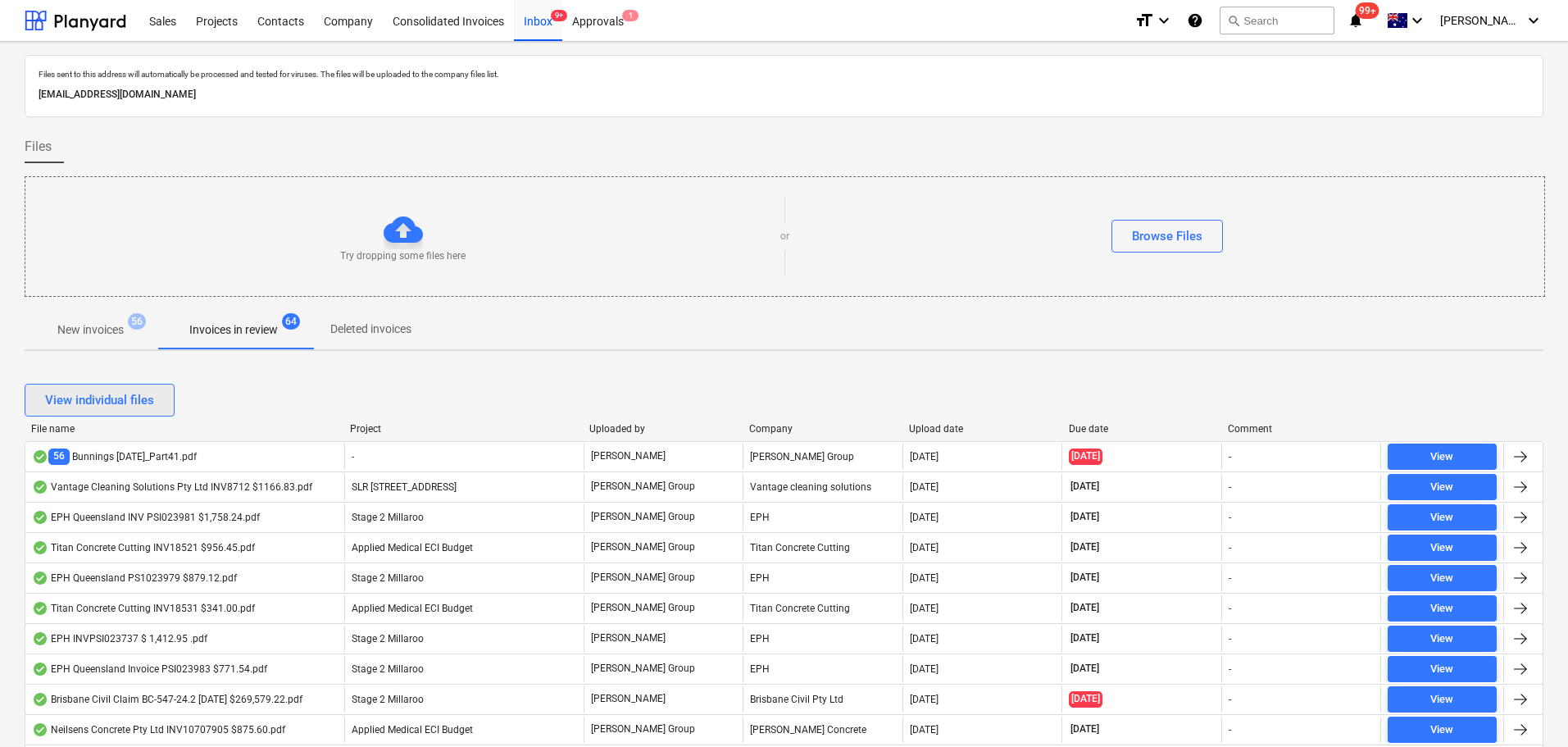
click at [117, 404] on div "View individual files" at bounding box center [99, 400] width 109 height 21
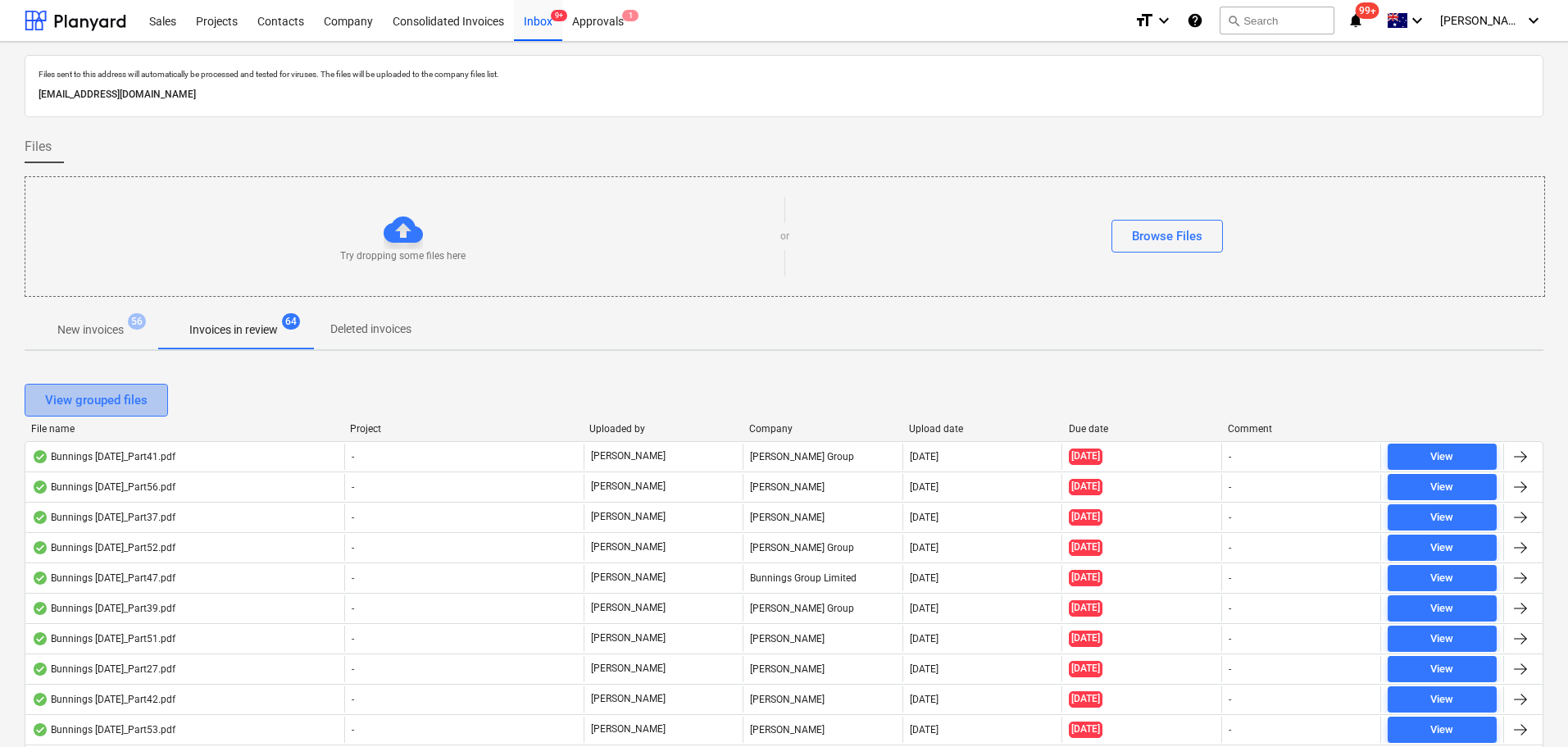
click at [123, 389] on div "View grouped files" at bounding box center [97, 400] width 103 height 21
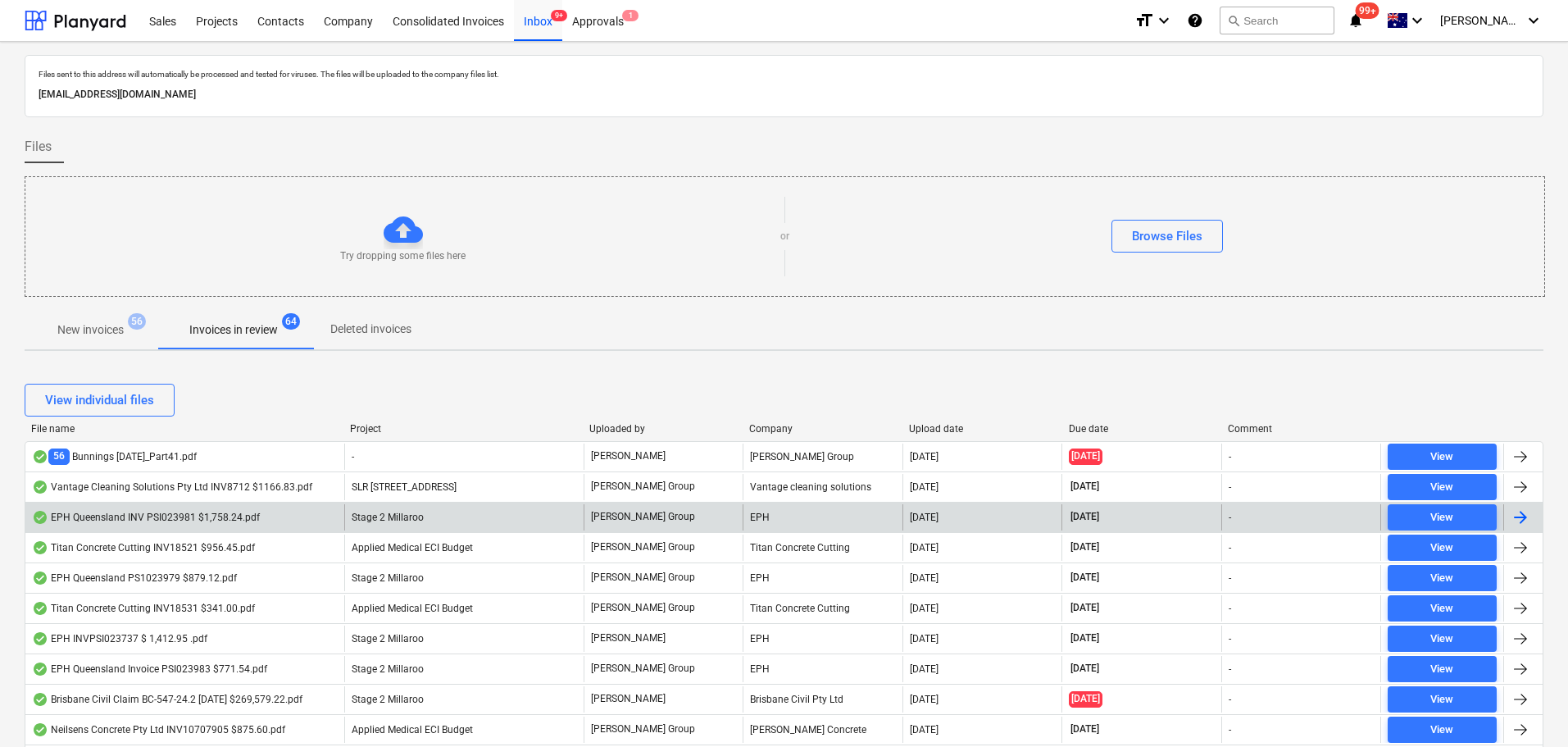
drag, startPoint x: 1080, startPoint y: 413, endPoint x: 1143, endPoint y: 527, distance: 130.2
click at [1079, 414] on div "View individual files" at bounding box center [784, 400] width 1519 height 33
click at [1083, 425] on div "Due date" at bounding box center [1142, 428] width 147 height 11
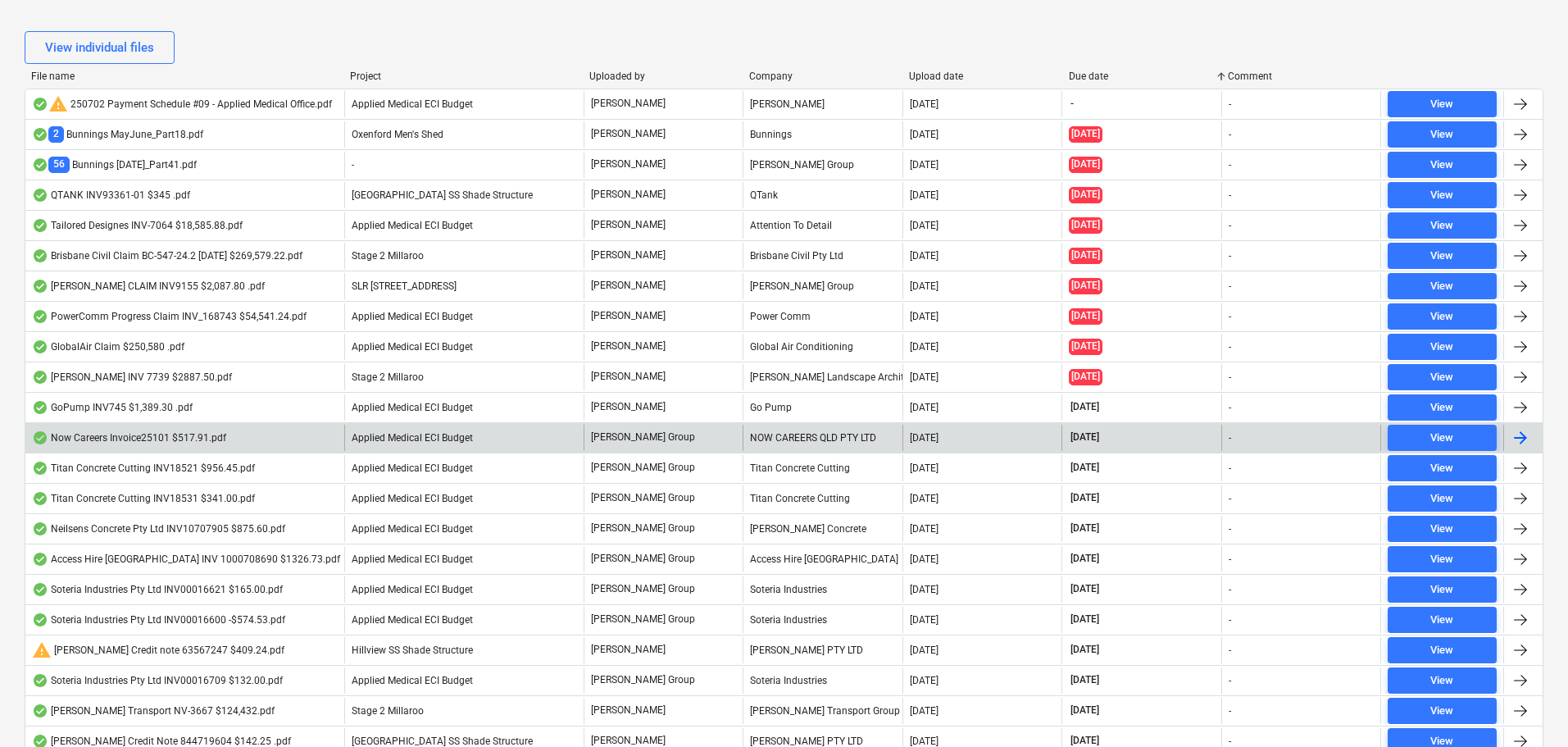
scroll to position [384, 0]
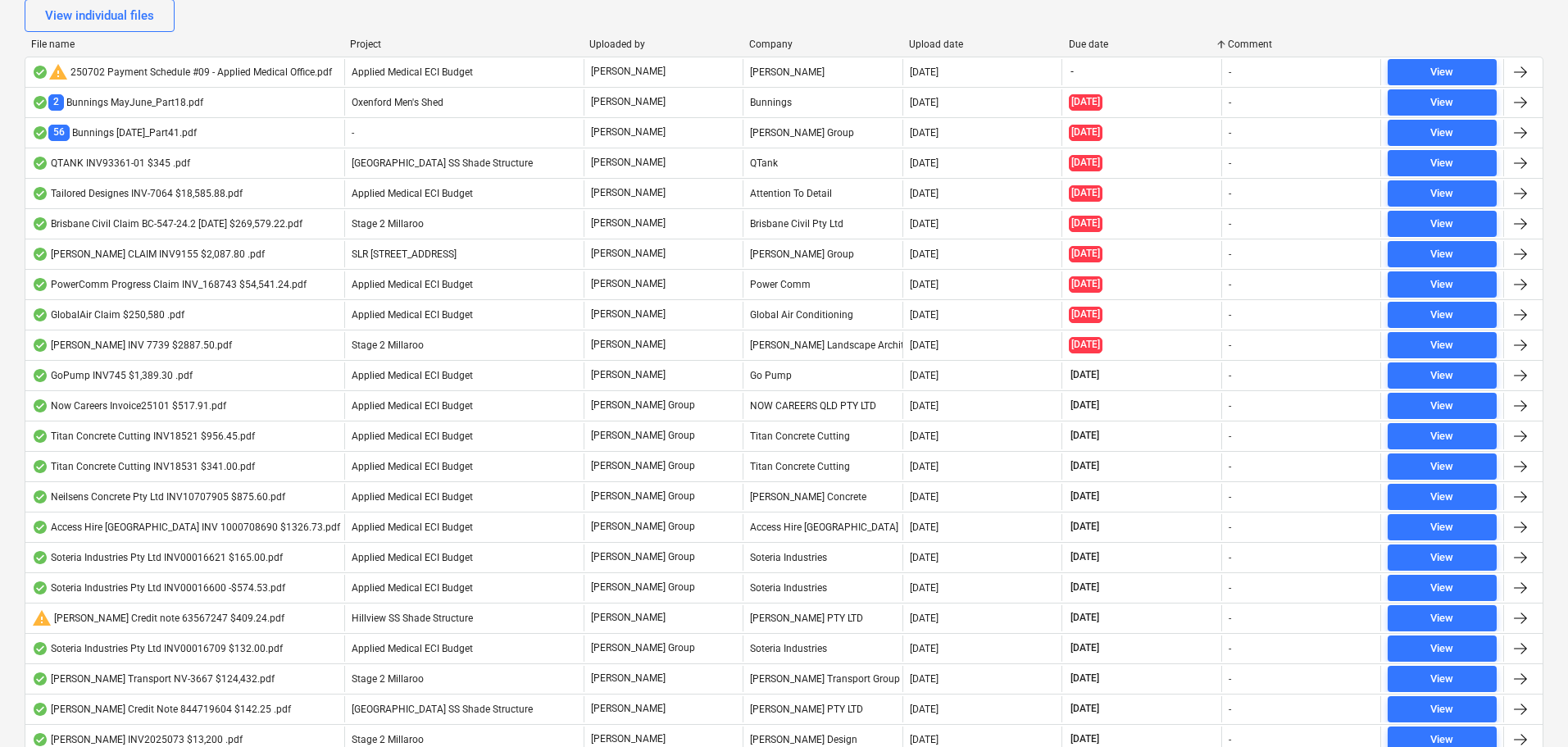
drag, startPoint x: 285, startPoint y: 68, endPoint x: 370, endPoint y: 154, distance: 120.9
click at [285, 67] on div "warning 250702 Payment Schedule #09 - Applied Medical Office.pdf" at bounding box center [182, 72] width 300 height 20
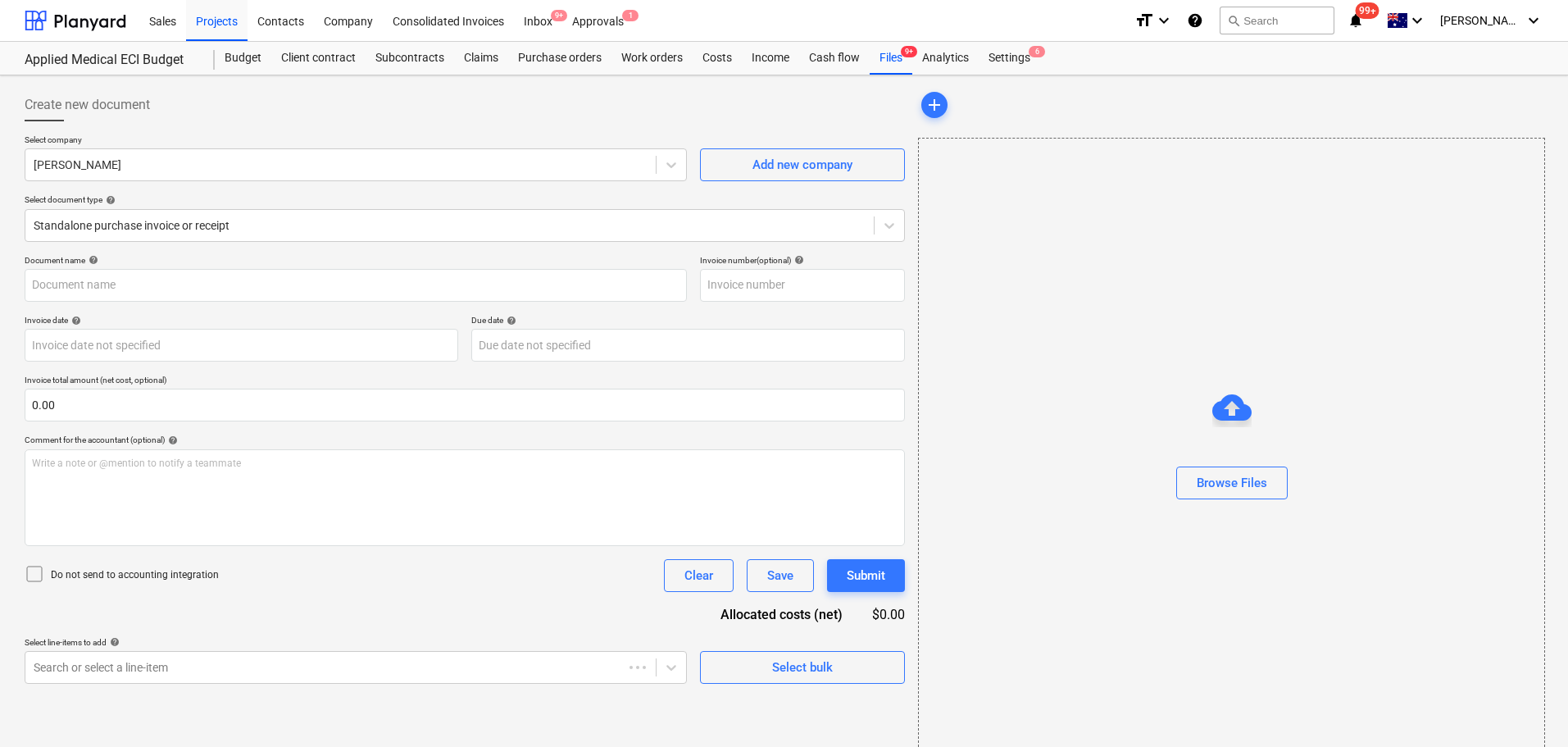
type input "9"
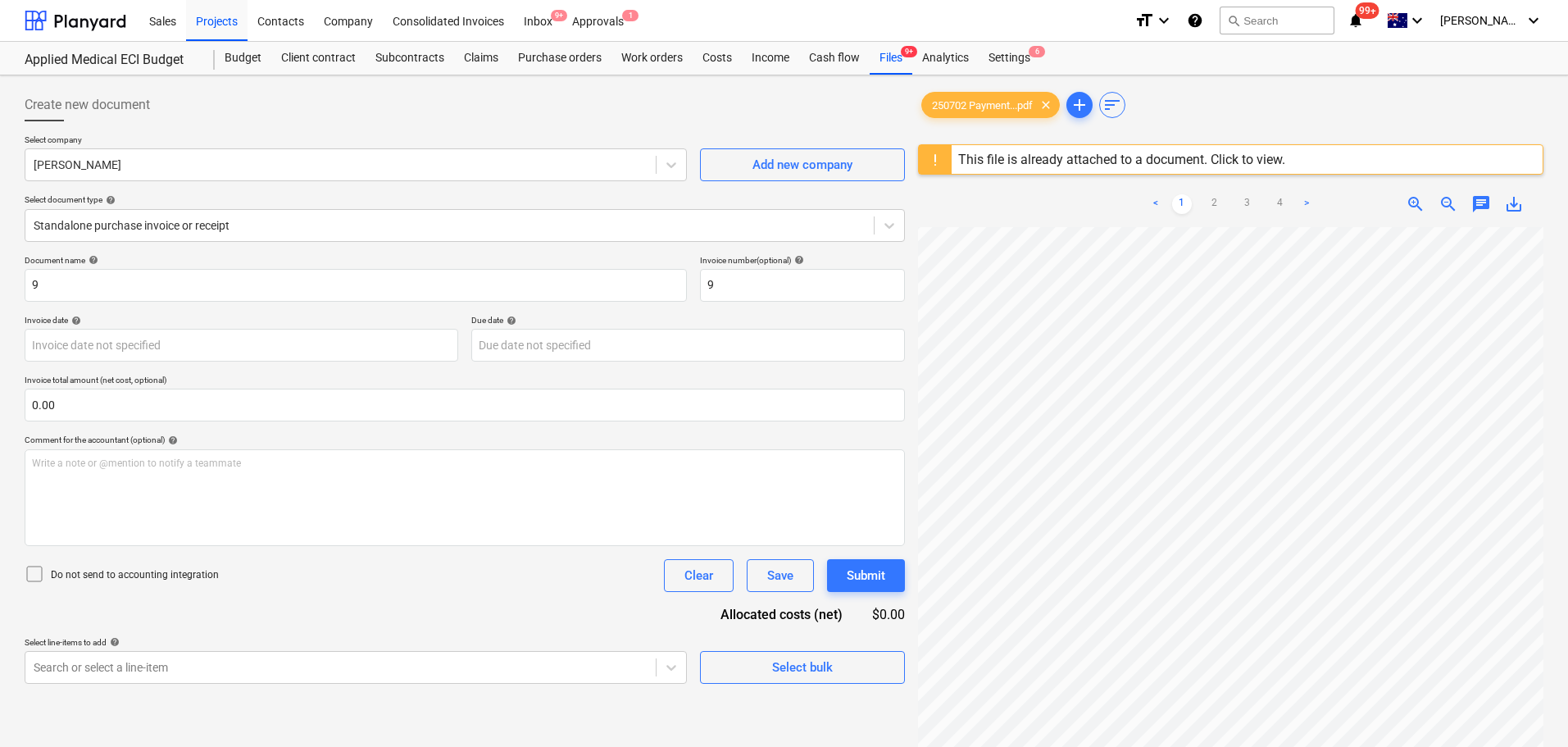
click at [1109, 223] on div "< 1 2 3 4 > zoom_in zoom_out chat 0 save_alt" at bounding box center [1230, 554] width 625 height 747
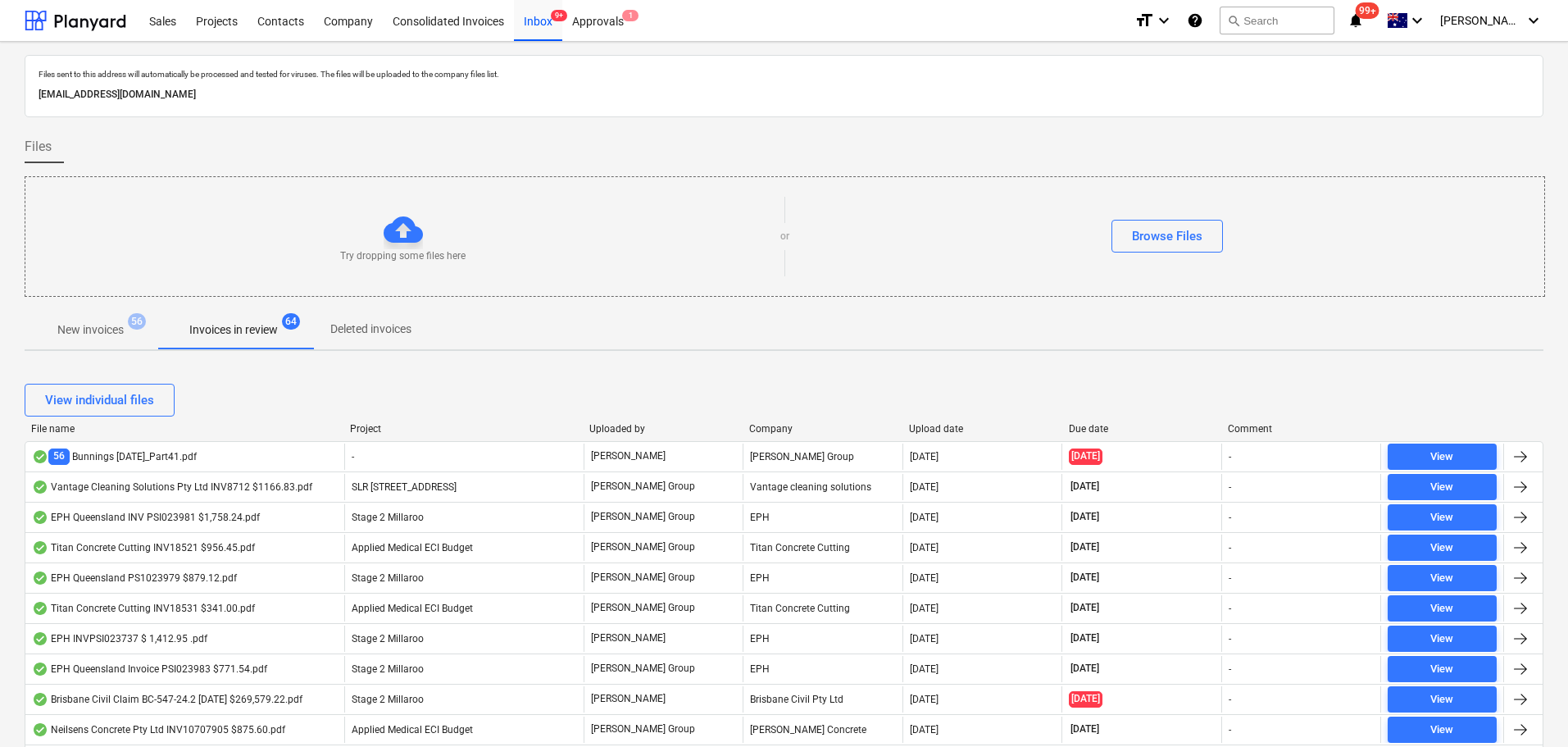
click at [257, 328] on p "Invoices in review" at bounding box center [233, 330] width 88 height 17
click at [75, 335] on p "New invoices" at bounding box center [90, 330] width 66 height 17
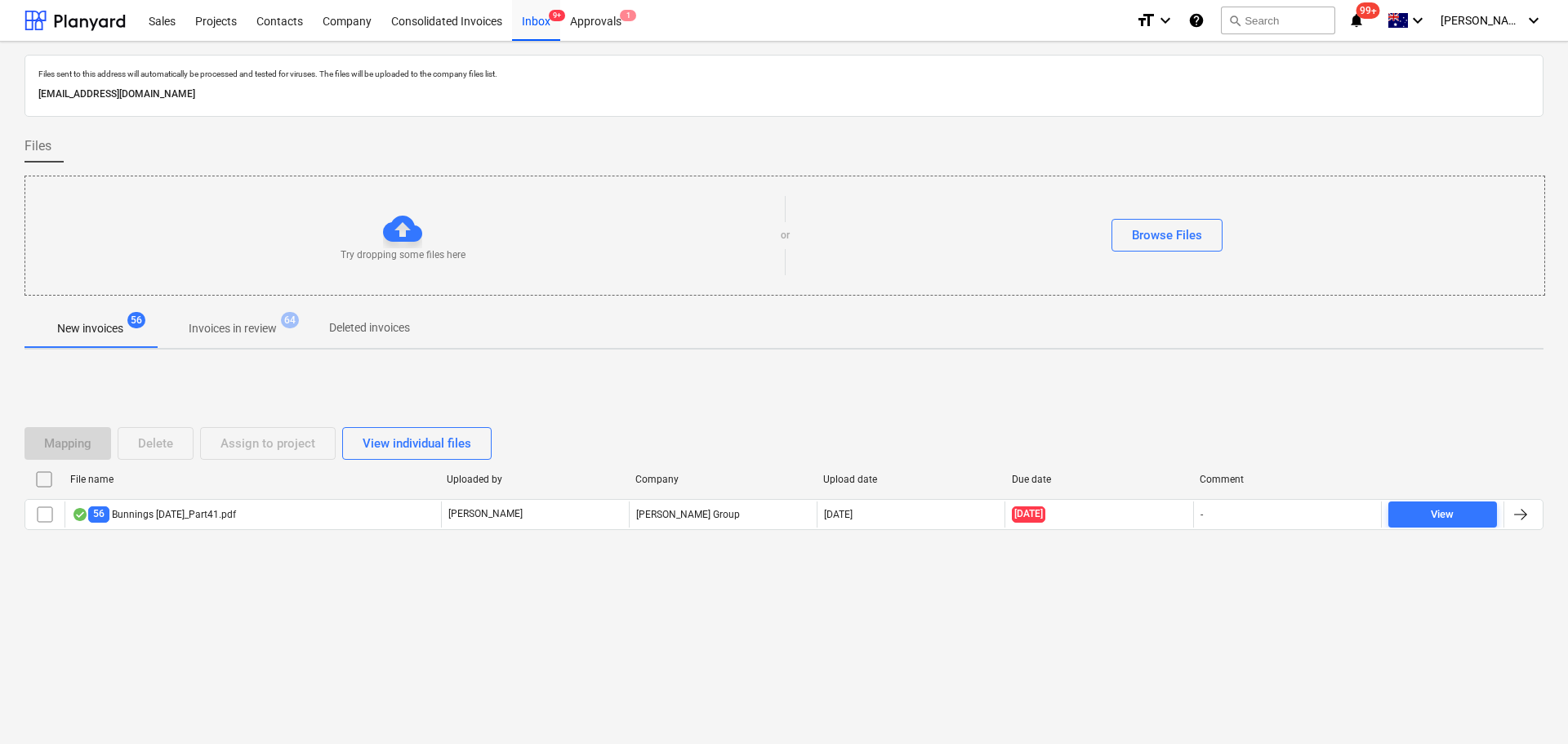
click at [229, 322] on p "Invoices in review" at bounding box center [232, 329] width 88 height 17
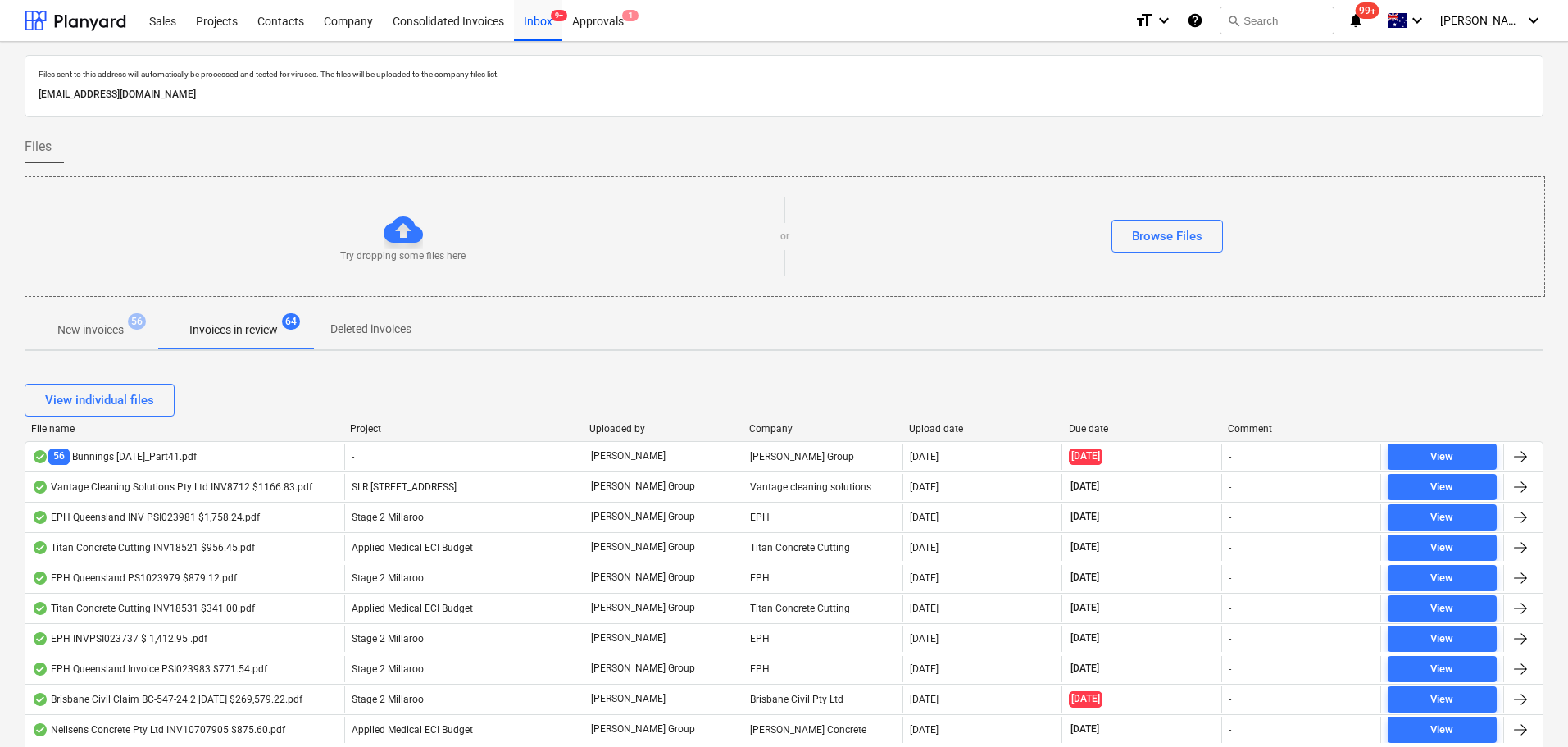
click at [1092, 432] on div "Due date" at bounding box center [1142, 428] width 147 height 11
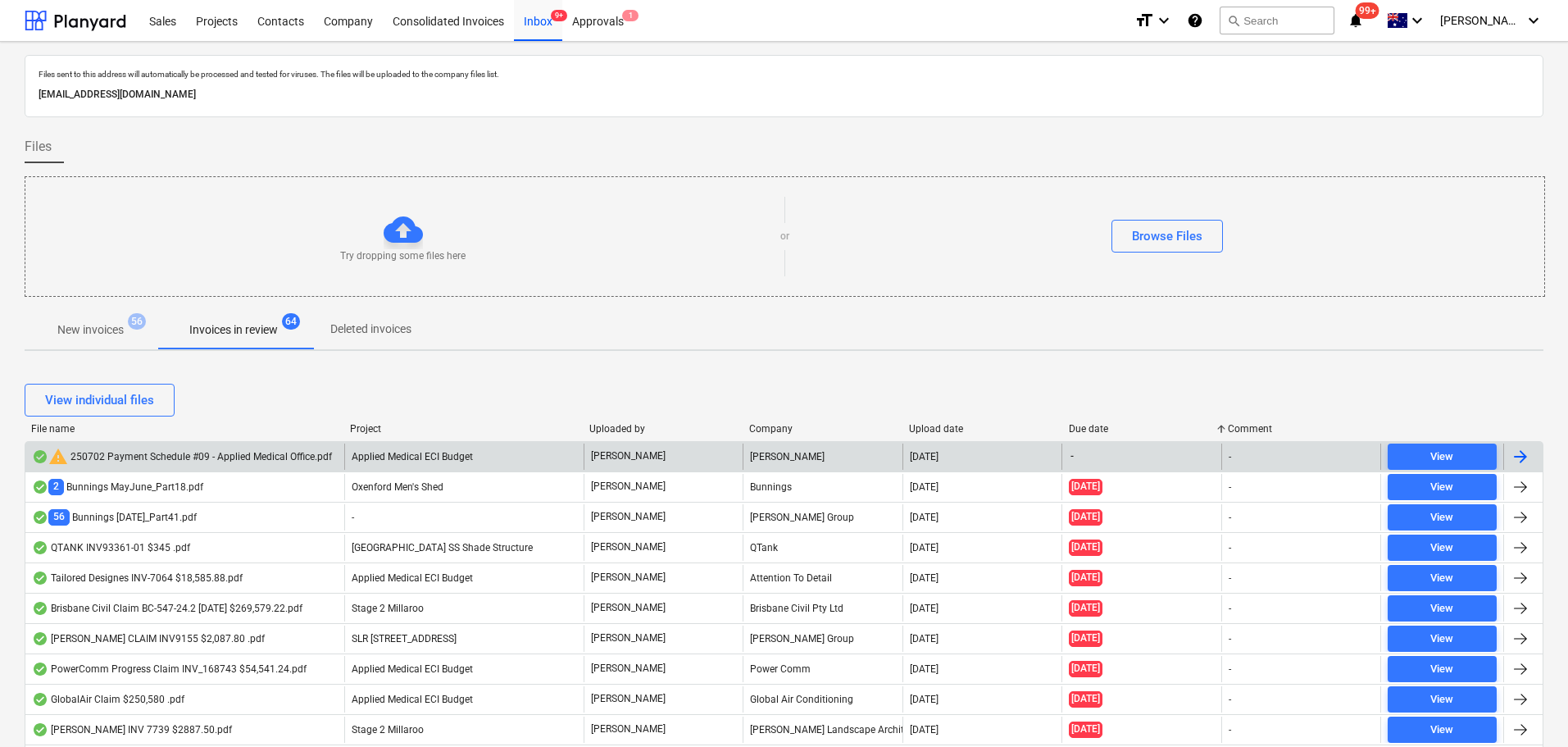
click at [211, 462] on div "warning 250702 Payment Schedule #09 - Applied Medical Office.pdf" at bounding box center [182, 456] width 300 height 20
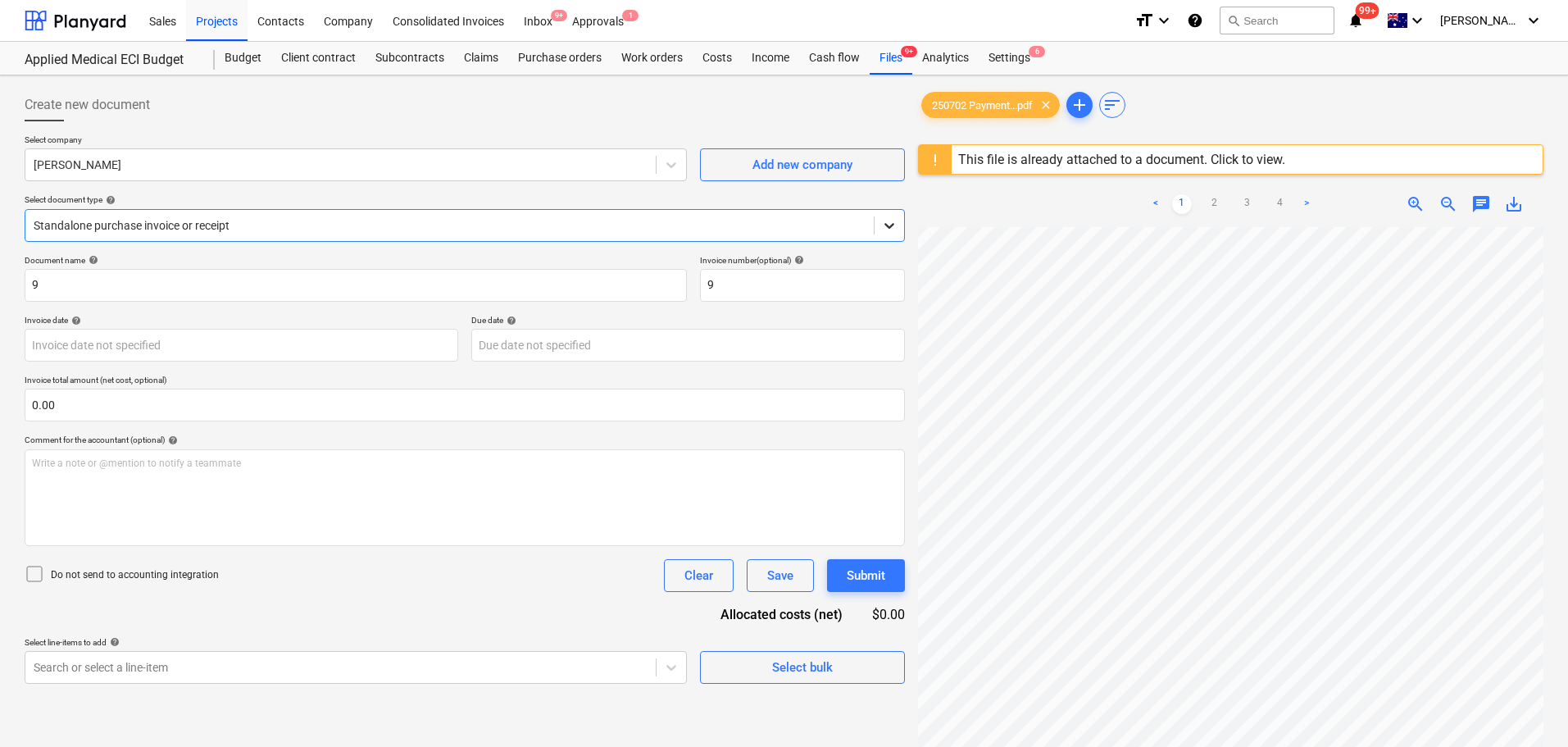
click at [883, 224] on icon at bounding box center [889, 225] width 16 height 16
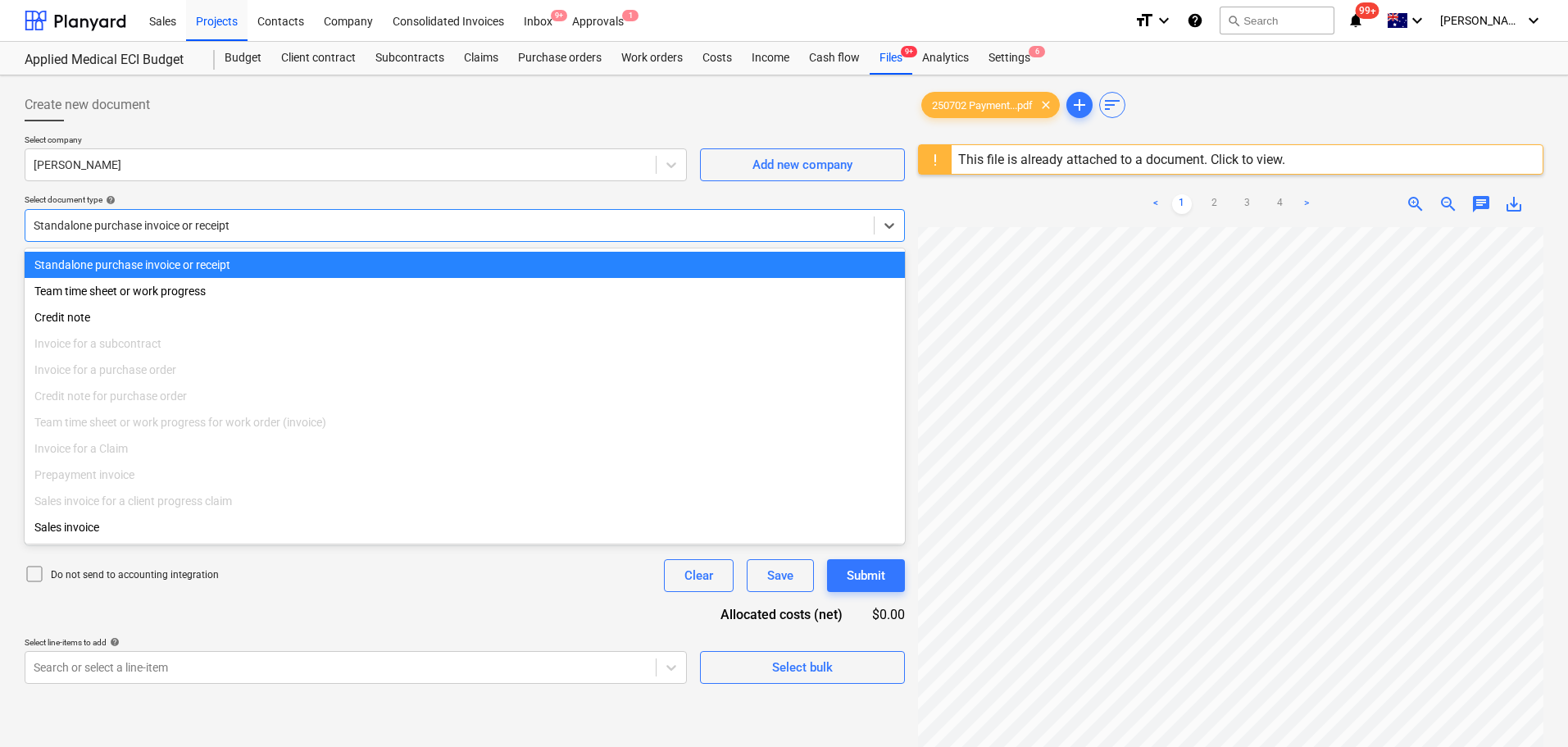
click at [958, 221] on div "< 1 2 3 4 > zoom_in zoom_out chat 0 save_alt" at bounding box center [1230, 204] width 625 height 46
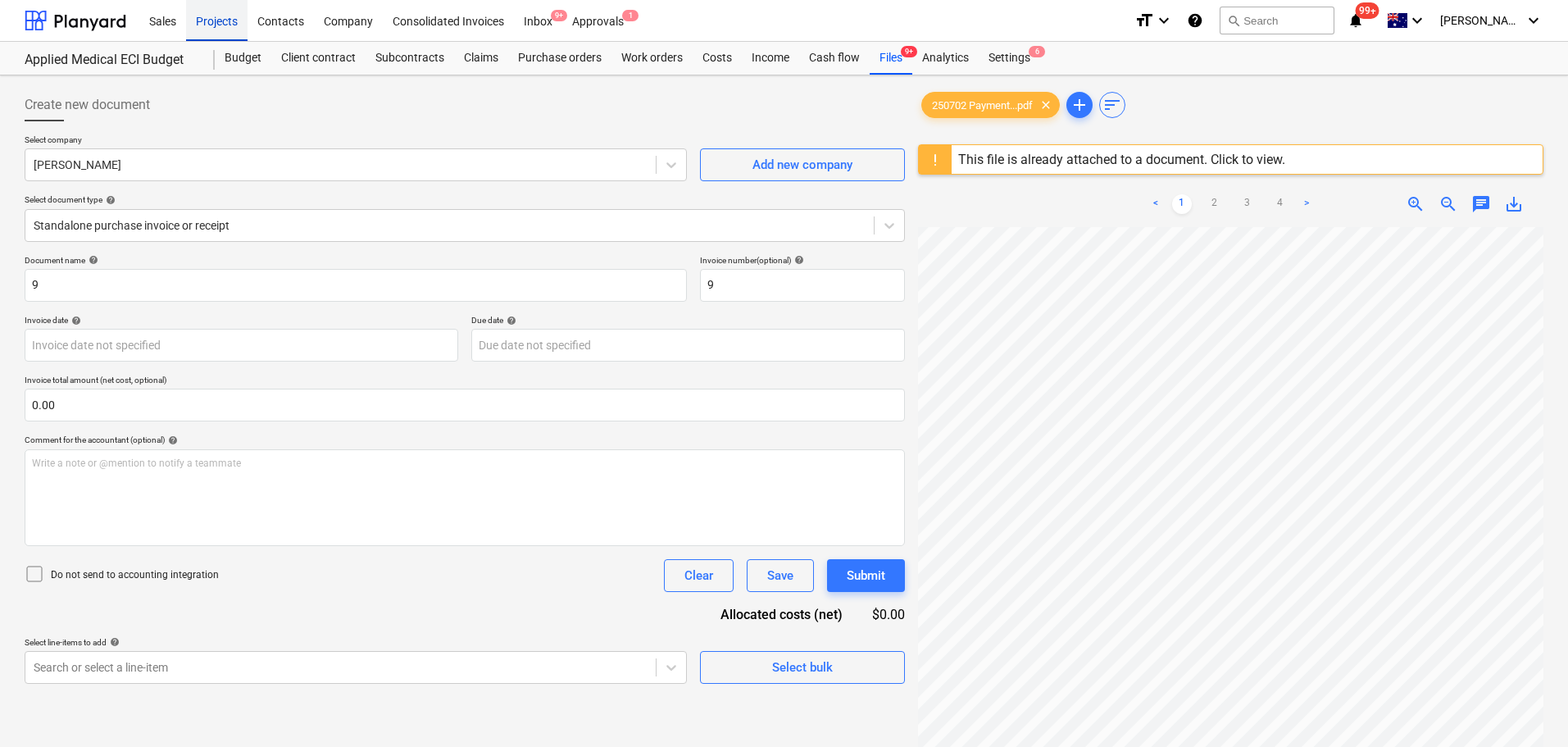
click at [219, 25] on div "Projects" at bounding box center [217, 20] width 62 height 42
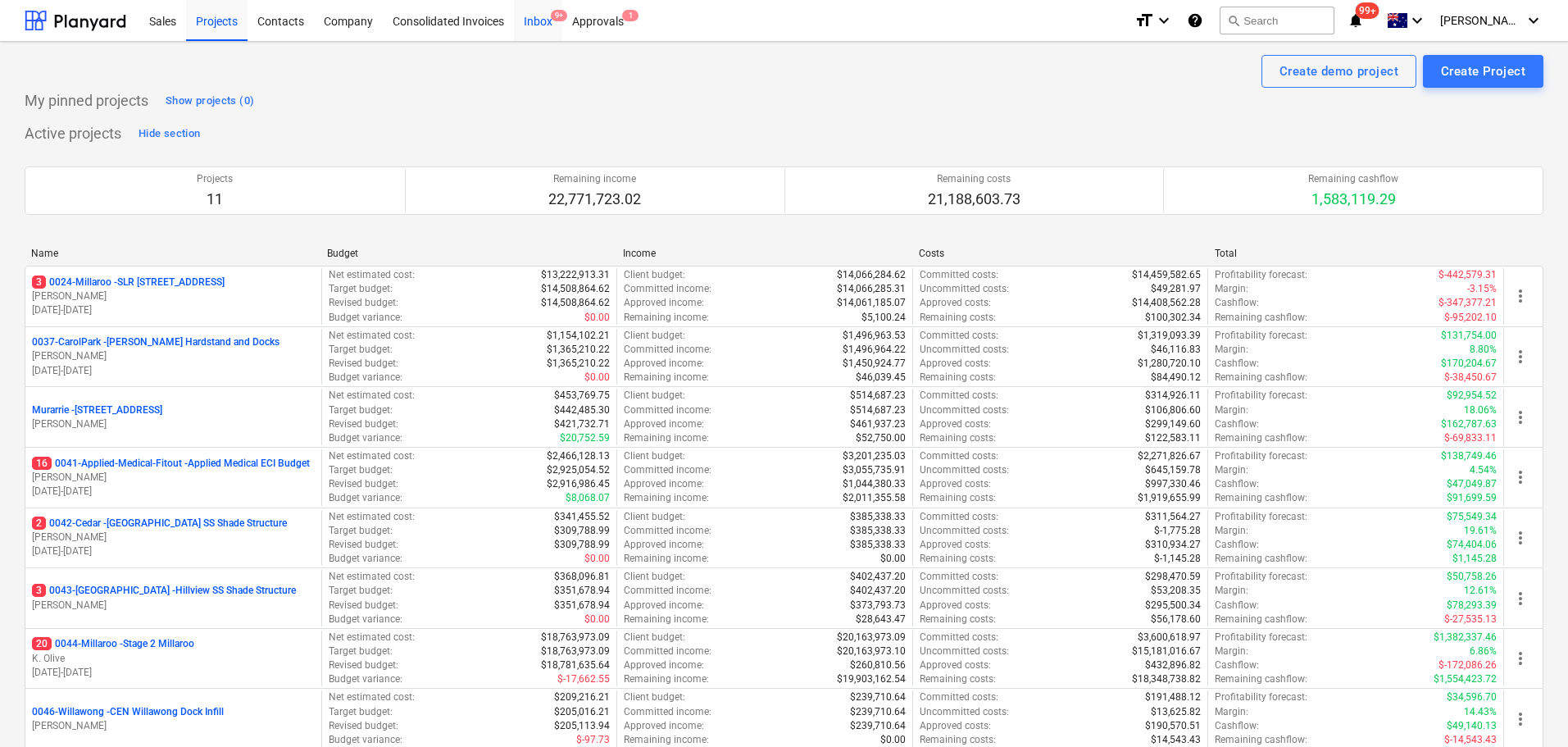
click at [545, 20] on div "Inbox 9+" at bounding box center [538, 20] width 48 height 42
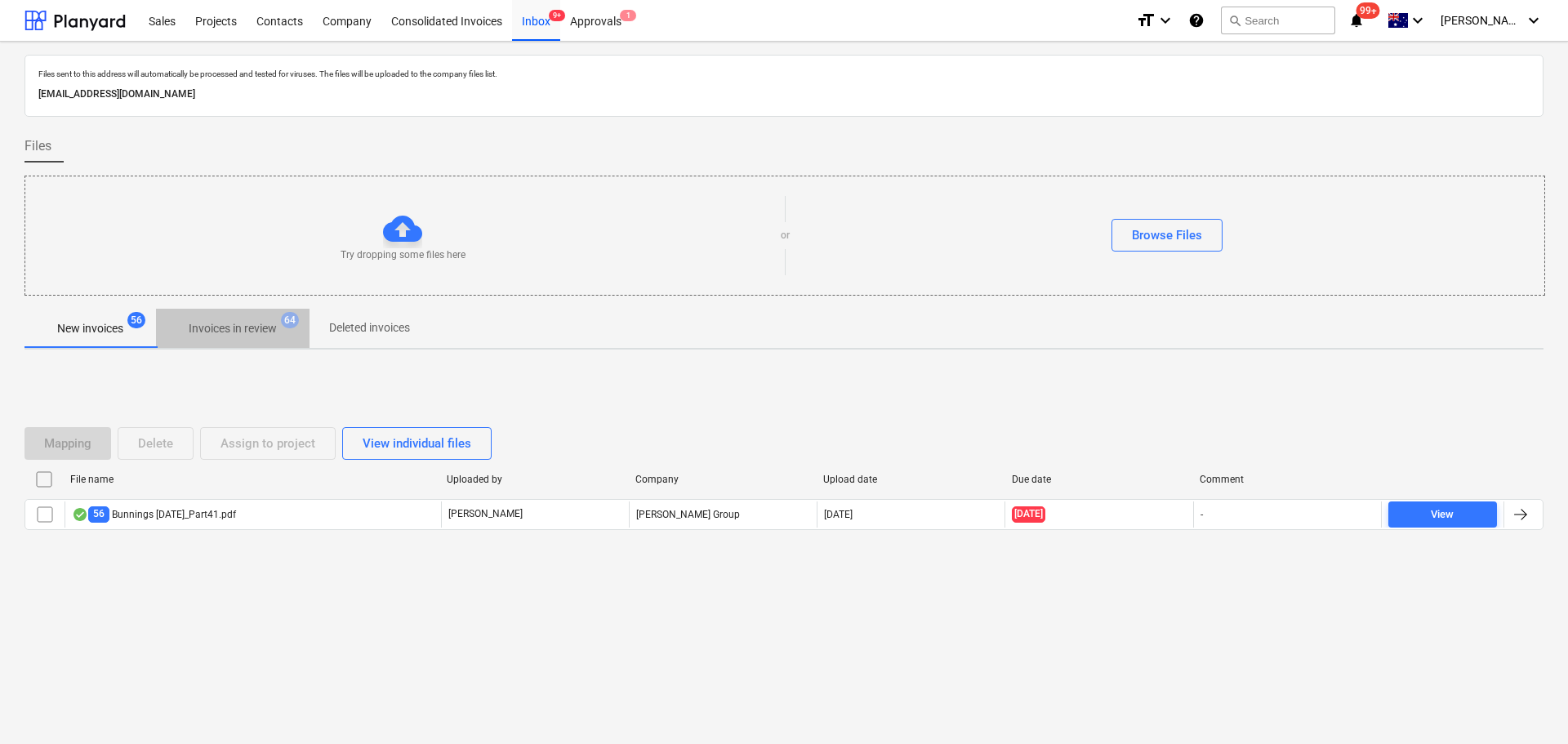
click at [235, 318] on span "Invoices in review 64" at bounding box center [233, 328] width 154 height 29
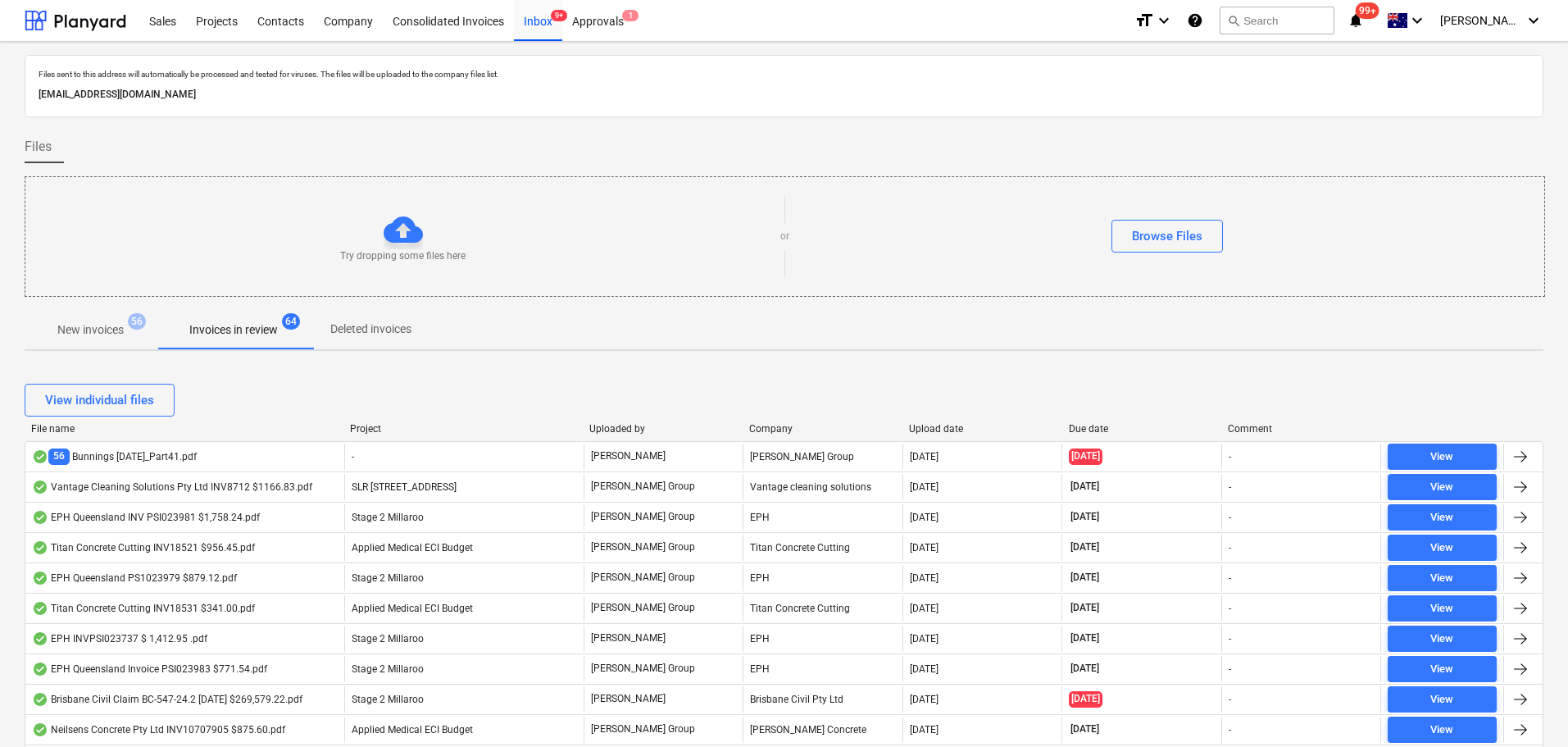
click at [1080, 419] on div "View individual files" at bounding box center [784, 401] width 1519 height 46
click at [1087, 428] on div "Due date" at bounding box center [1142, 428] width 147 height 11
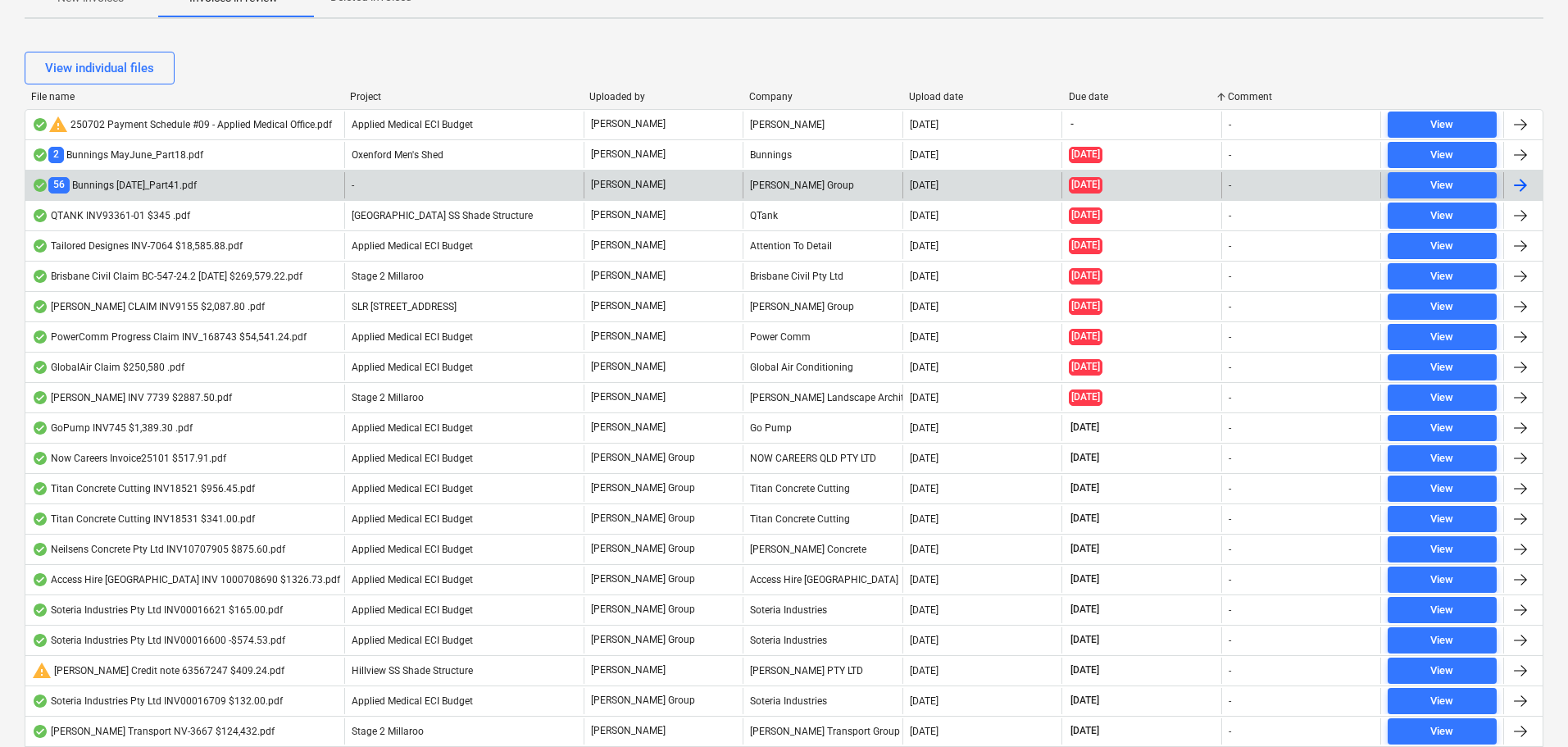
scroll to position [246, 0]
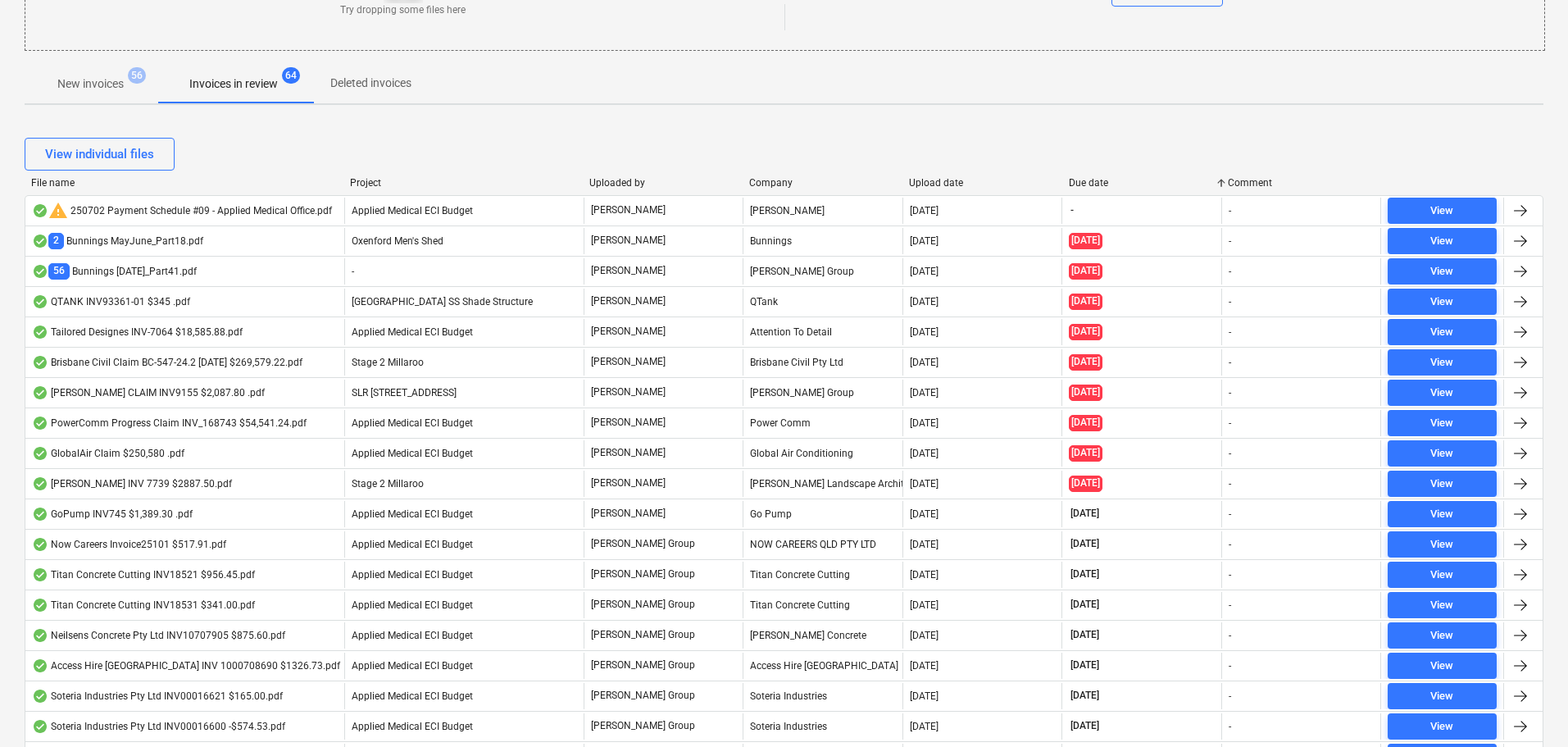
click at [1105, 179] on div "Due date" at bounding box center [1142, 183] width 147 height 11
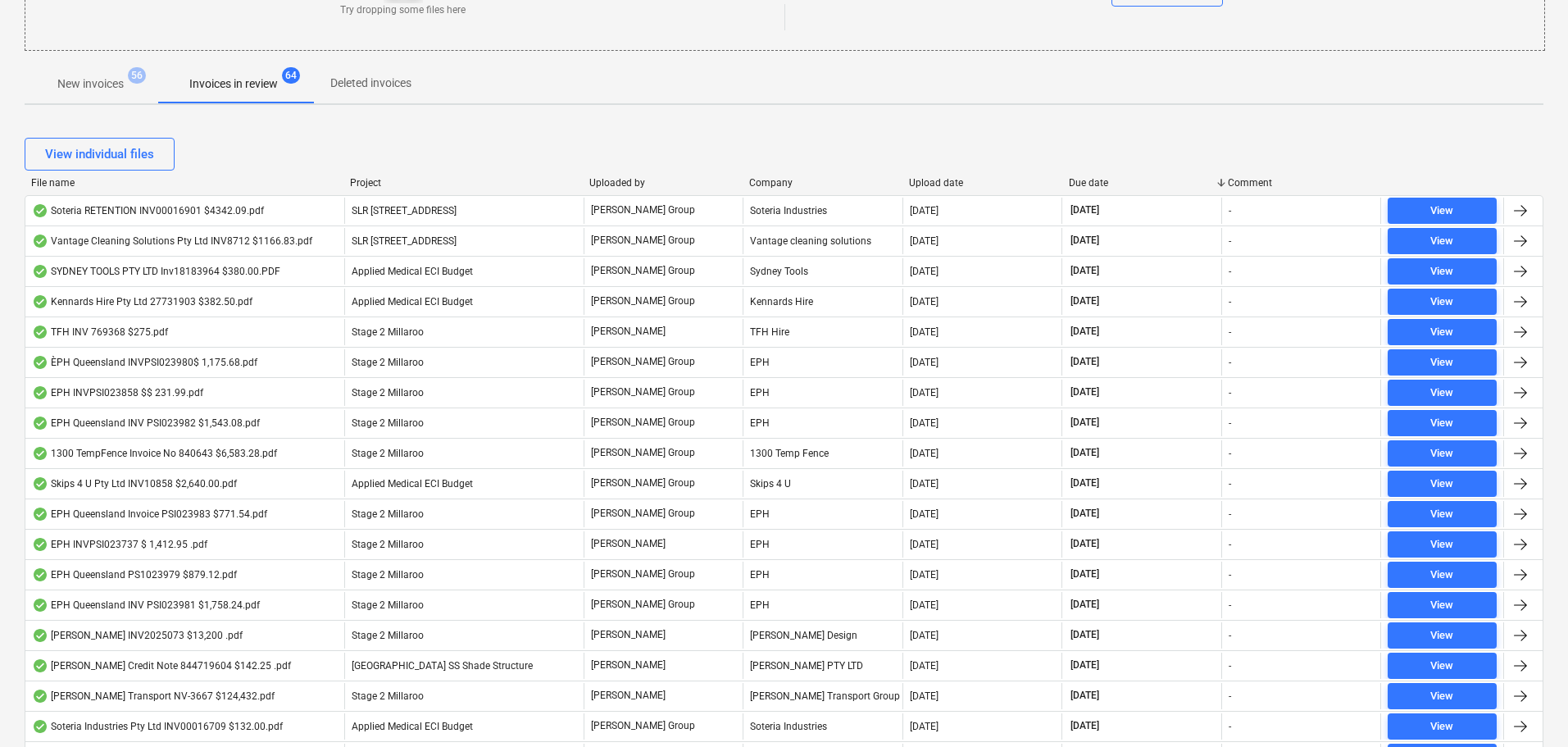
click at [1105, 179] on div "Due date" at bounding box center [1142, 183] width 147 height 11
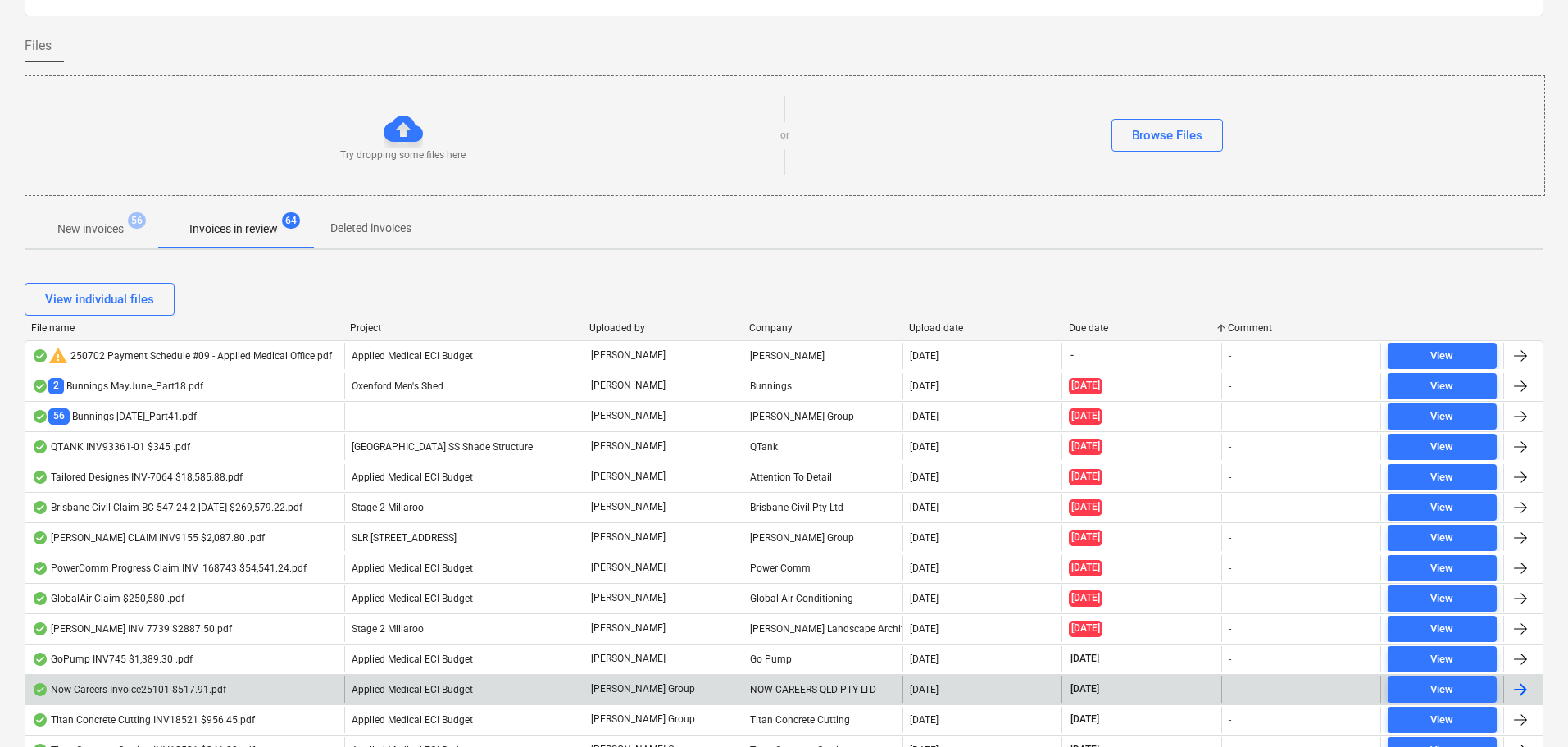
scroll to position [0, 0]
